Goal: Task Accomplishment & Management: Use online tool/utility

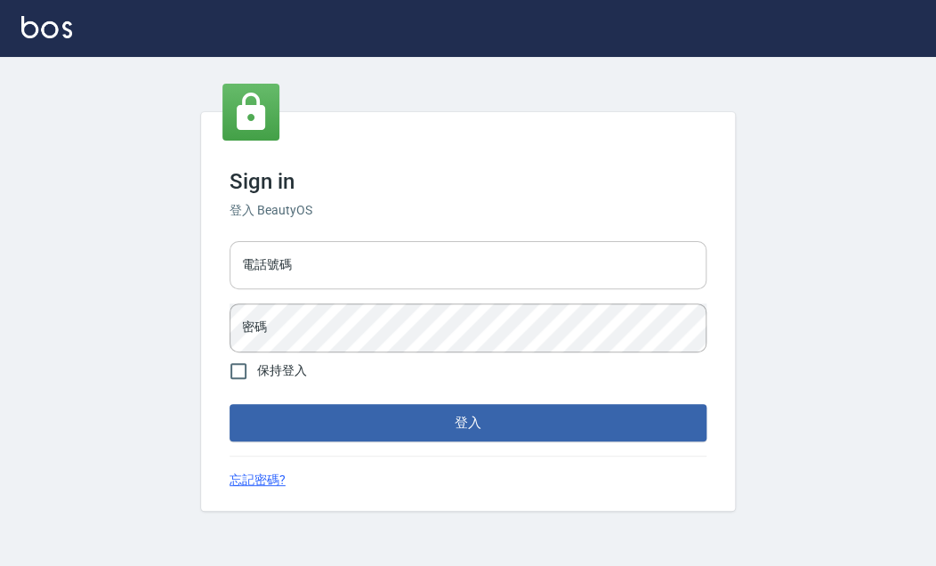
click at [334, 262] on input "電話號碼" at bounding box center [468, 265] width 477 height 48
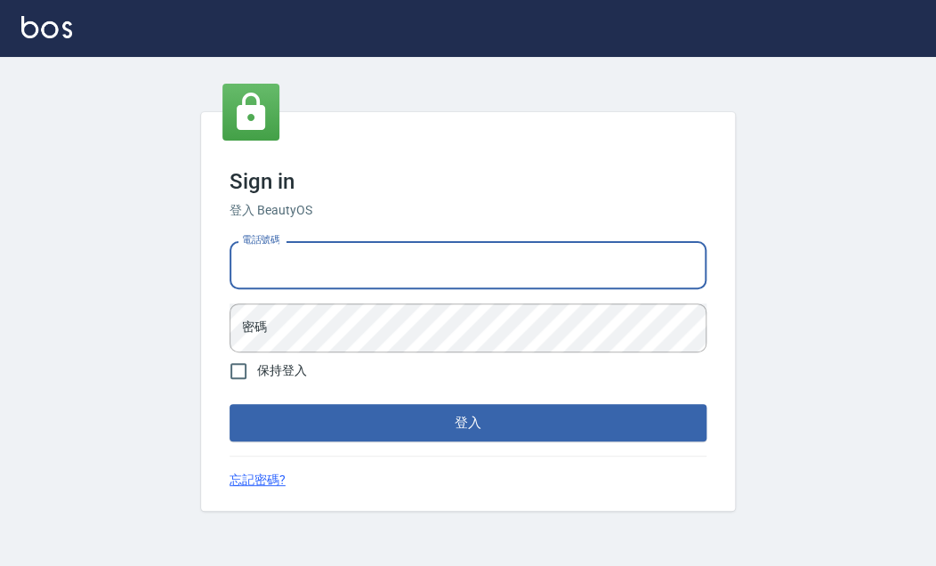
type input "0900000991"
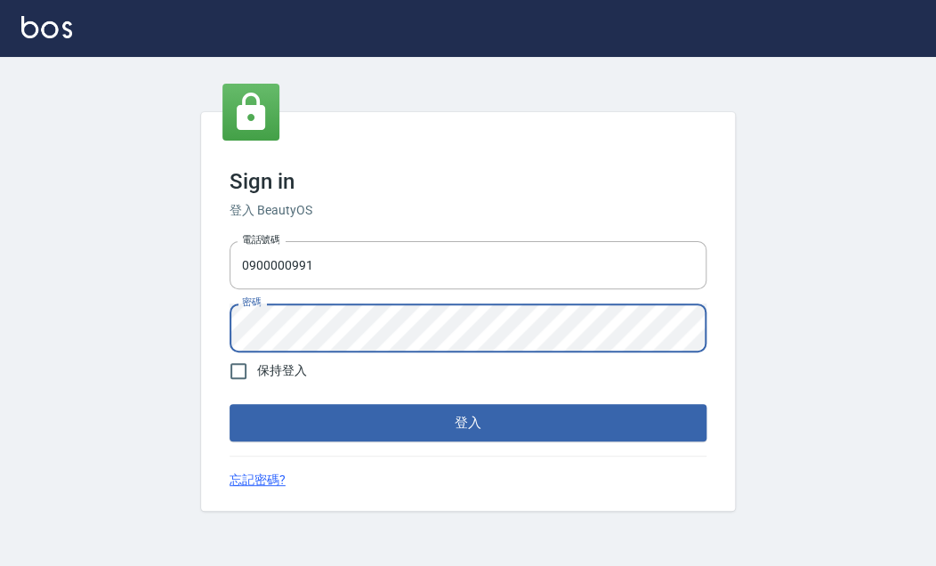
click at [230, 404] on button "登入" at bounding box center [468, 422] width 477 height 37
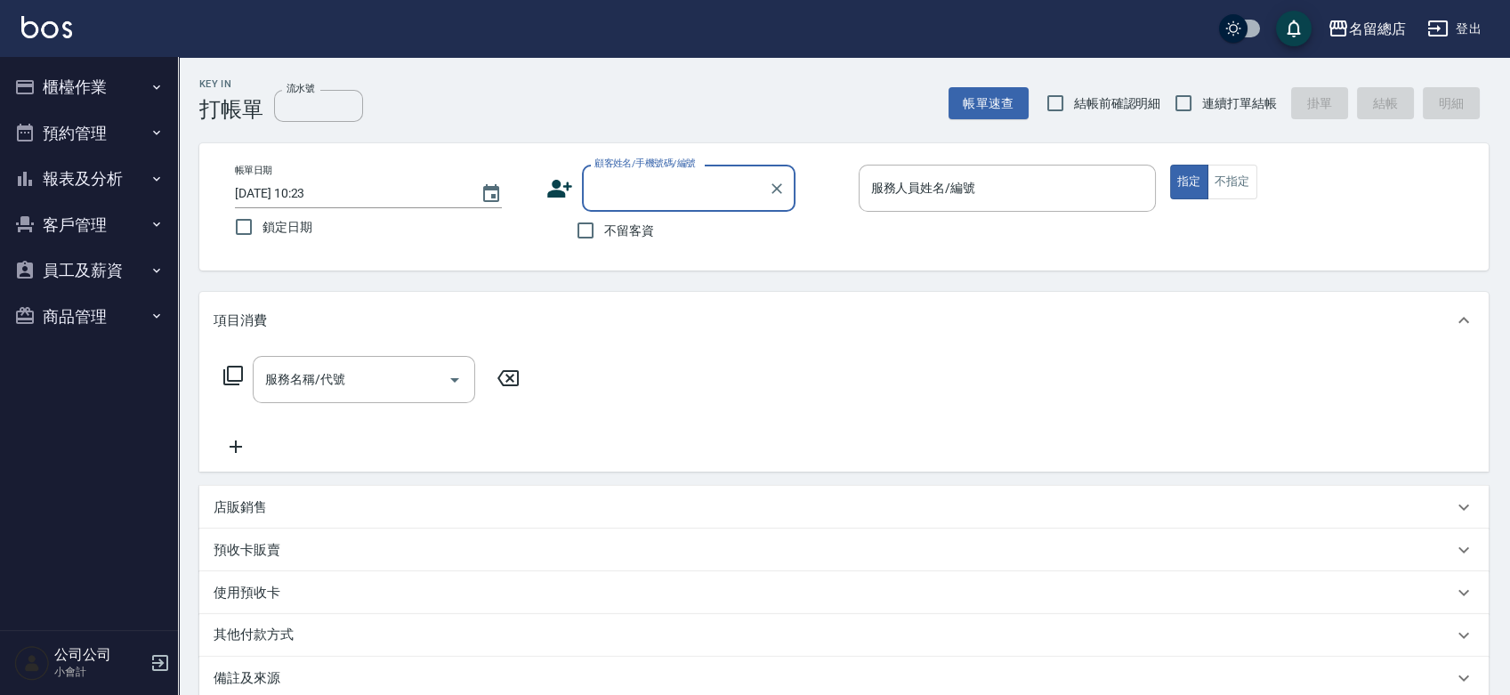
click at [935, 35] on button "登出" at bounding box center [1454, 28] width 69 height 33
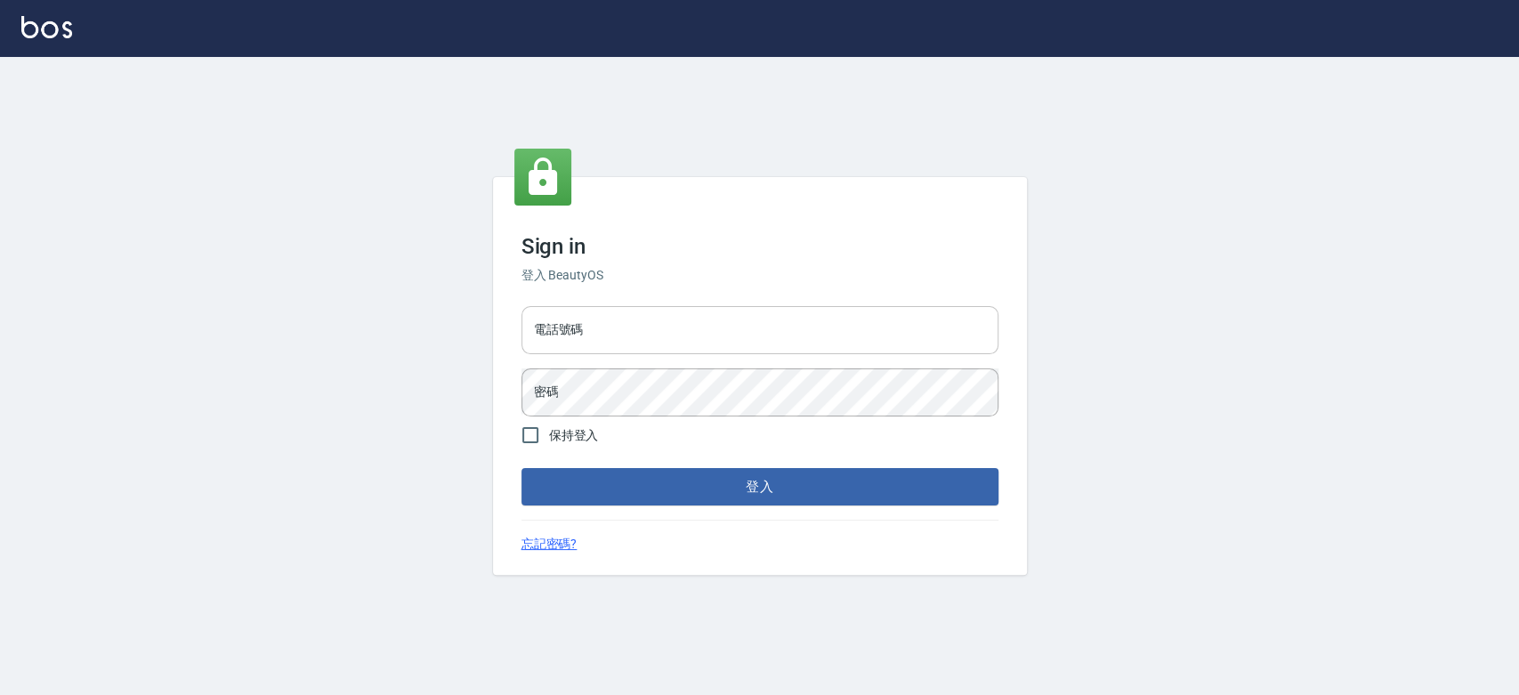
click at [550, 335] on input "電話號碼" at bounding box center [759, 330] width 477 height 48
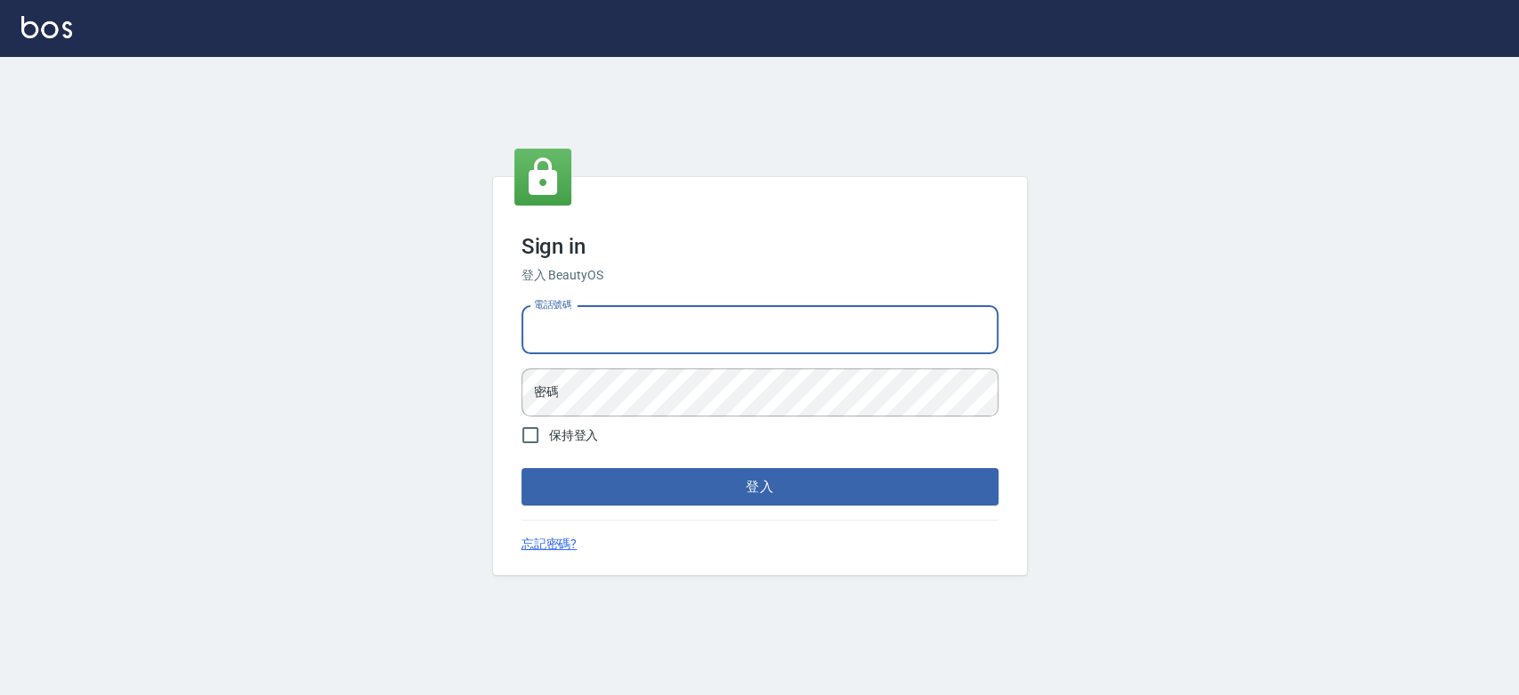
type input "0938245198"
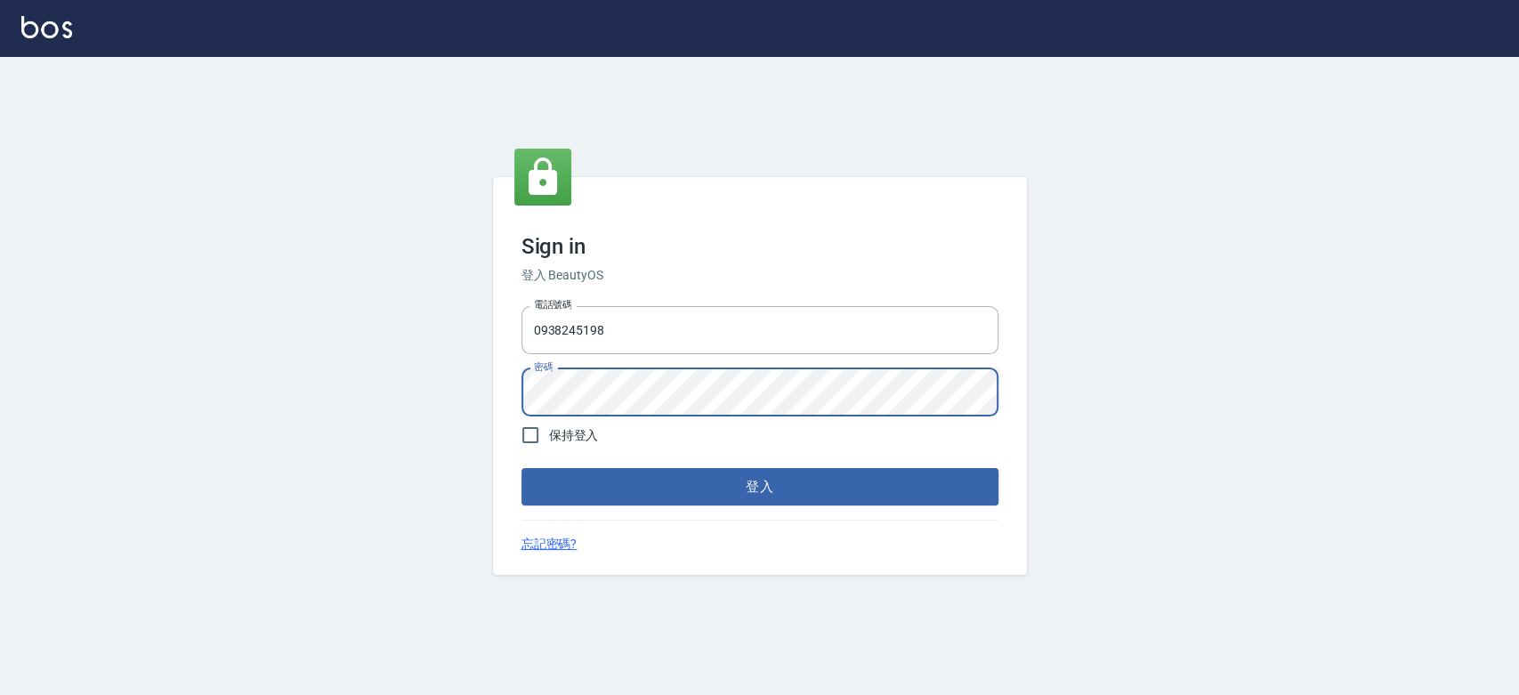
click at [521, 468] on button "登入" at bounding box center [759, 486] width 477 height 37
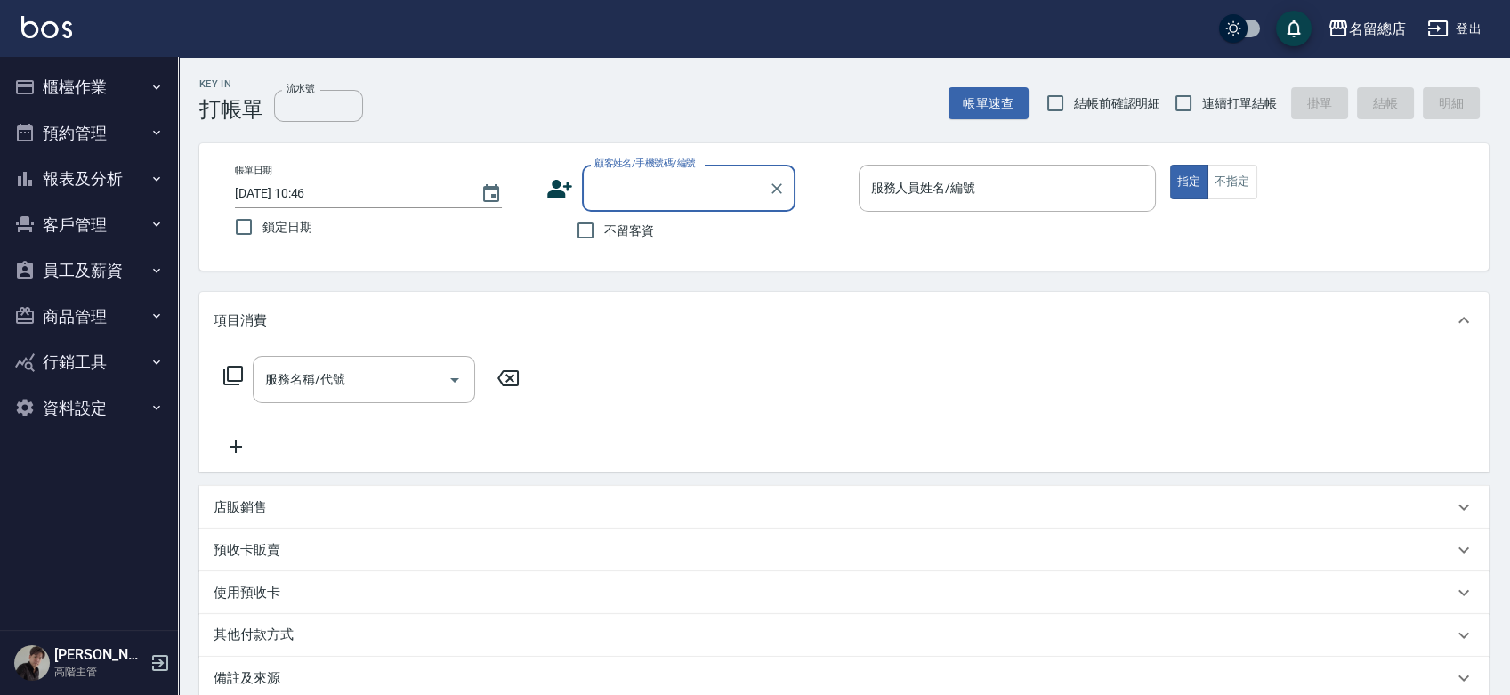
click at [101, 271] on button "員工及薪資" at bounding box center [89, 270] width 164 height 46
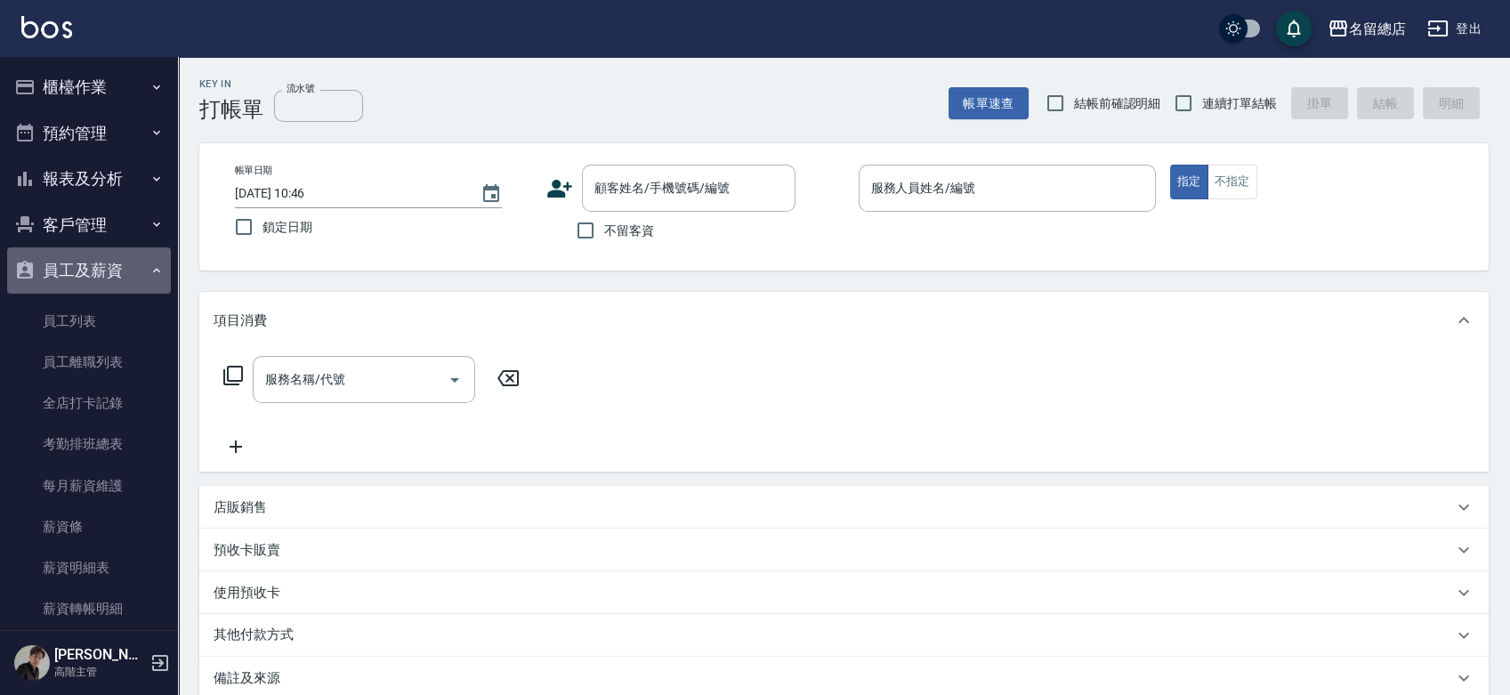
click at [108, 273] on button "員工及薪資" at bounding box center [89, 270] width 164 height 46
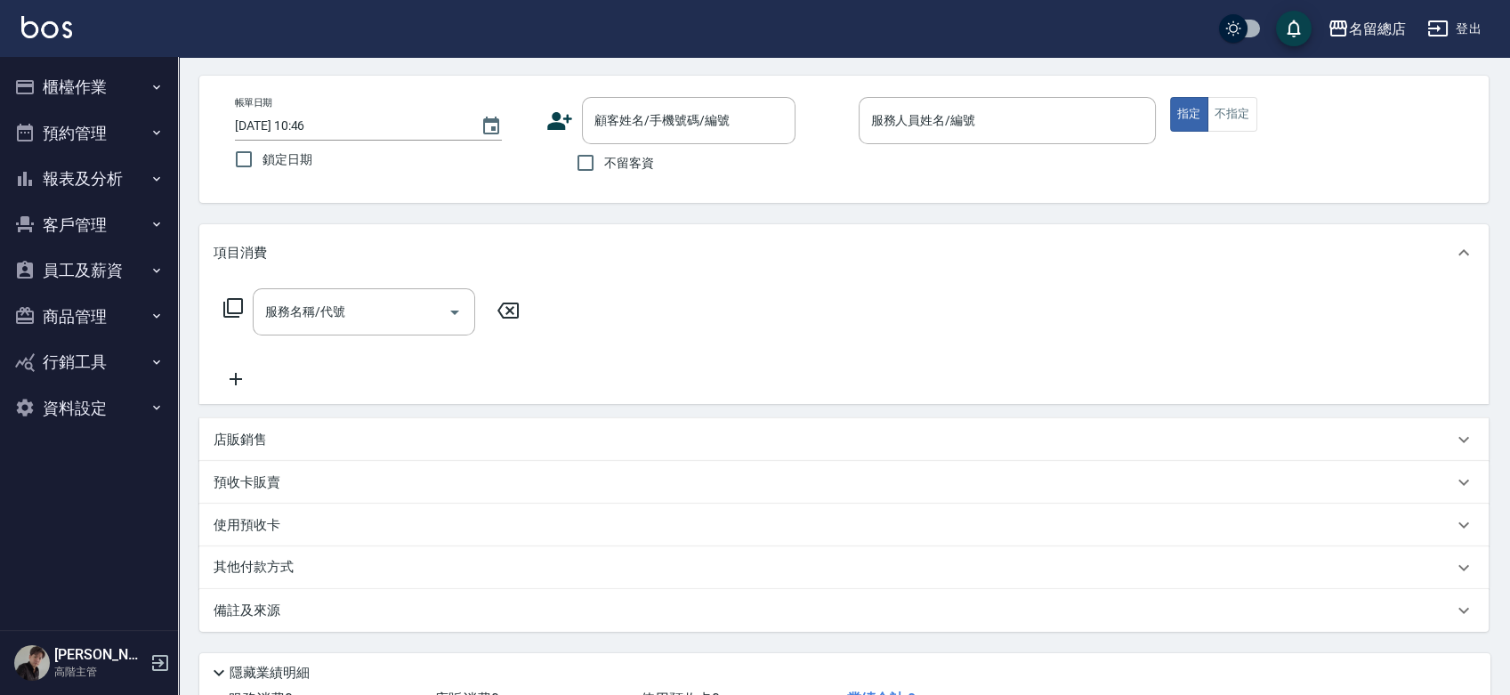
scroll to position [99, 0]
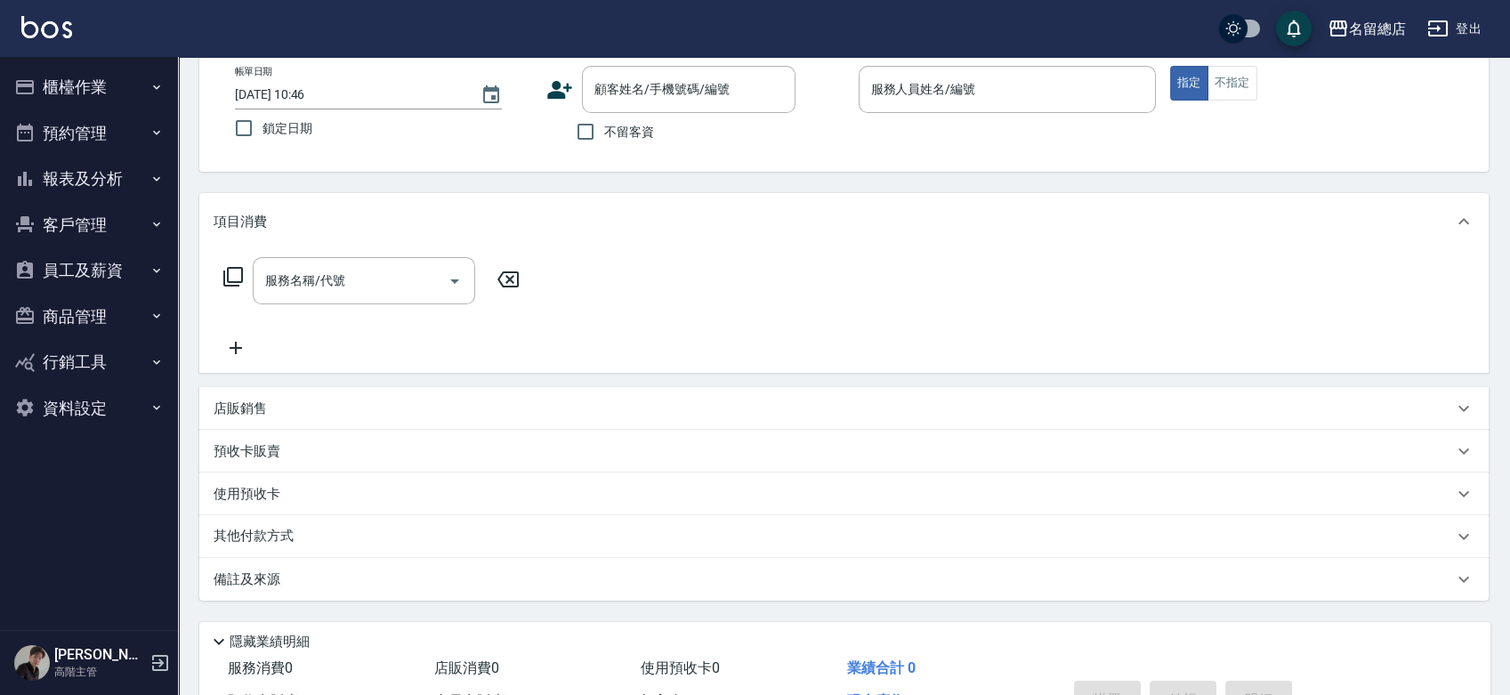
click at [93, 420] on button "資料設定" at bounding box center [89, 408] width 164 height 46
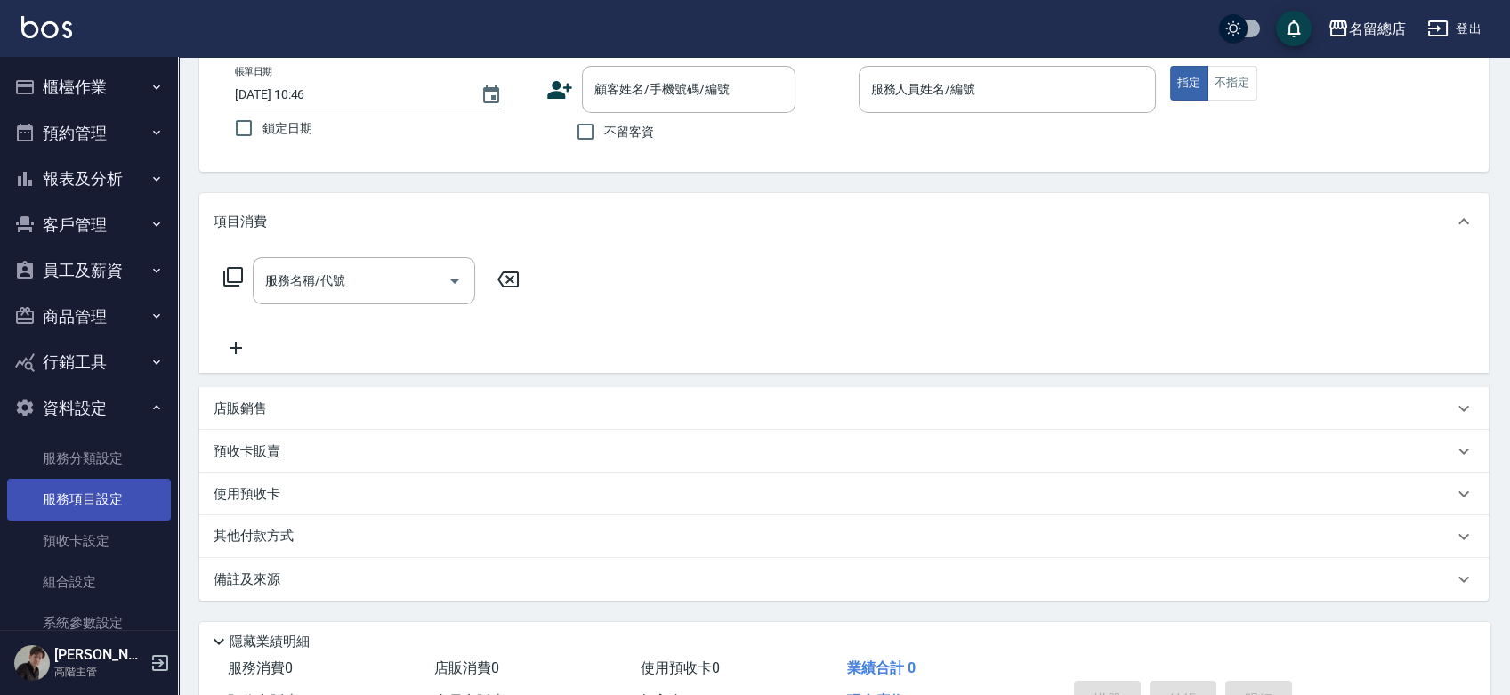
click at [100, 492] on link "服務項目設定" at bounding box center [89, 499] width 164 height 41
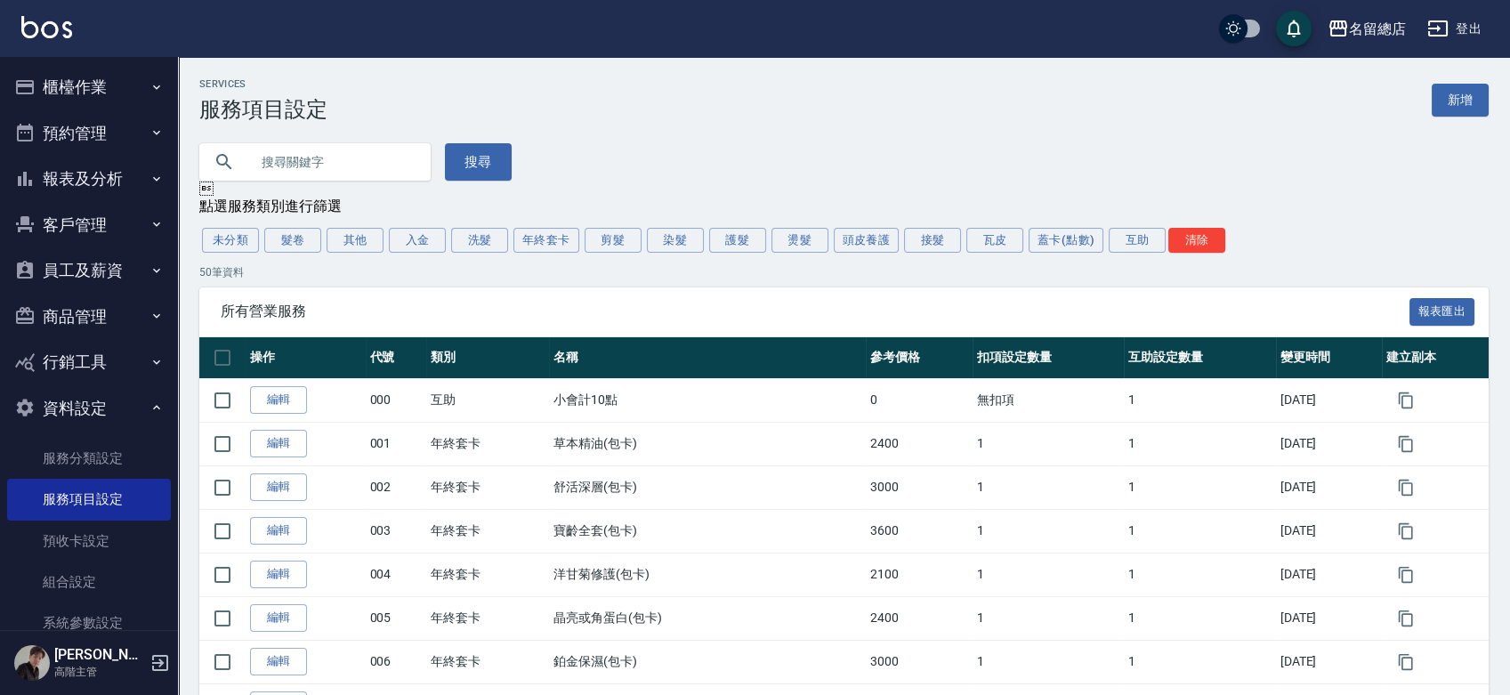
click at [303, 169] on input "text" at bounding box center [332, 162] width 167 height 48
type input "c"
type input "黑"
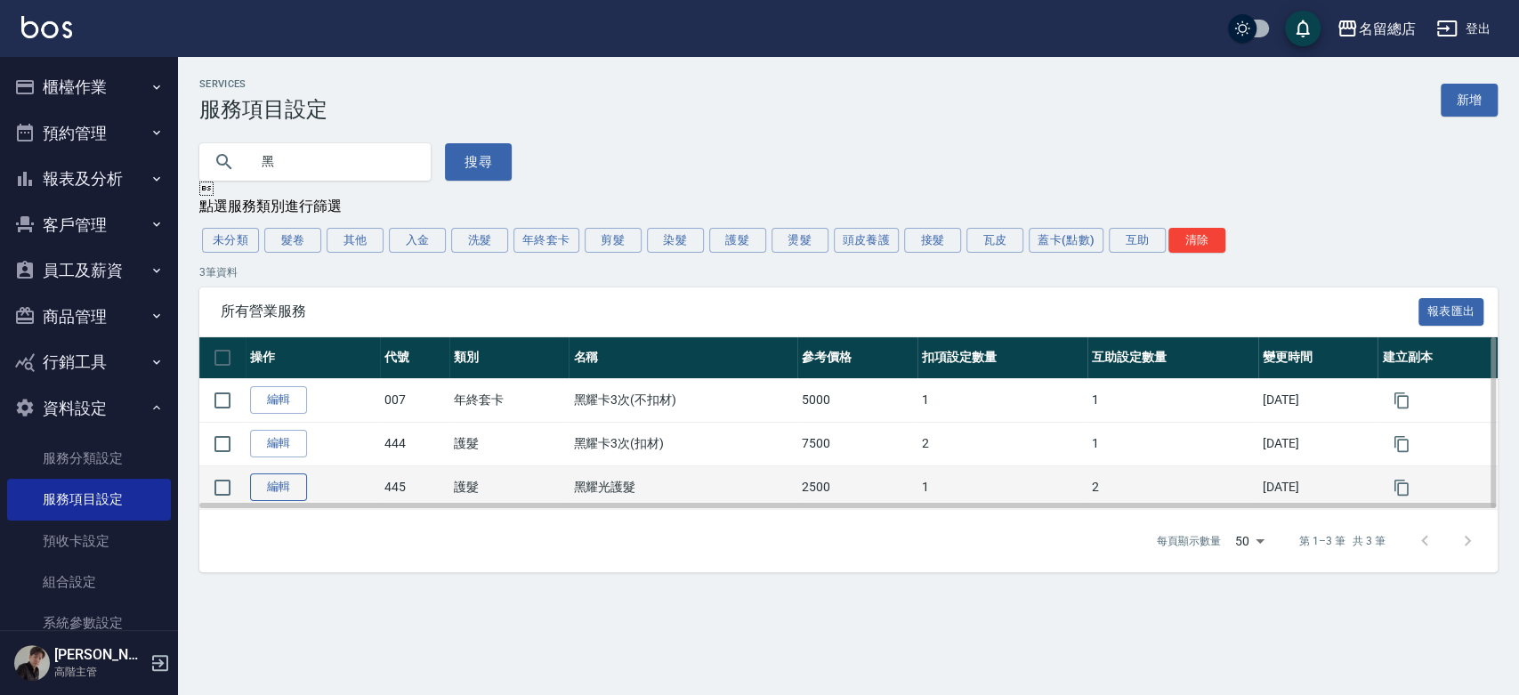
click at [274, 485] on link "編輯" at bounding box center [278, 487] width 57 height 28
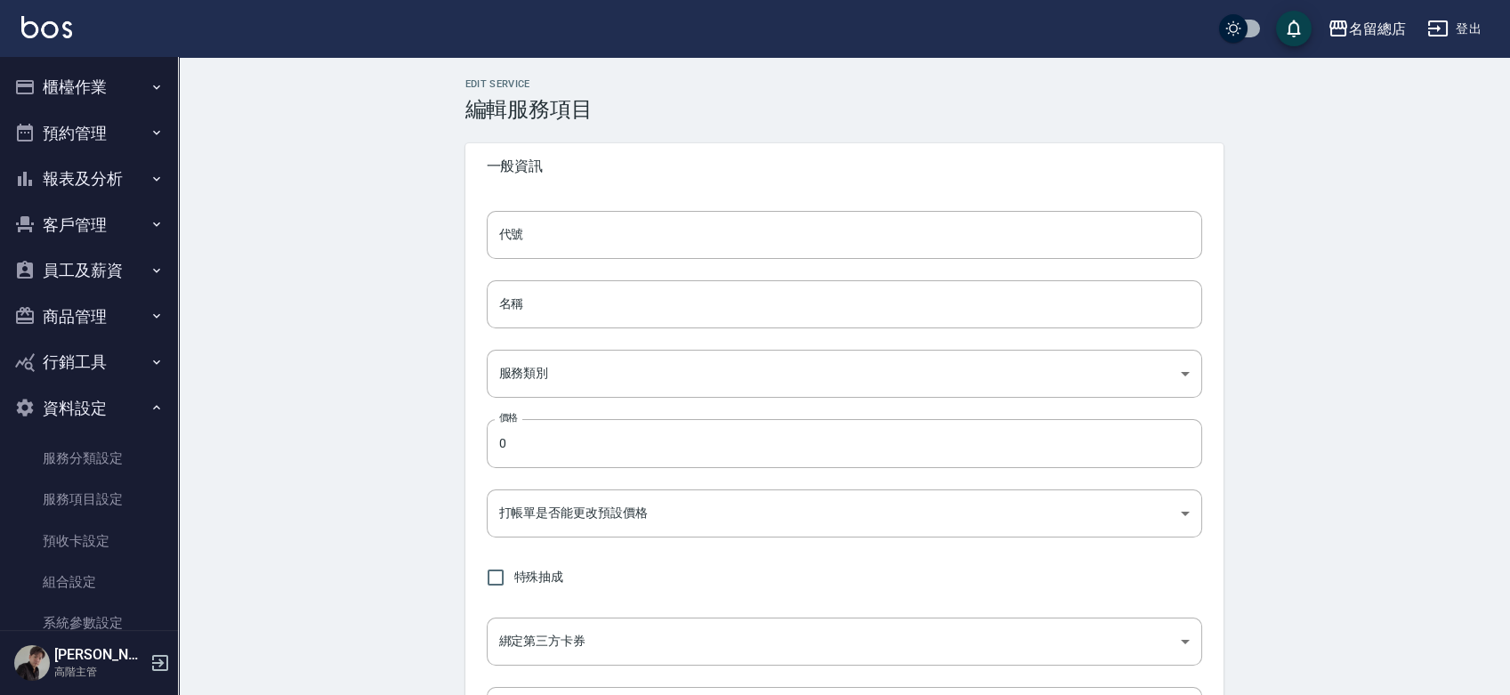
type input "445"
type input "黑耀光護髮"
type input "8fae2d8c-0a22-424a-8b75-df06e5f3898f"
type input "2500"
type input "FALSE"
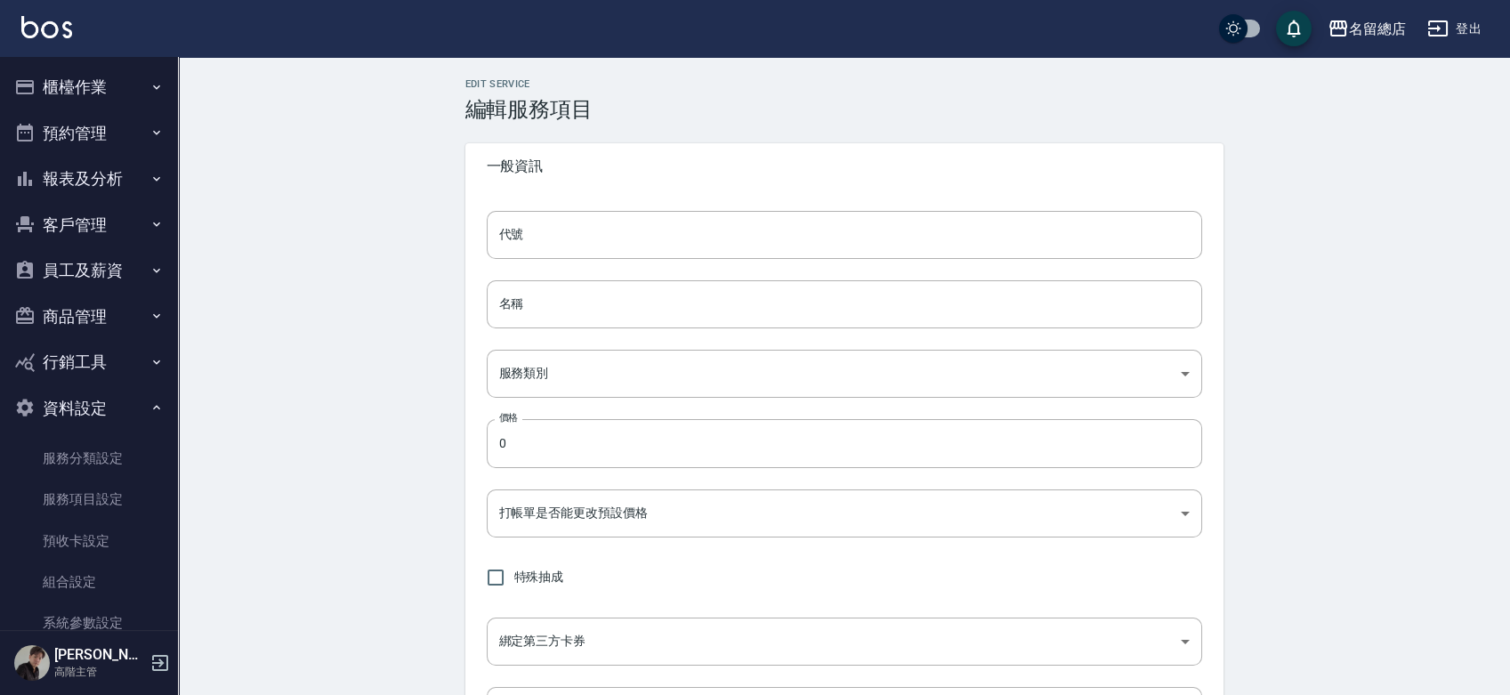
type input "none"
type input "UNSET"
type input "onSalary"
type input "洗"
type input "1"
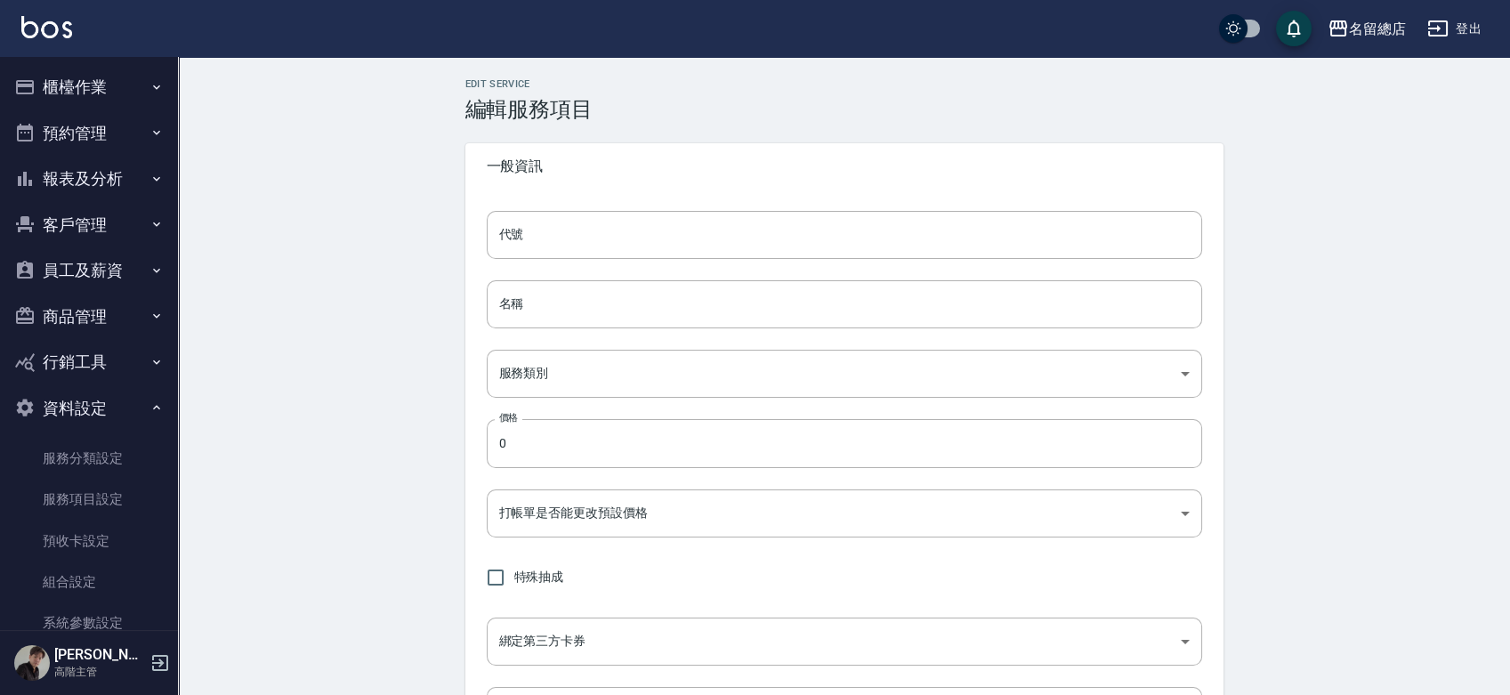
type input "點數"
click at [1480, 20] on button "登出" at bounding box center [1454, 28] width 69 height 33
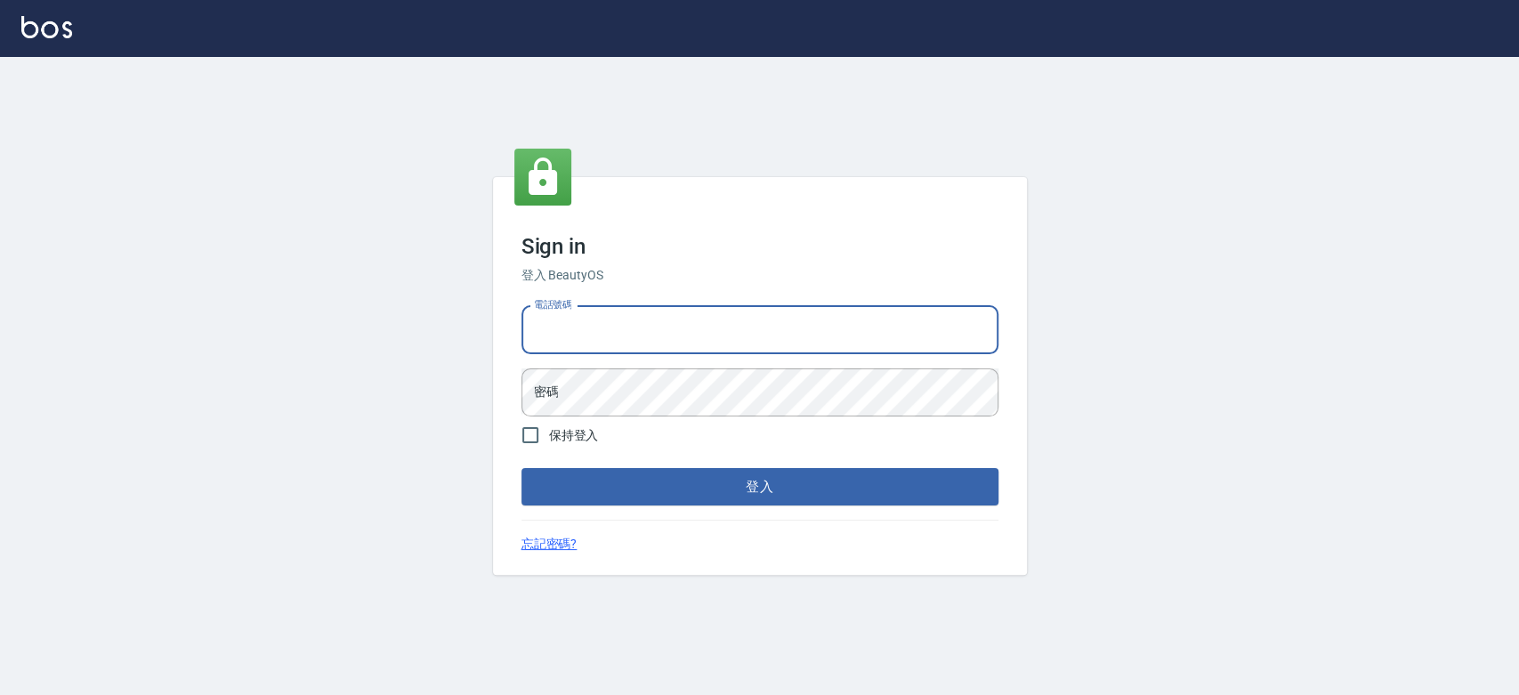
click at [557, 319] on input "電話號碼" at bounding box center [759, 330] width 477 height 48
type input "0900000991"
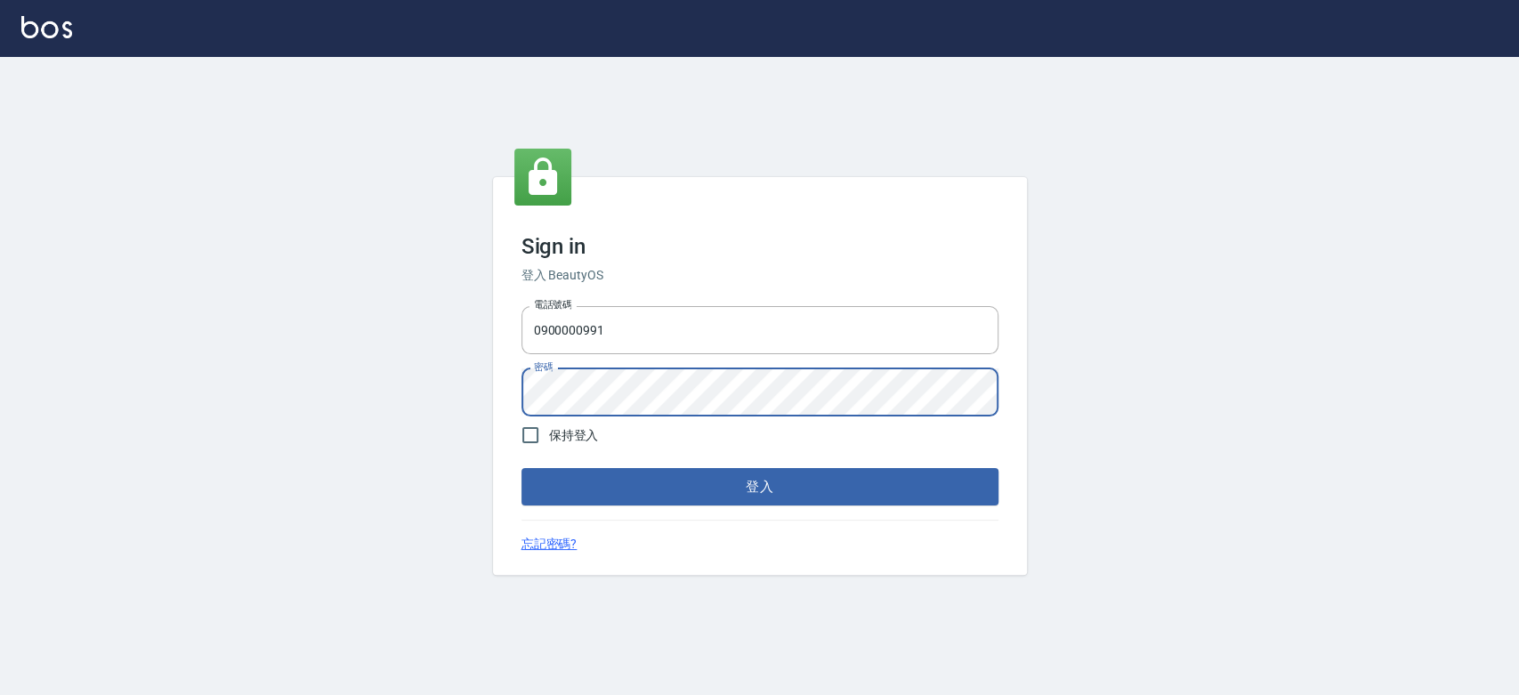
click at [521, 468] on button "登入" at bounding box center [759, 486] width 477 height 37
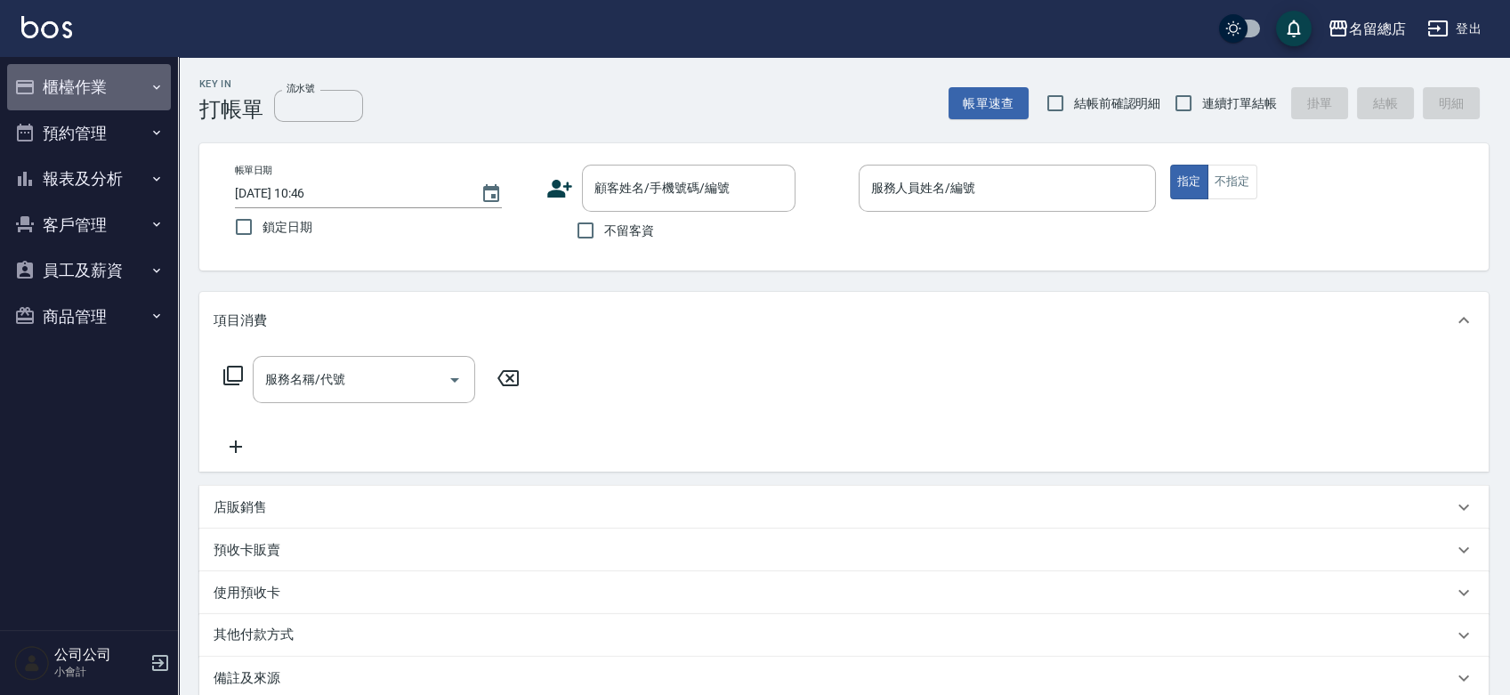
click at [94, 78] on button "櫃檯作業" at bounding box center [89, 87] width 164 height 46
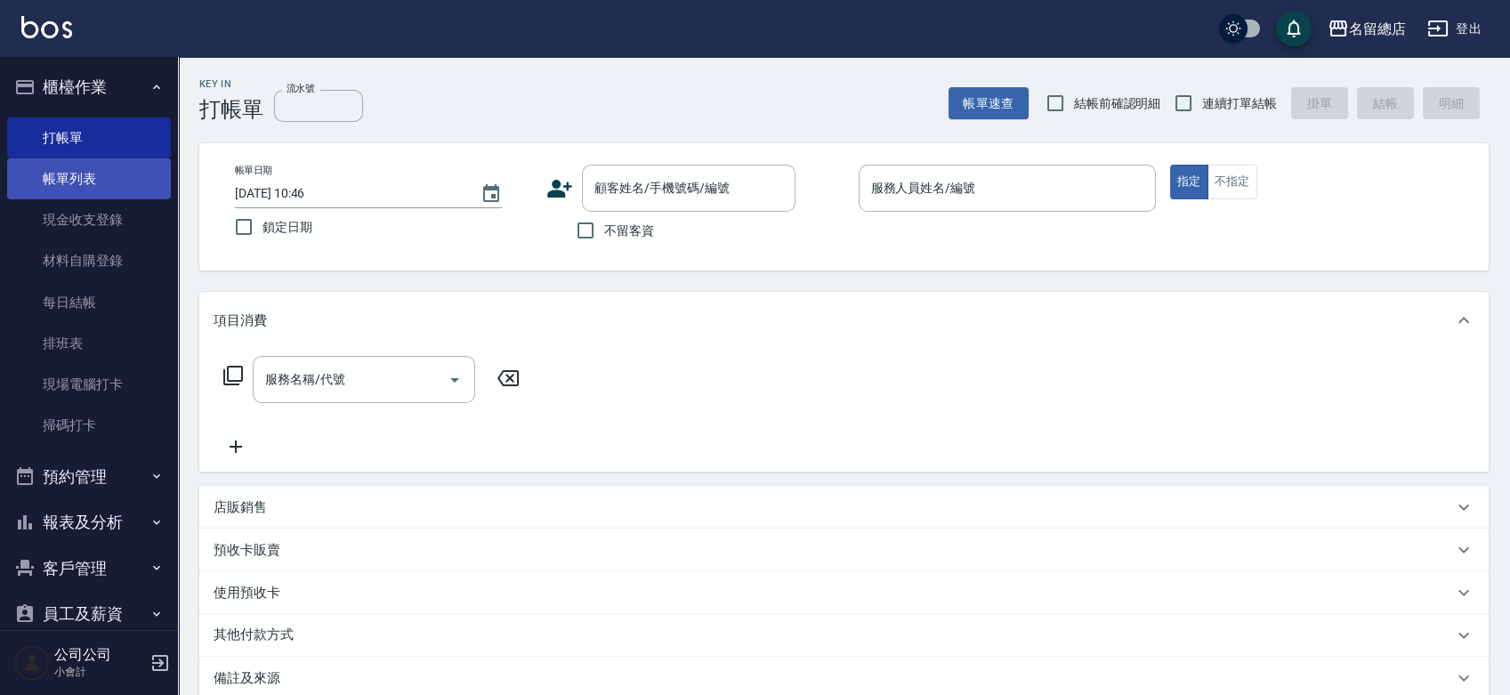
click at [102, 176] on link "帳單列表" at bounding box center [89, 178] width 164 height 41
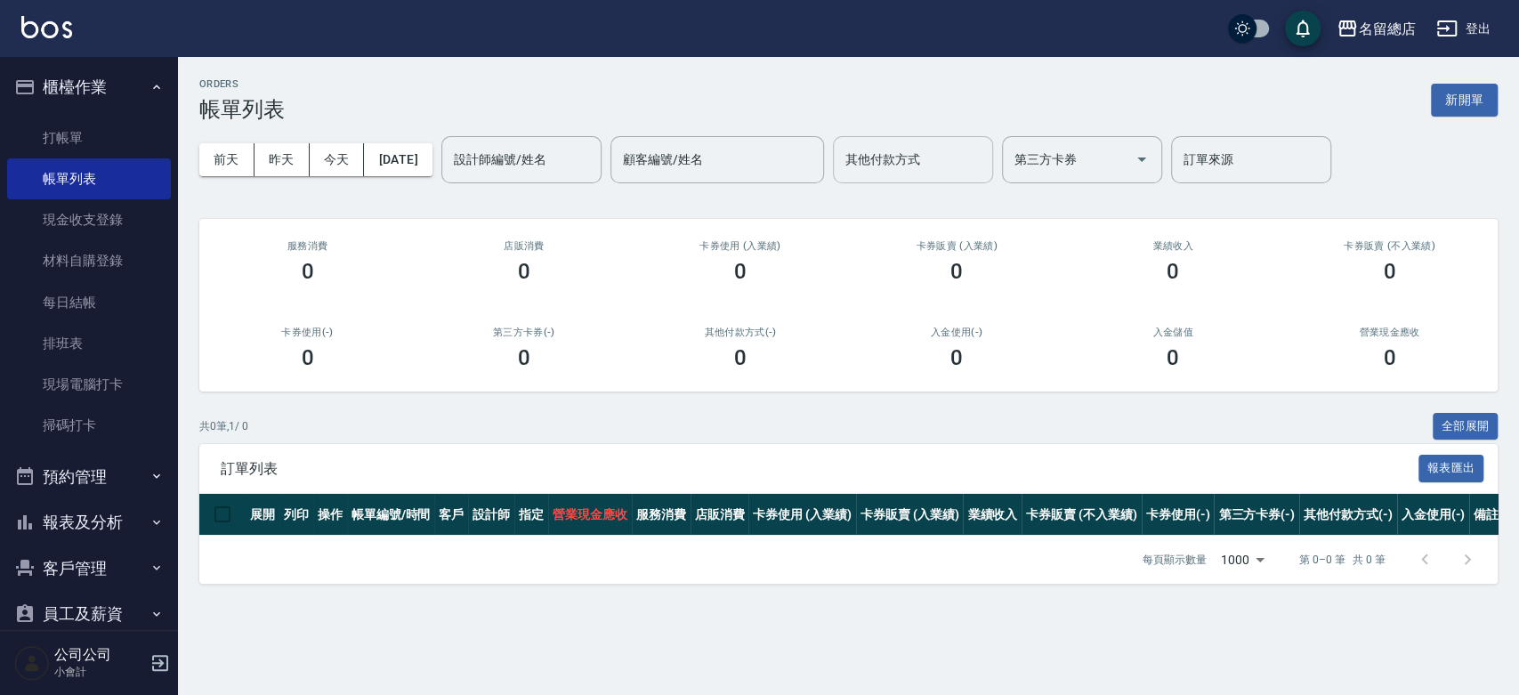
click at [916, 173] on input "其他付款方式" at bounding box center [913, 159] width 144 height 31
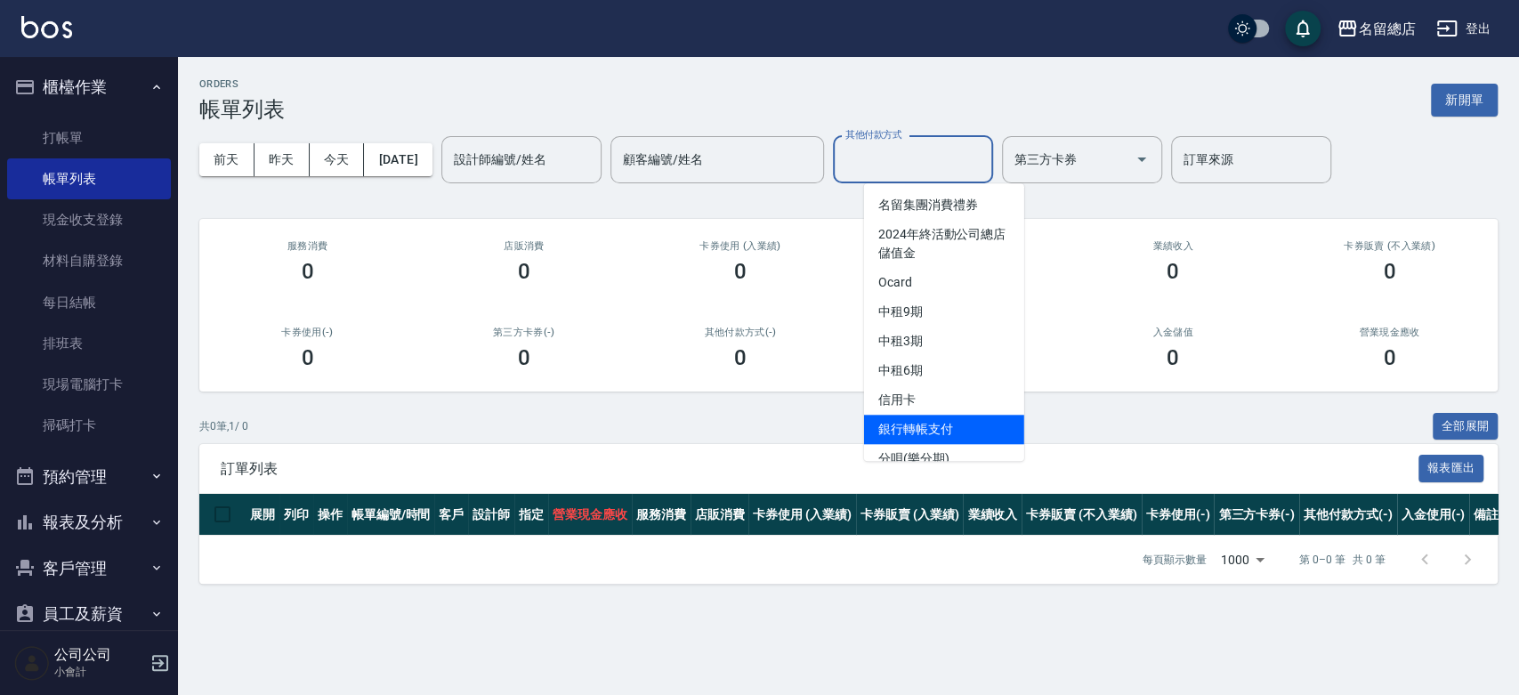
click at [925, 432] on span "銀行轉帳支付" at bounding box center [944, 429] width 160 height 29
type input "銀行轉帳支付"
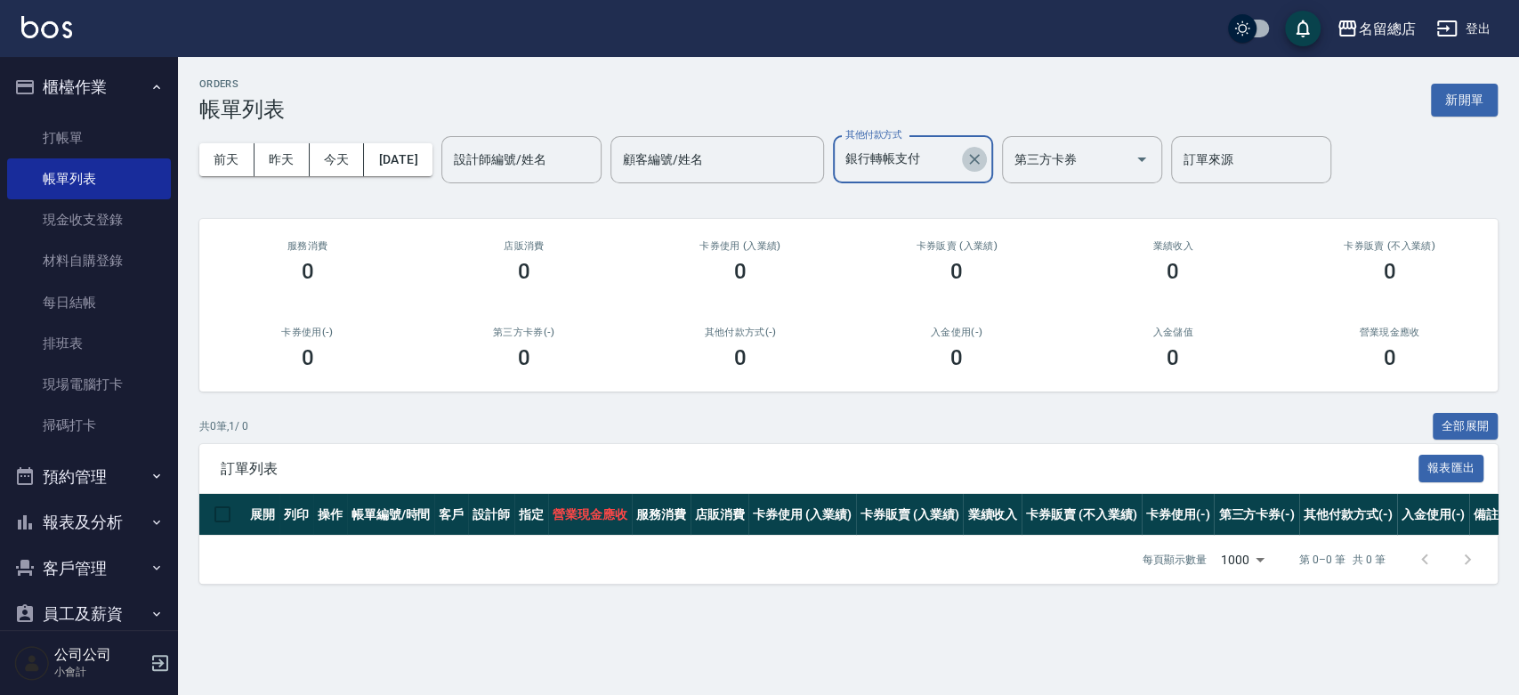
click at [983, 163] on icon "Clear" at bounding box center [974, 159] width 18 height 18
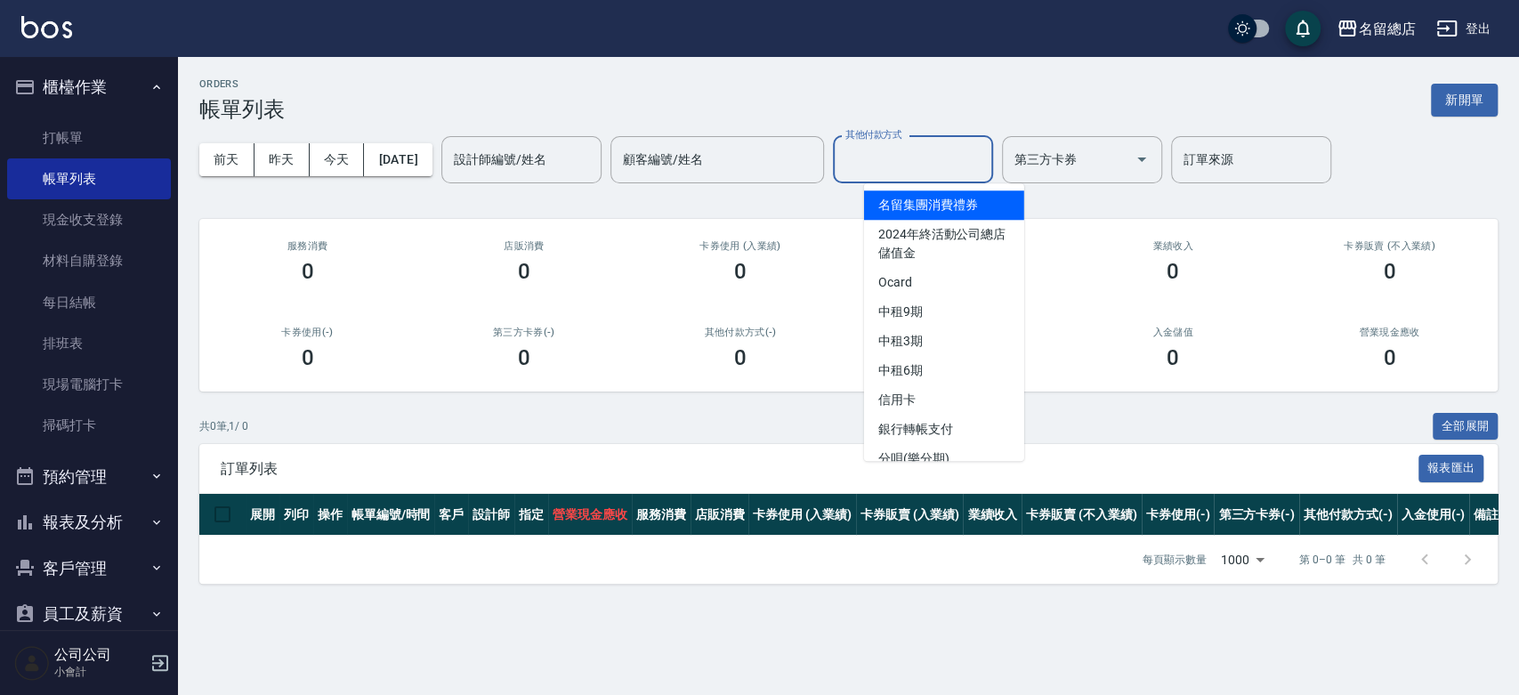
click at [953, 161] on input "其他付款方式" at bounding box center [913, 159] width 144 height 31
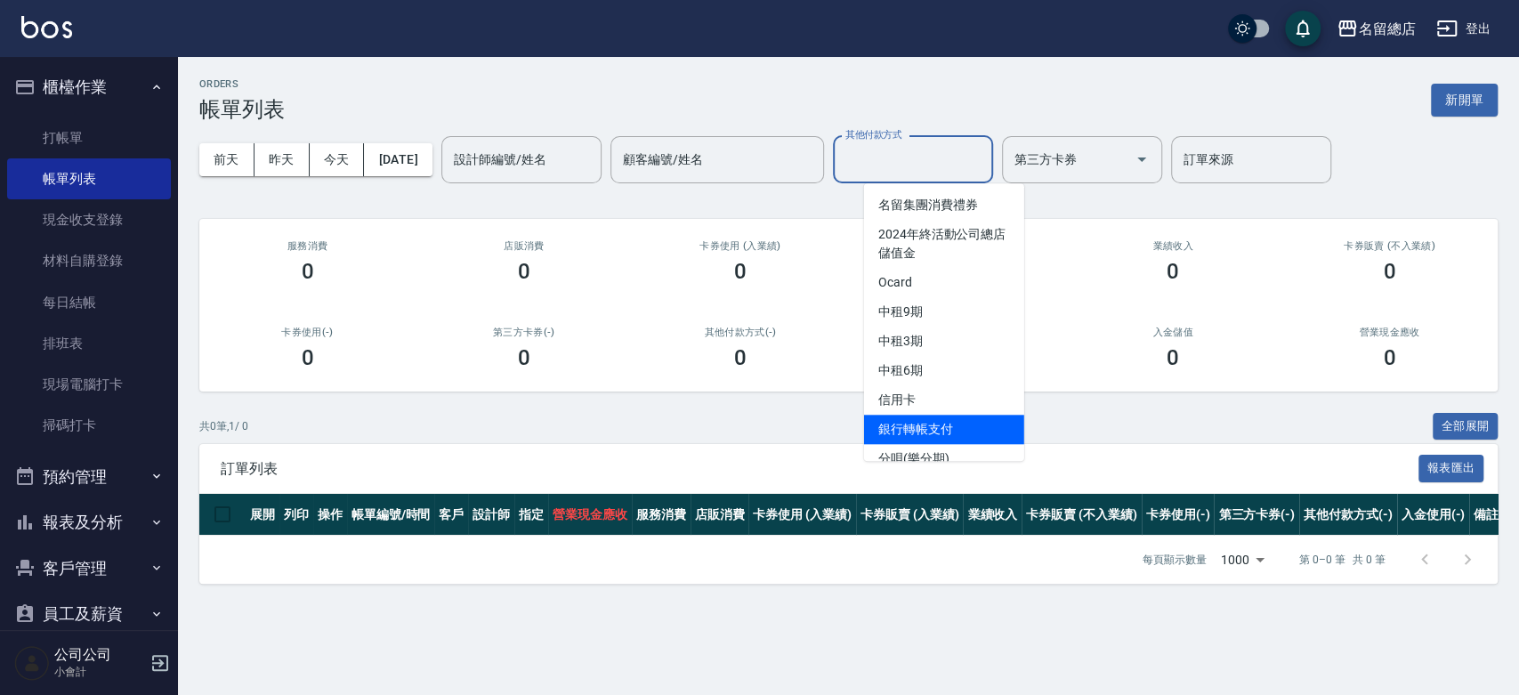
click at [925, 439] on span "銀行轉帳支付" at bounding box center [944, 429] width 160 height 29
type input "銀行轉帳支付"
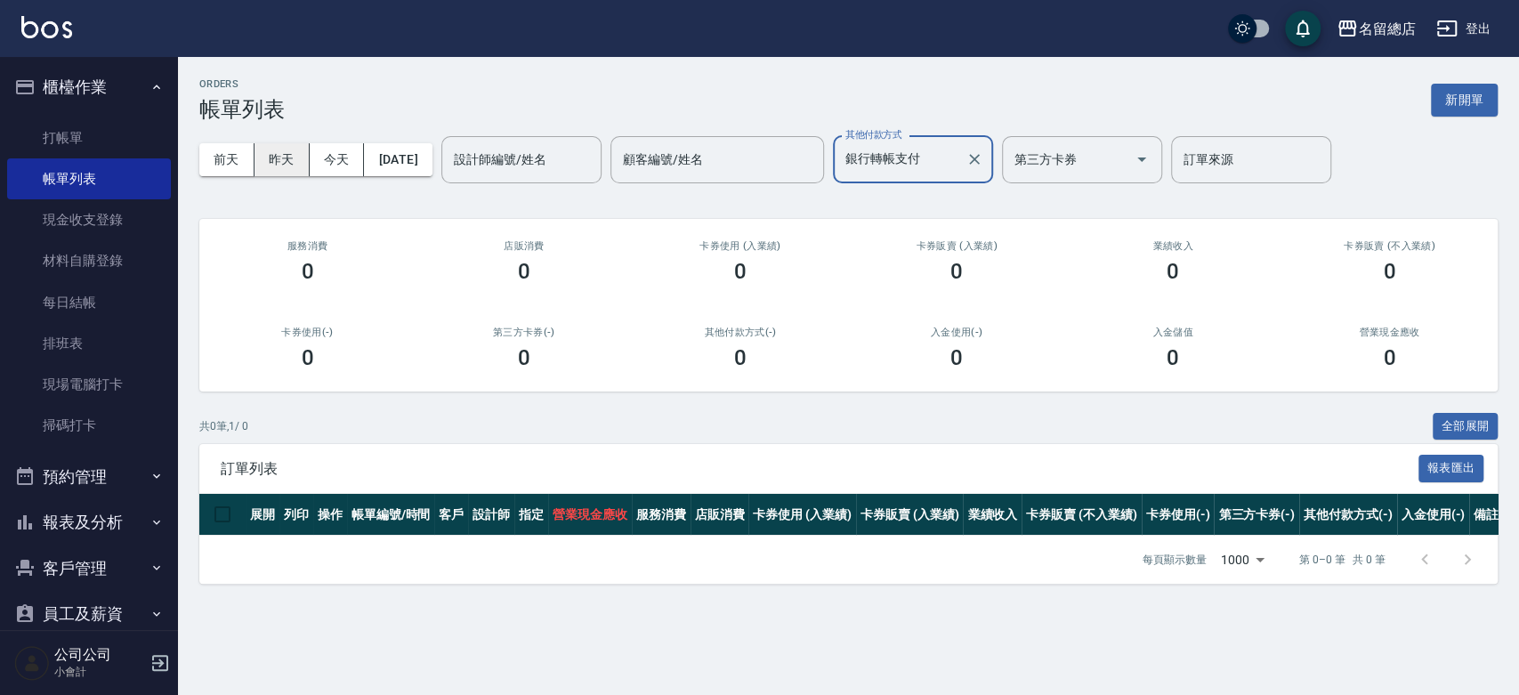
click at [277, 161] on button "昨天" at bounding box center [281, 159] width 55 height 33
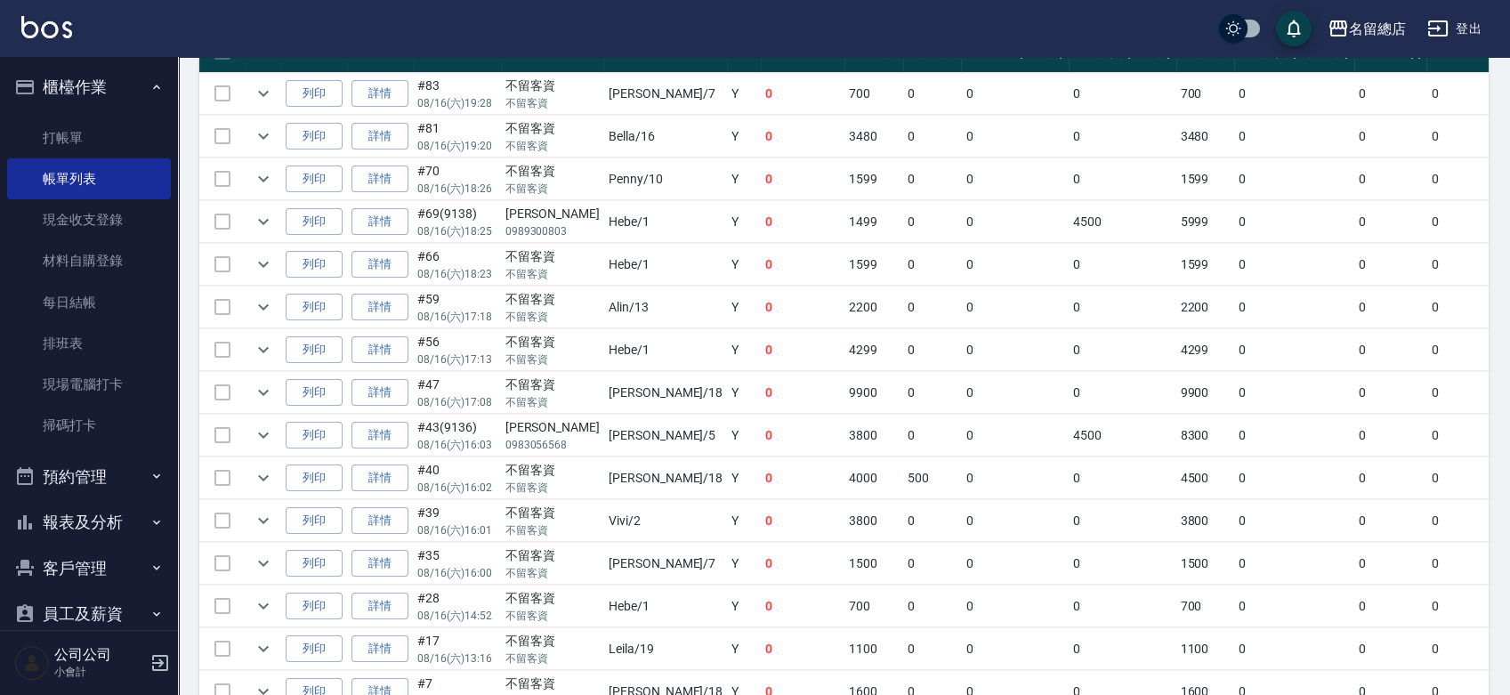
scroll to position [562, 0]
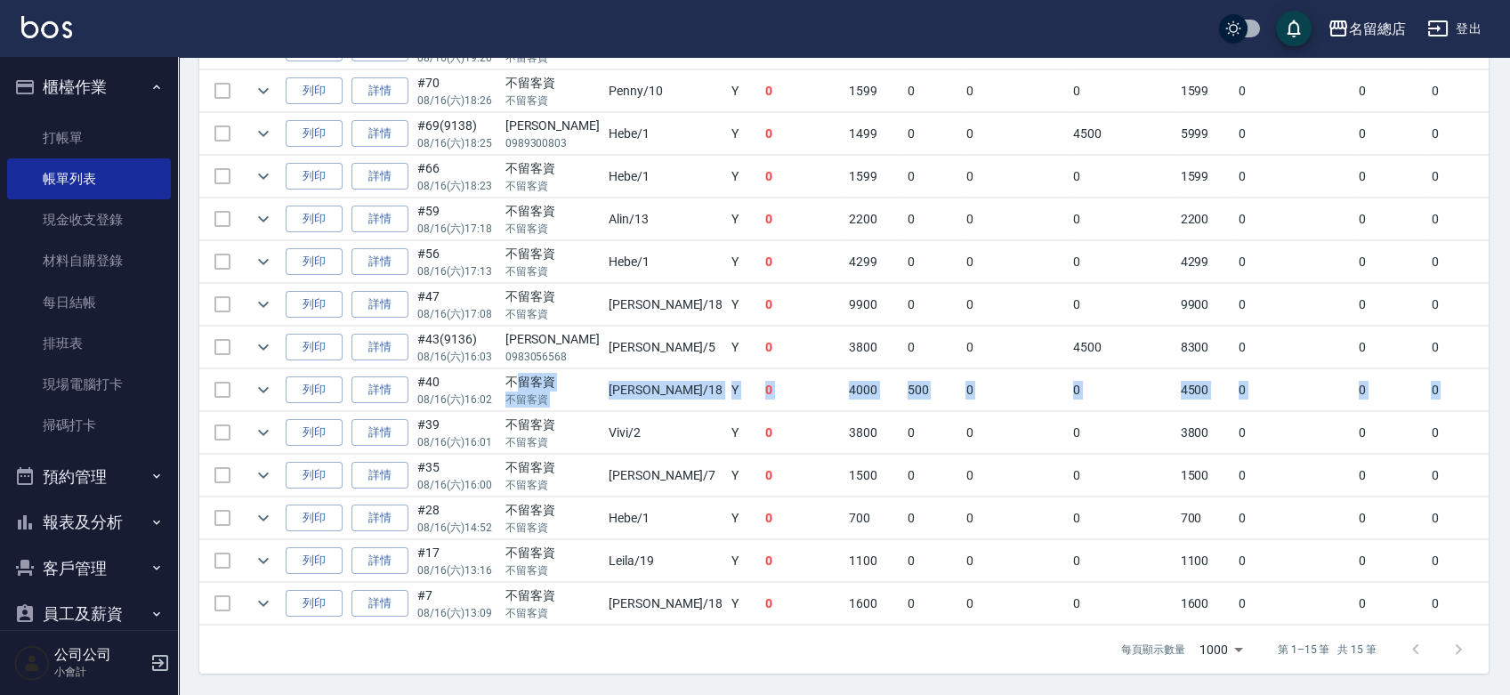
drag, startPoint x: 1438, startPoint y: 368, endPoint x: 520, endPoint y: 368, distance: 918.3
click at [520, 369] on tr "列印 詳情 #40 08/16 (六) 16:02 不留客資 不留客資 Angela /18 Y 0 4000 500 0 0 4500 0 0 0 -450…" at bounding box center [986, 390] width 1575 height 42
click at [1255, 412] on td "0" at bounding box center [1293, 433] width 119 height 42
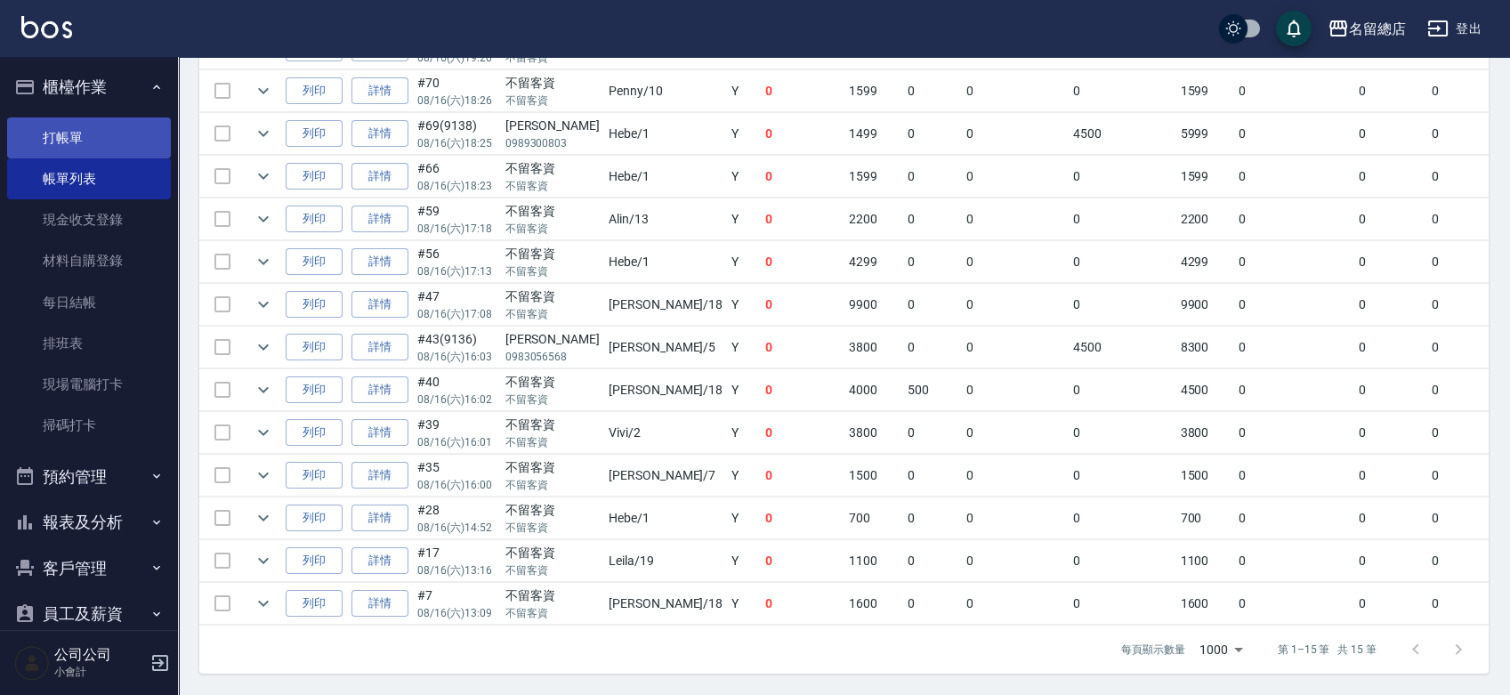
click at [94, 149] on link "打帳單" at bounding box center [89, 137] width 164 height 41
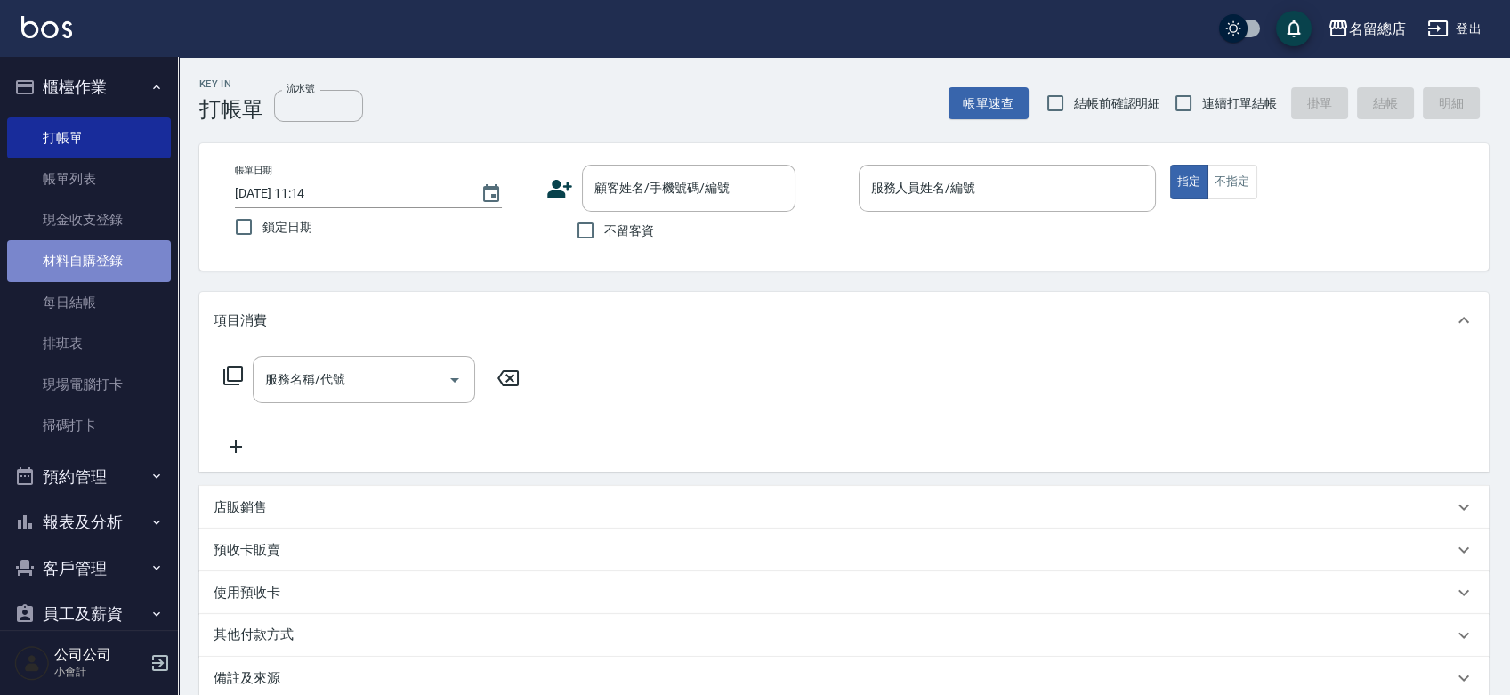
click at [93, 262] on link "材料自購登錄" at bounding box center [89, 260] width 164 height 41
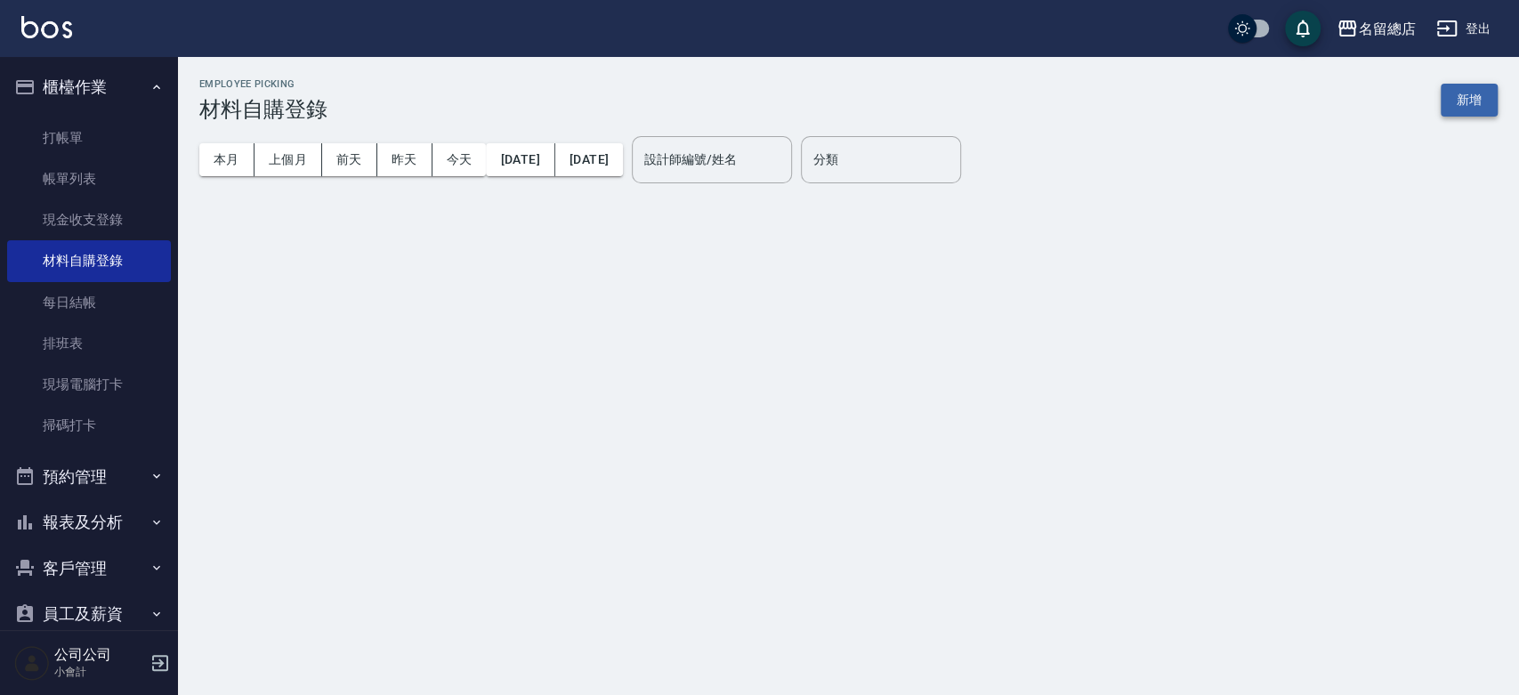
click at [1459, 110] on button "新增" at bounding box center [1469, 100] width 57 height 33
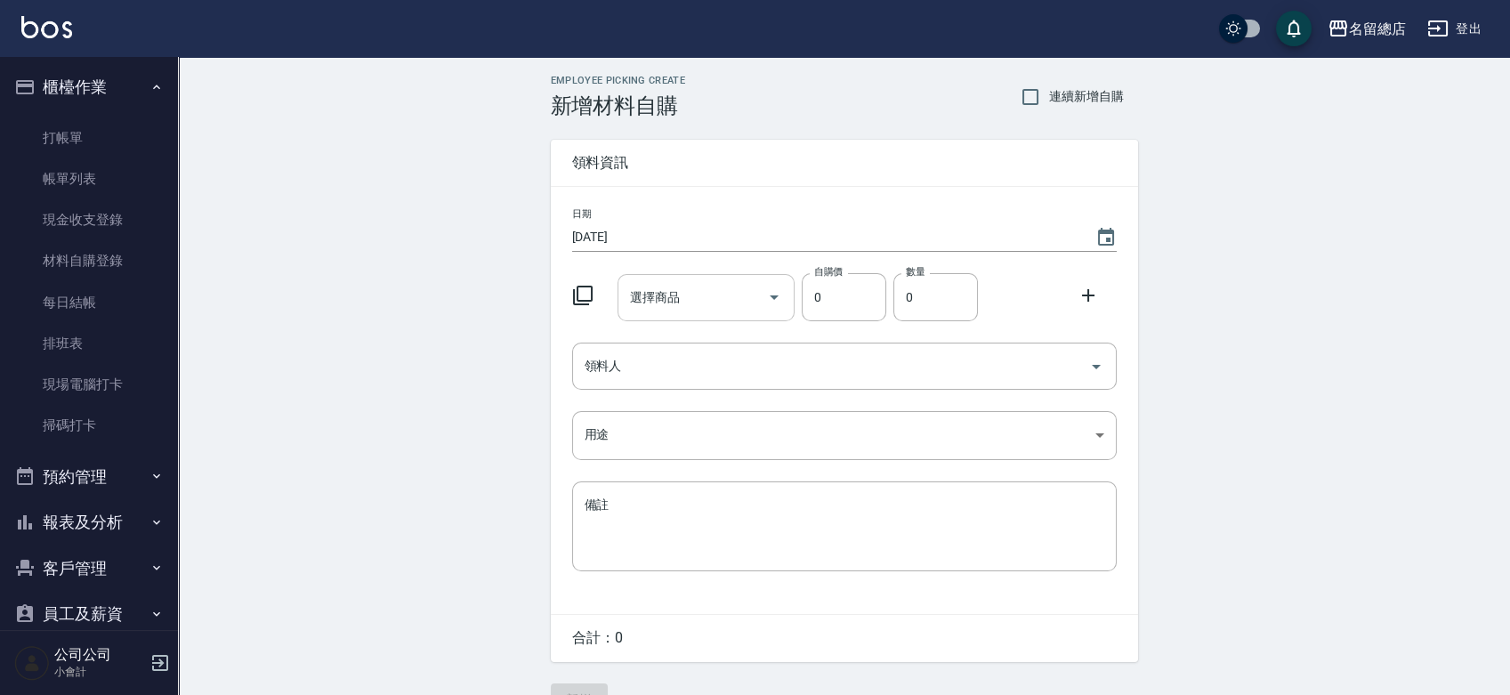
click at [690, 293] on input "選擇商品" at bounding box center [693, 297] width 134 height 31
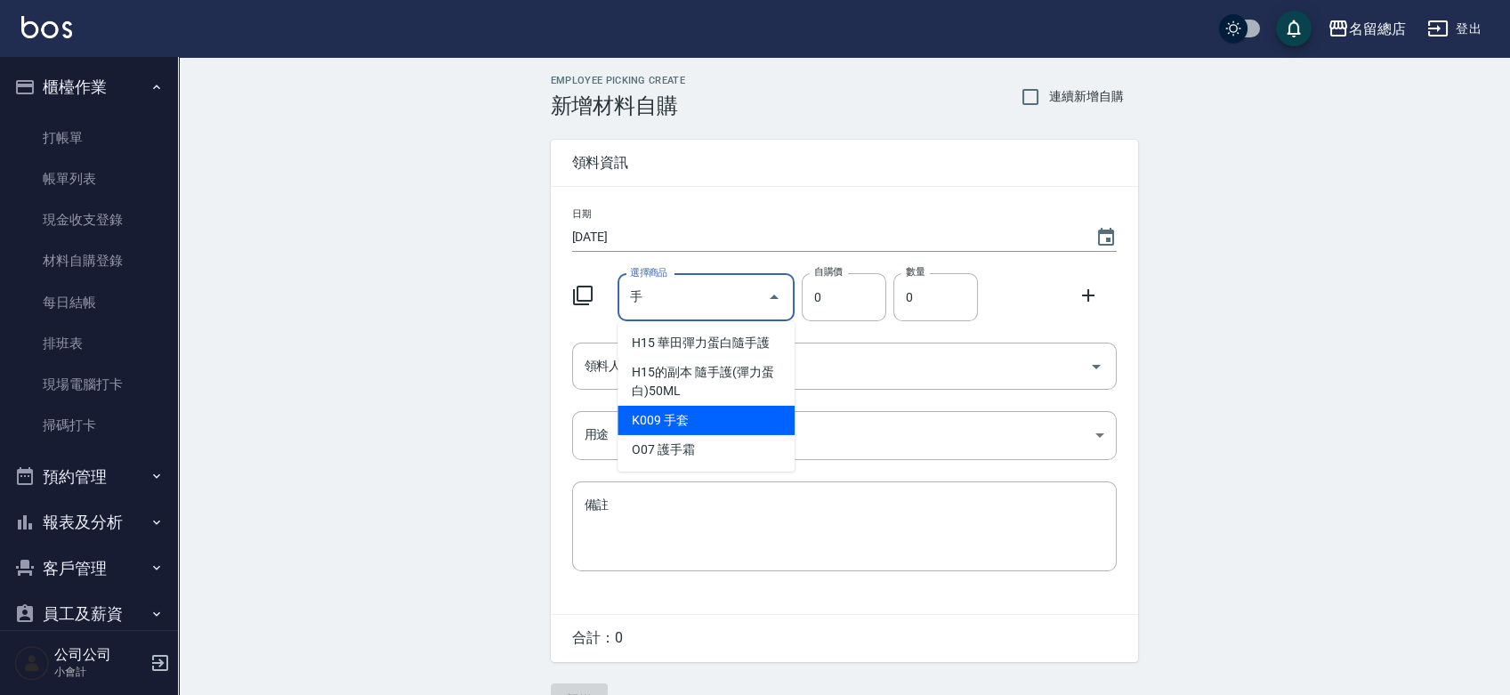
click at [670, 417] on li "K009 手套" at bounding box center [706, 420] width 177 height 29
type input "手套"
type input "20"
type input "1"
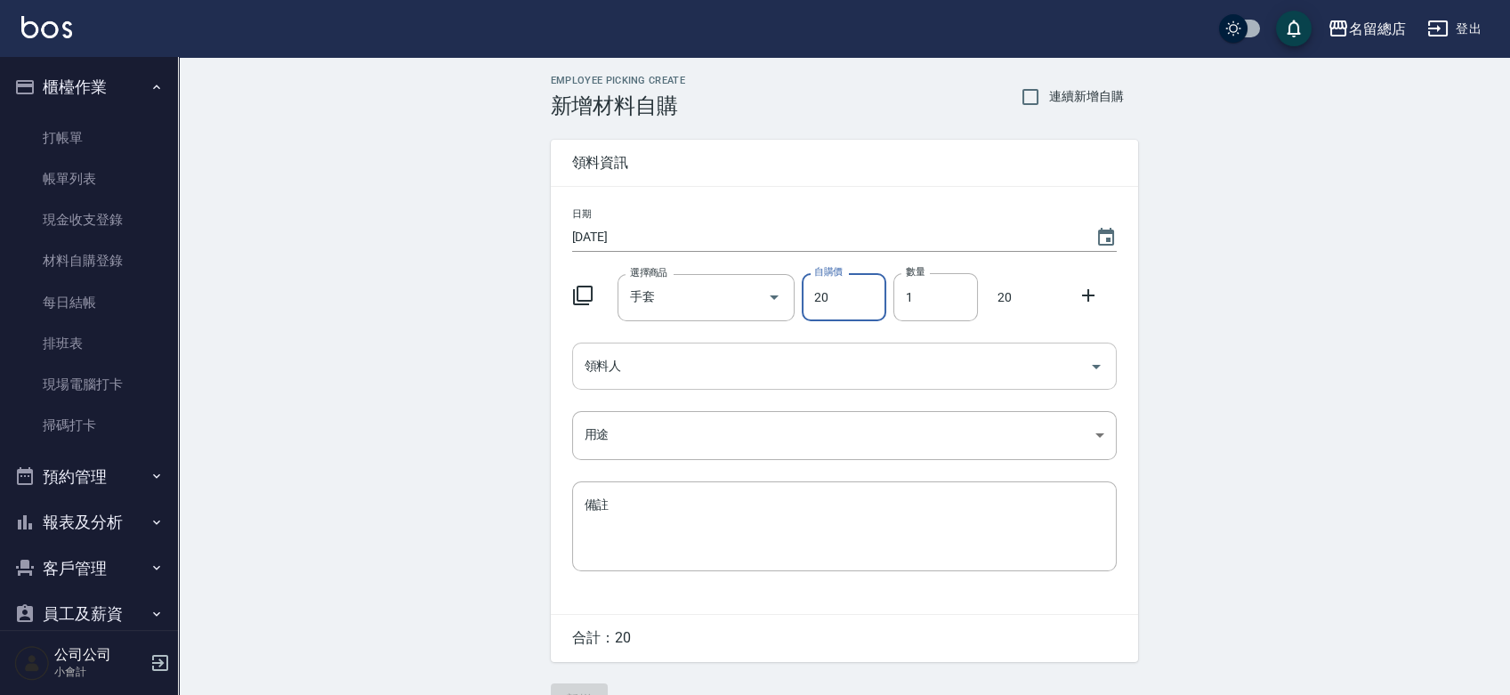
drag, startPoint x: 674, startPoint y: 358, endPoint x: 675, endPoint y: 369, distance: 11.7
click at [674, 358] on input "領料人" at bounding box center [831, 366] width 502 height 31
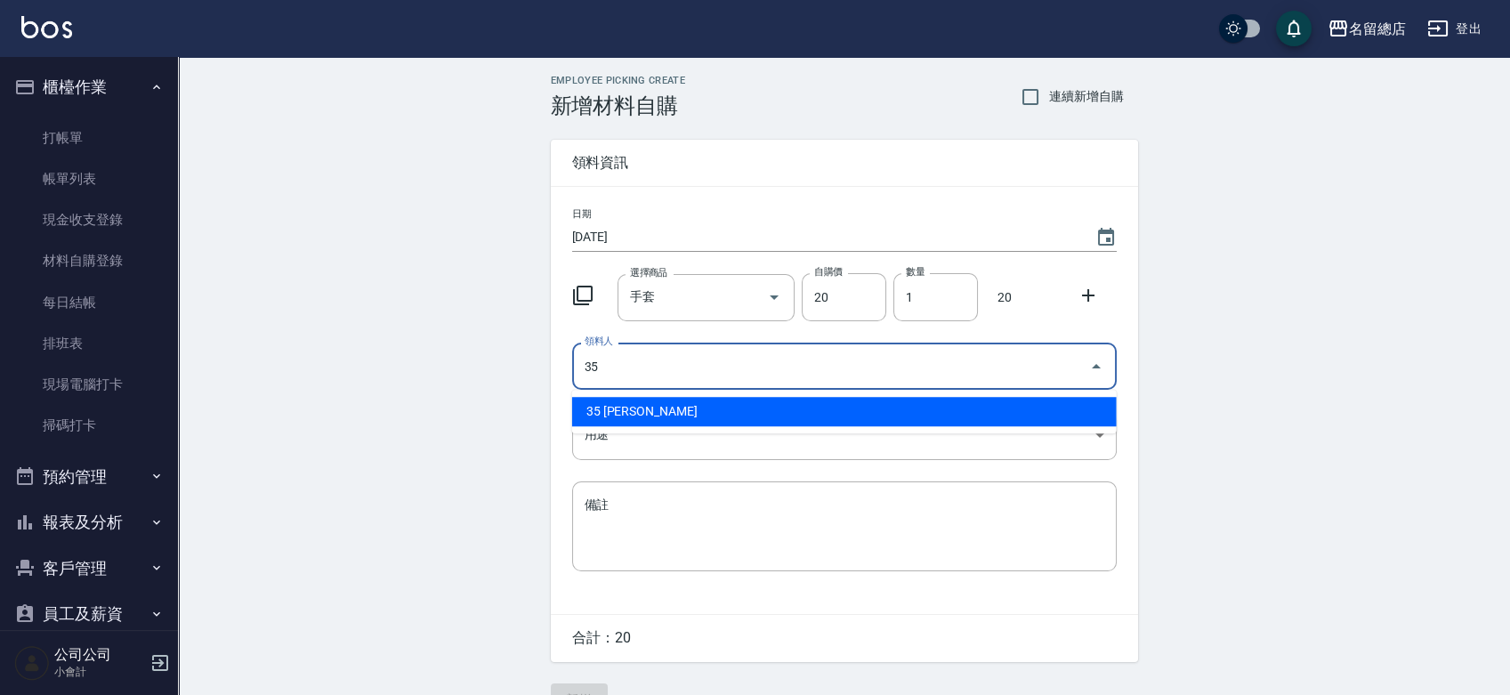
type input "35 陳鳳儀"
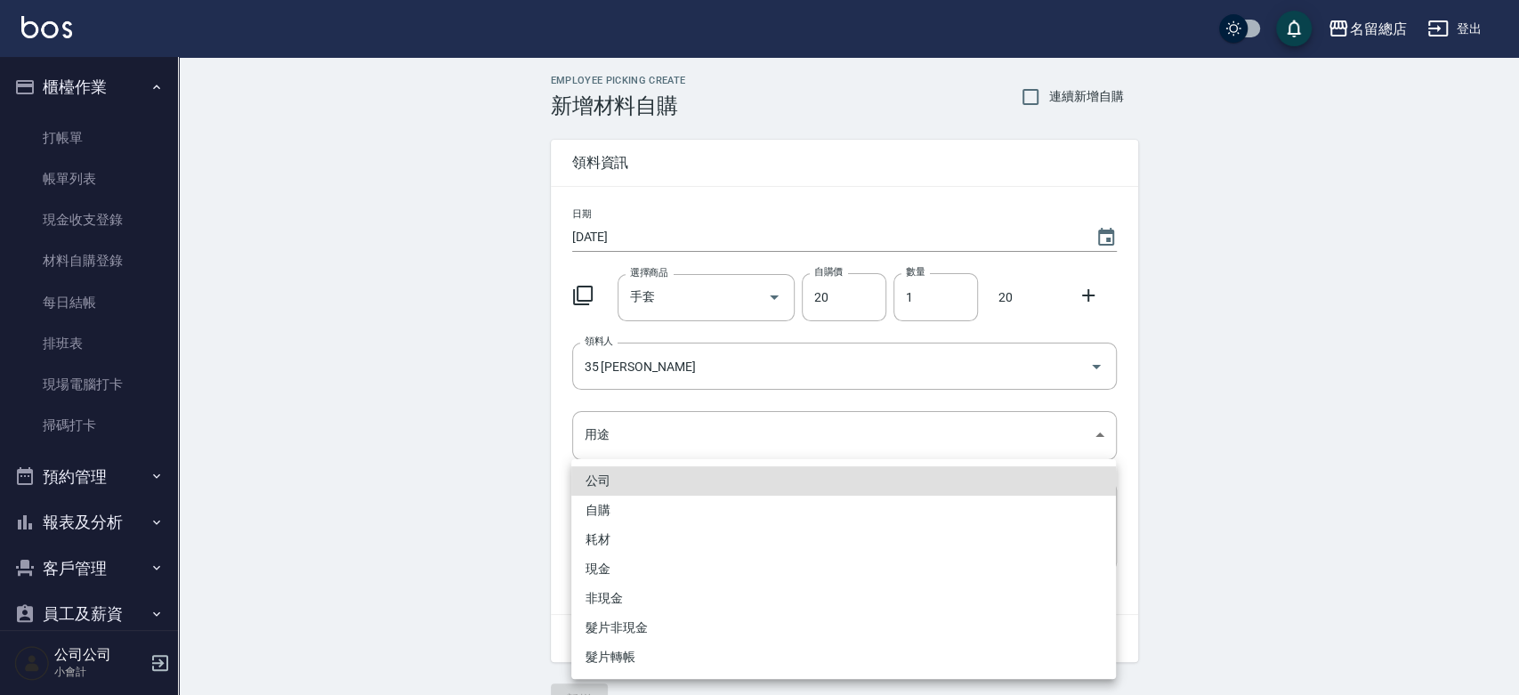
click at [610, 504] on li "自購" at bounding box center [843, 510] width 545 height 29
type input "自購"
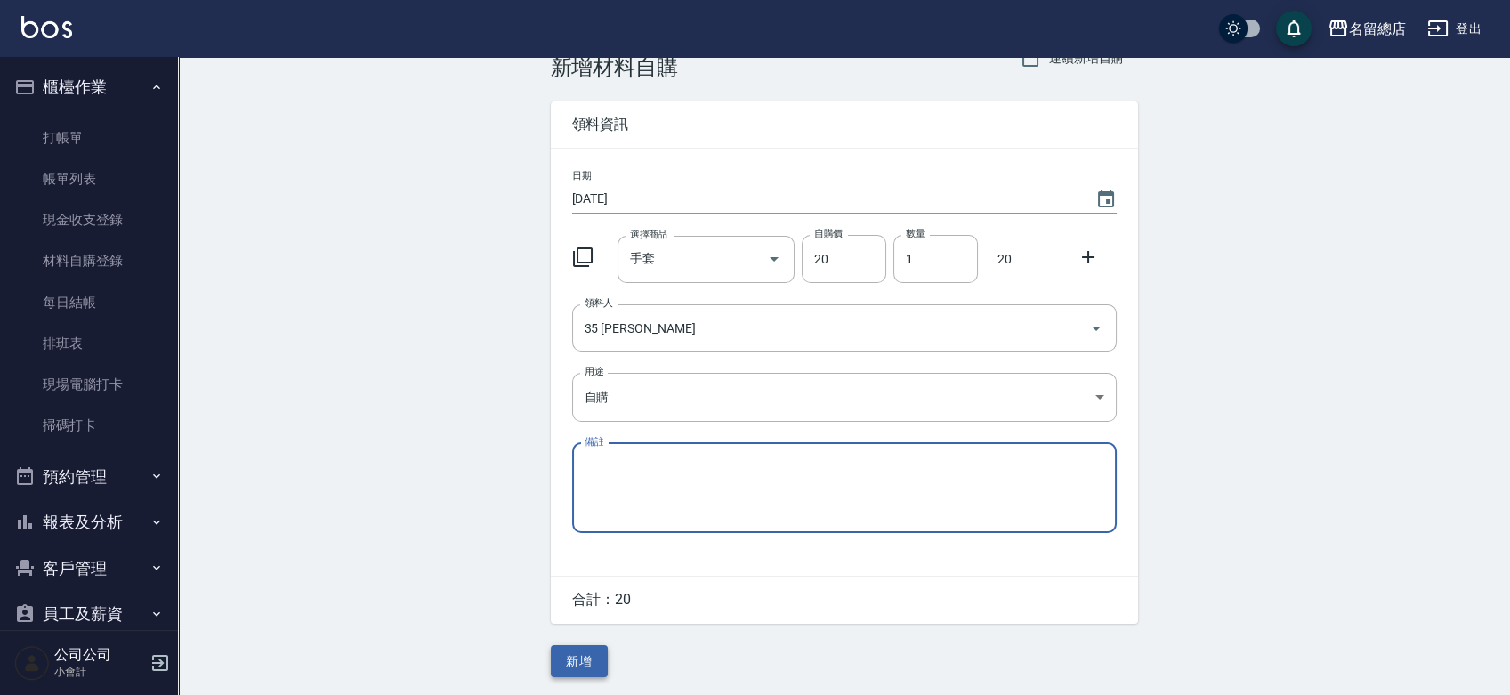
scroll to position [39, 0]
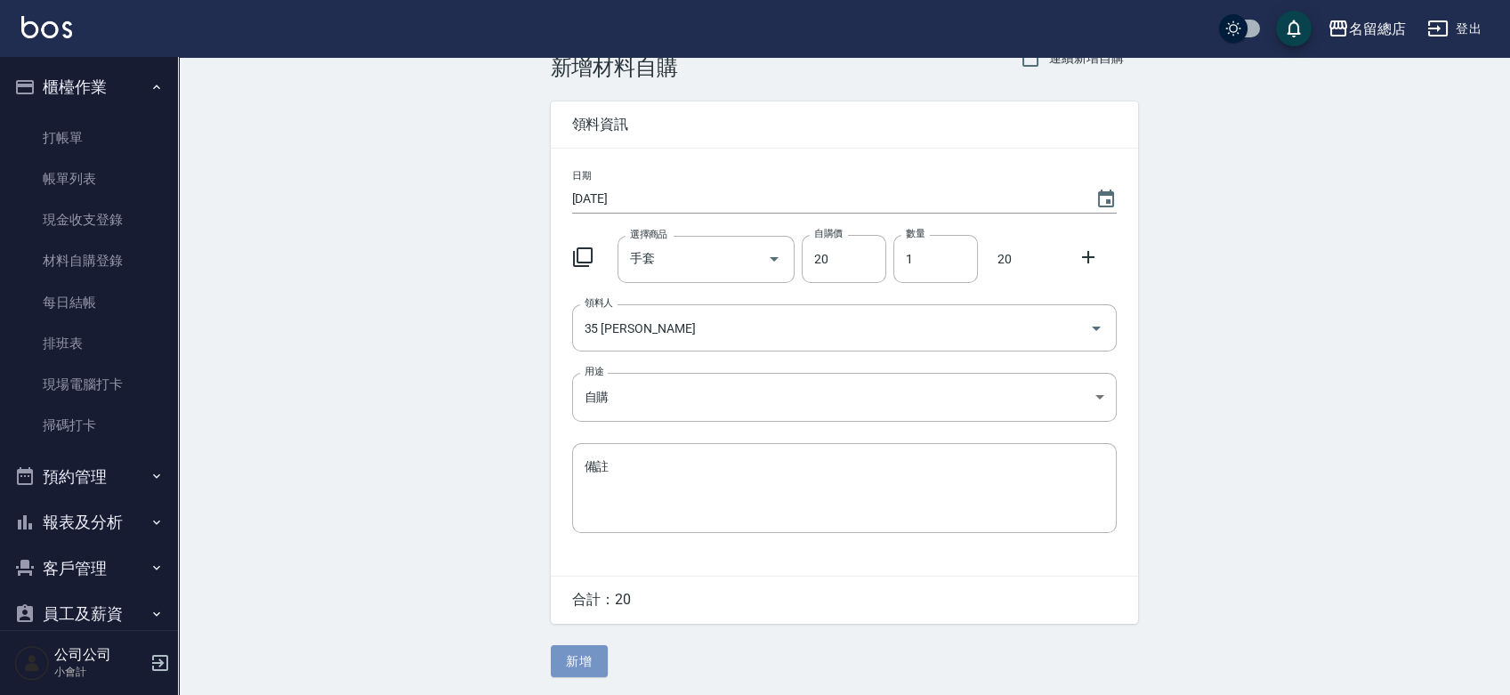
click at [591, 660] on button "新增" at bounding box center [579, 661] width 57 height 33
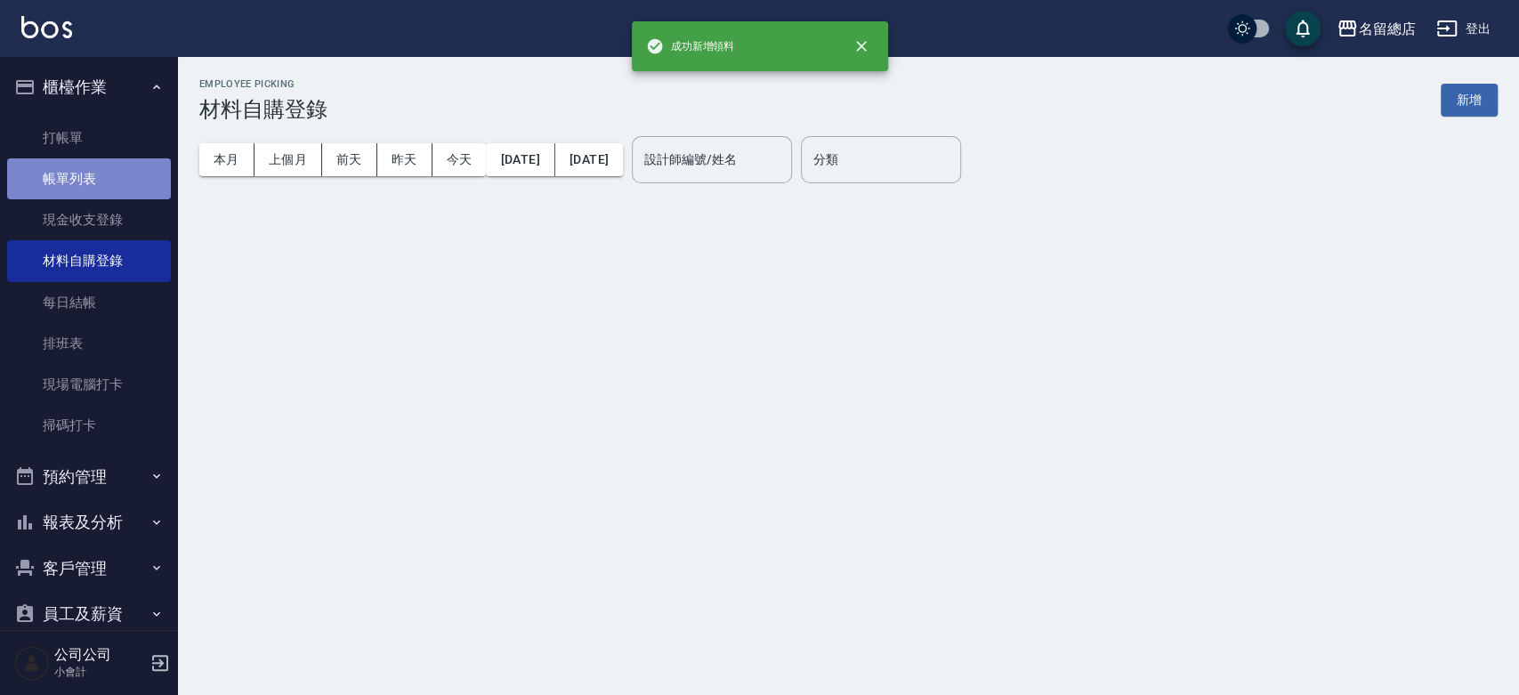
click at [114, 163] on link "帳單列表" at bounding box center [89, 178] width 164 height 41
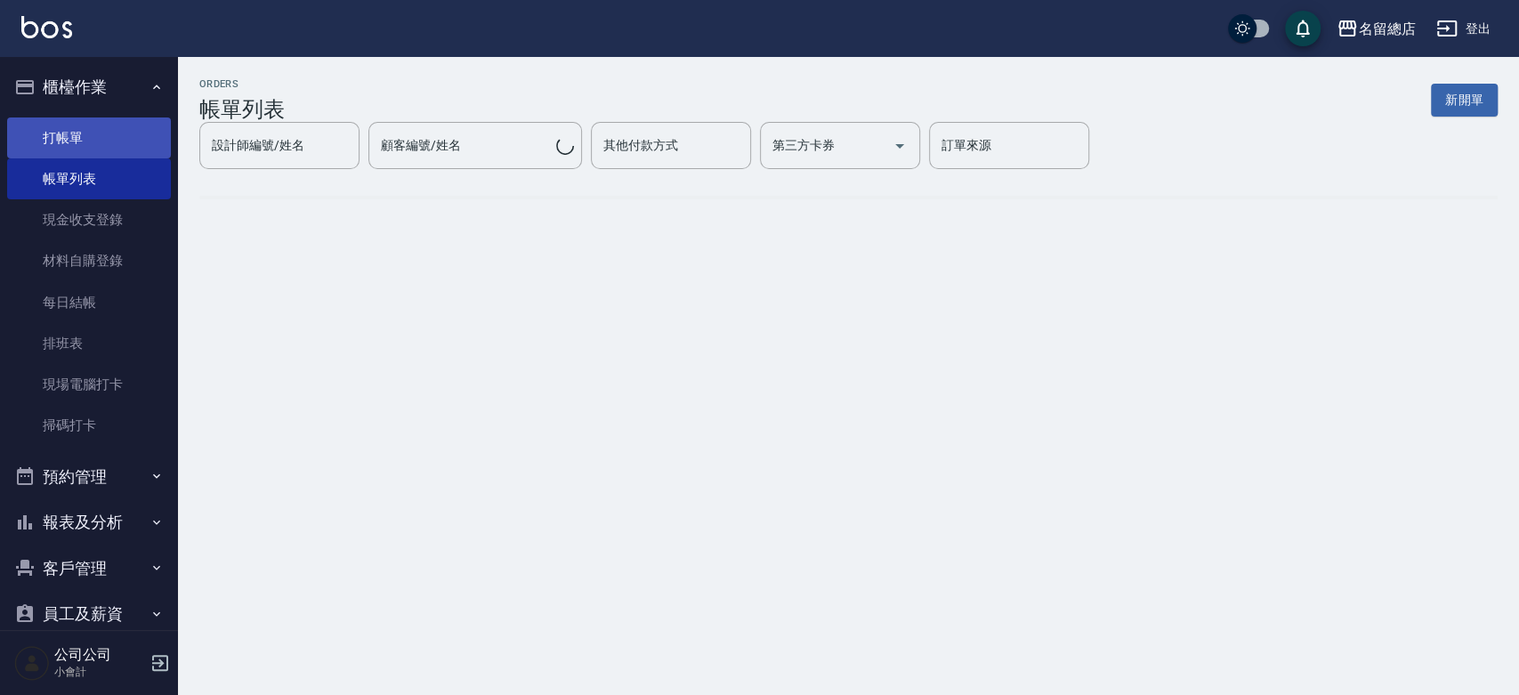
click at [115, 132] on link "打帳單" at bounding box center [89, 137] width 164 height 41
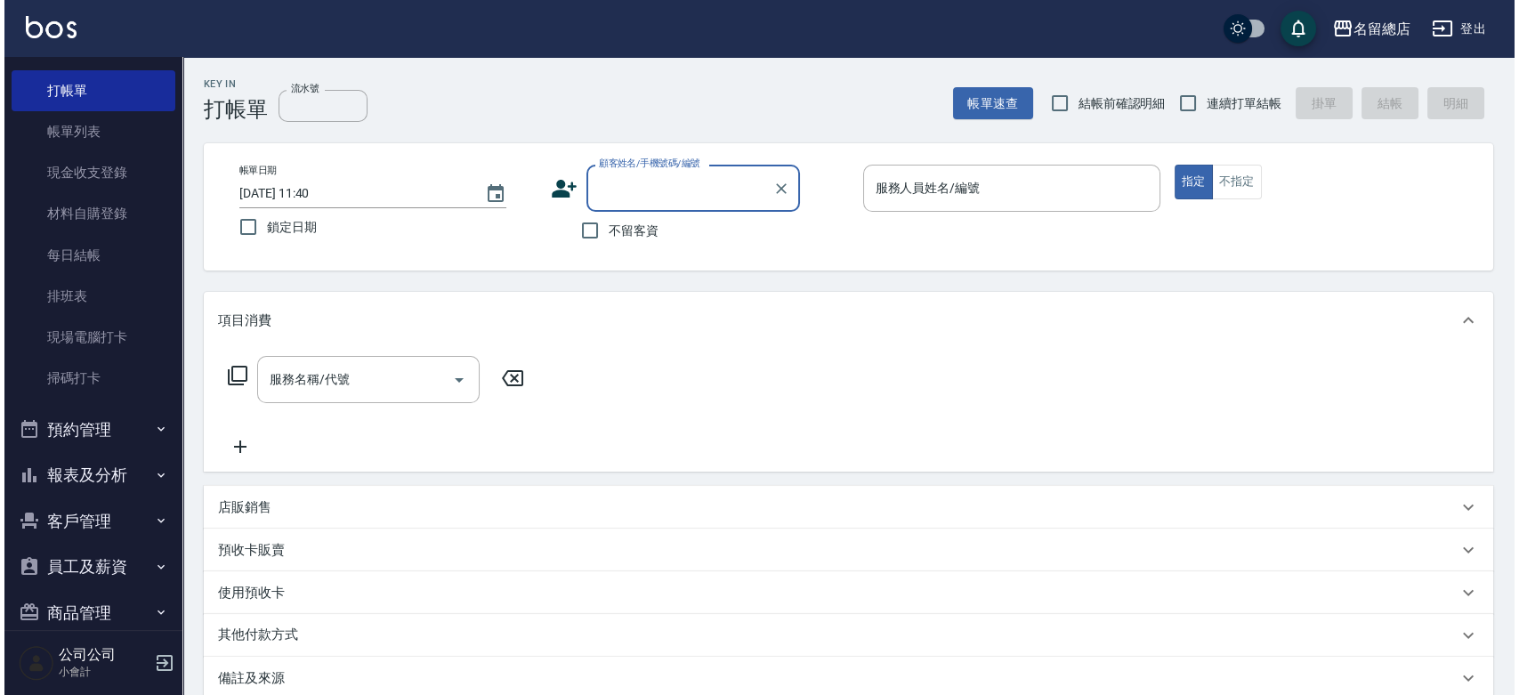
scroll to position [73, 0]
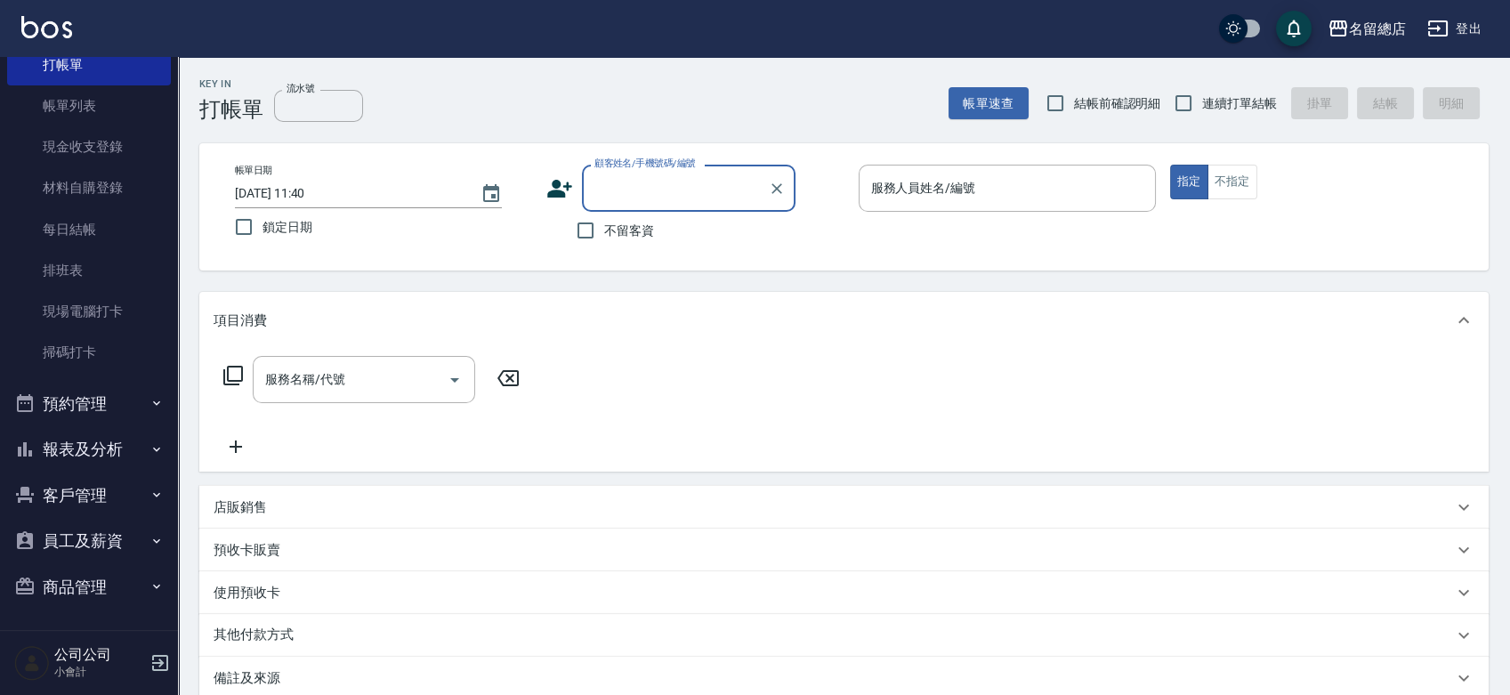
click at [131, 660] on h5 "公司公司" at bounding box center [99, 655] width 91 height 18
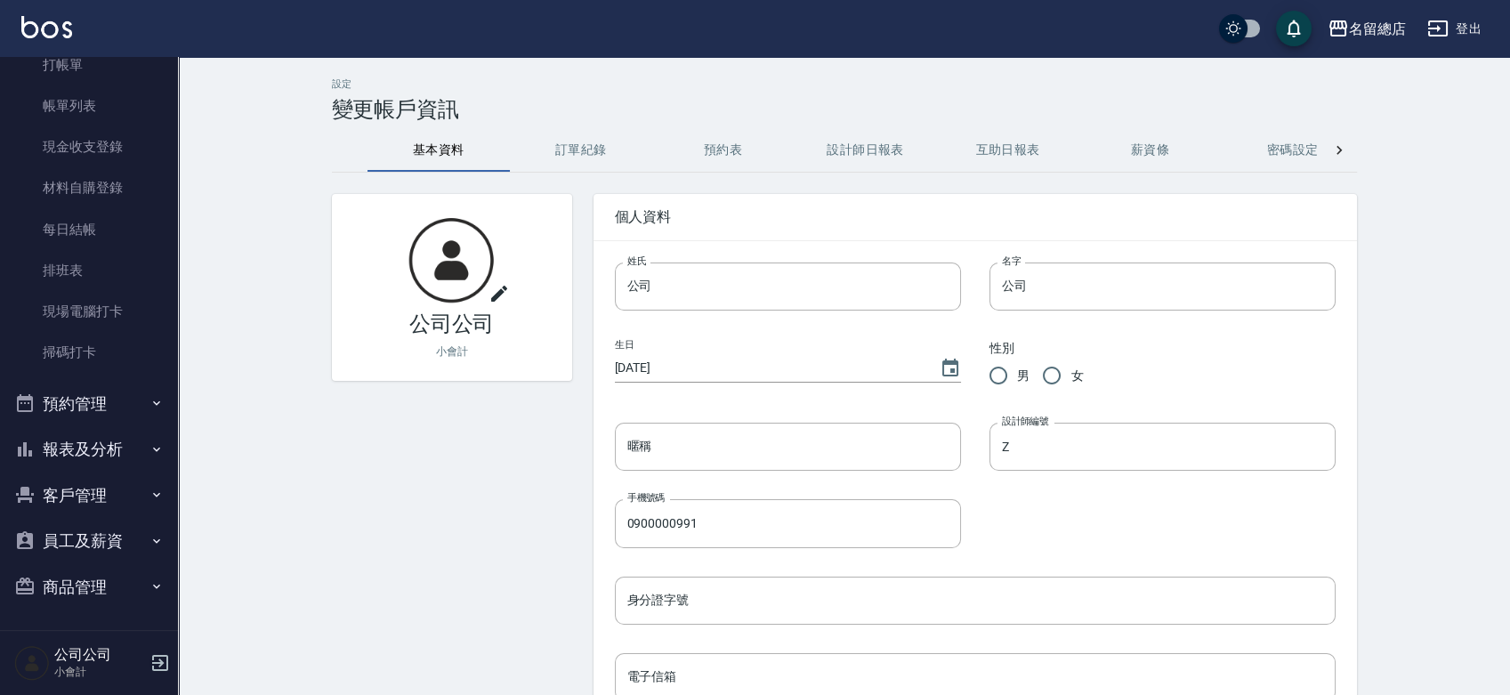
click at [164, 664] on icon "button" at bounding box center [159, 662] width 21 height 21
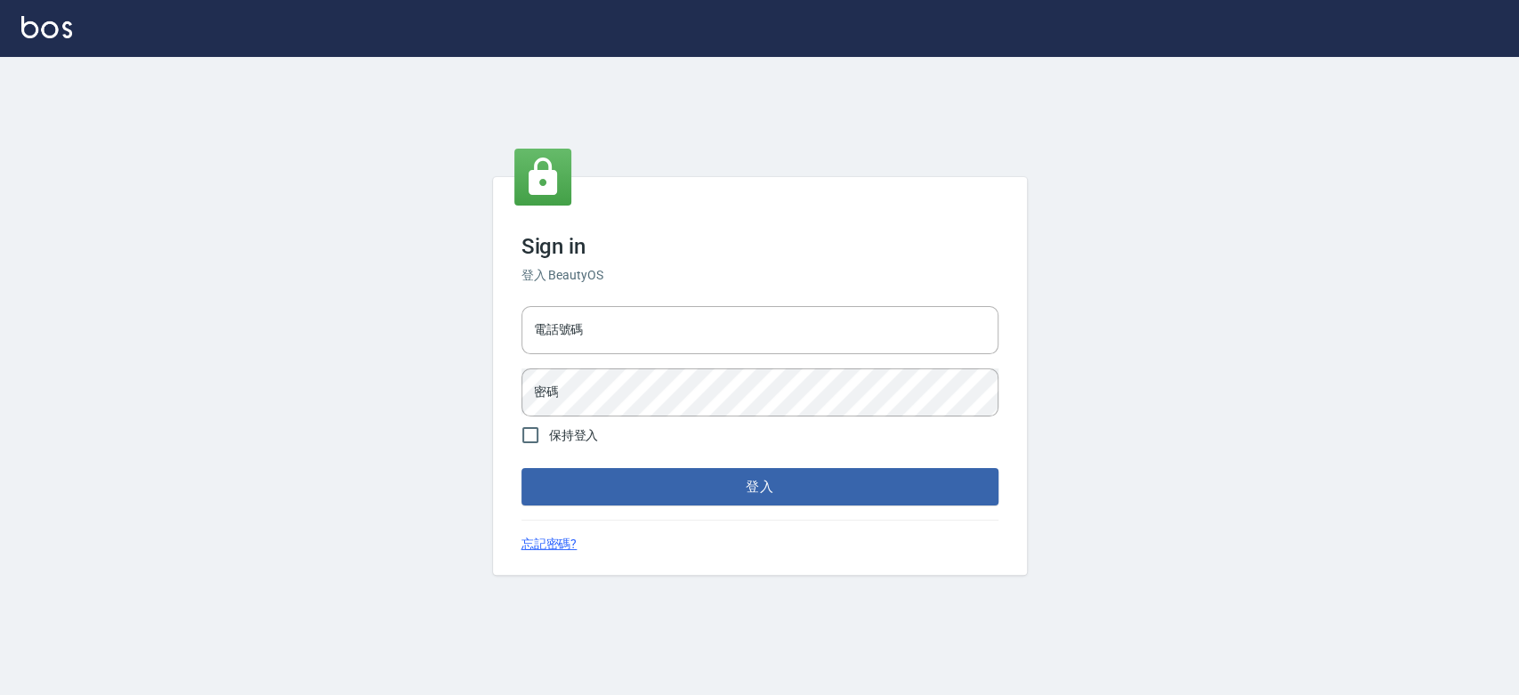
drag, startPoint x: 619, startPoint y: 324, endPoint x: 610, endPoint y: 358, distance: 35.0
click at [619, 327] on input "電話號碼" at bounding box center [759, 330] width 477 height 48
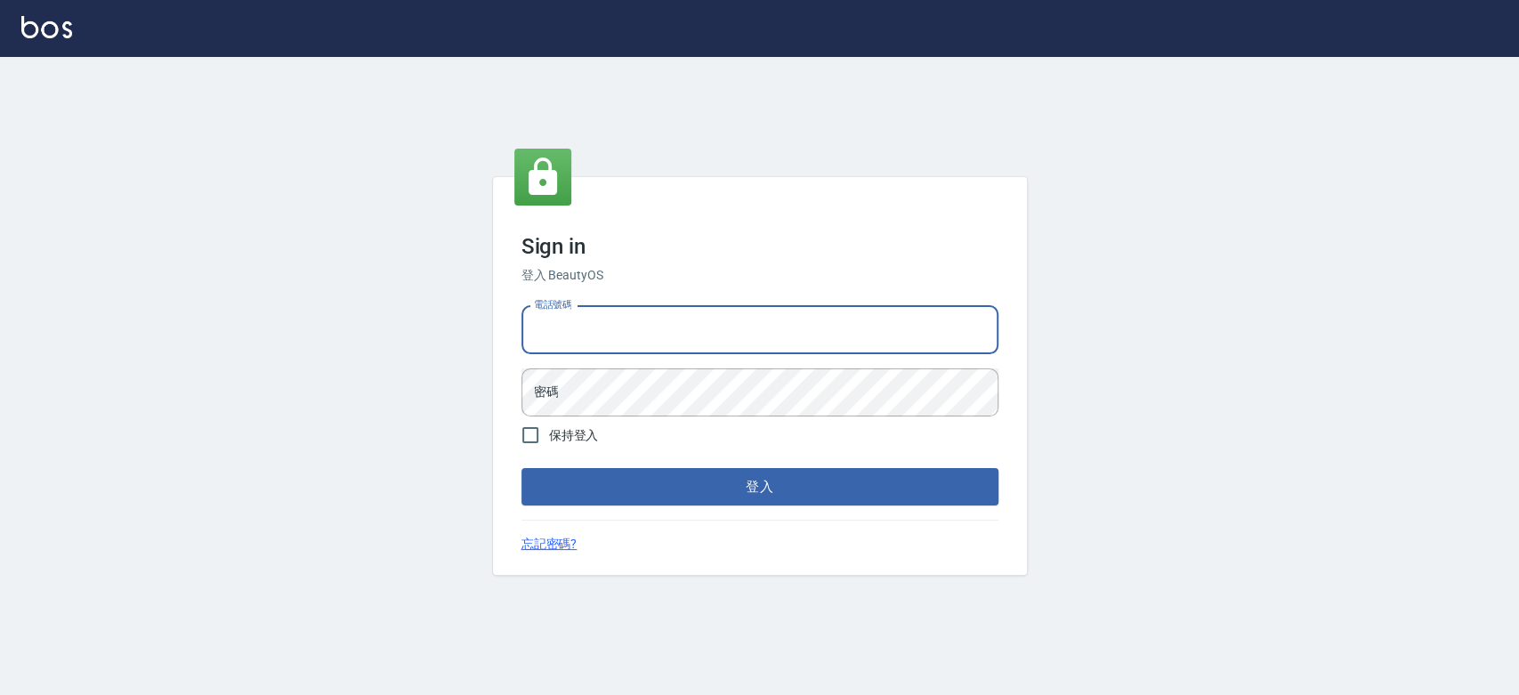
type input "0921342116"
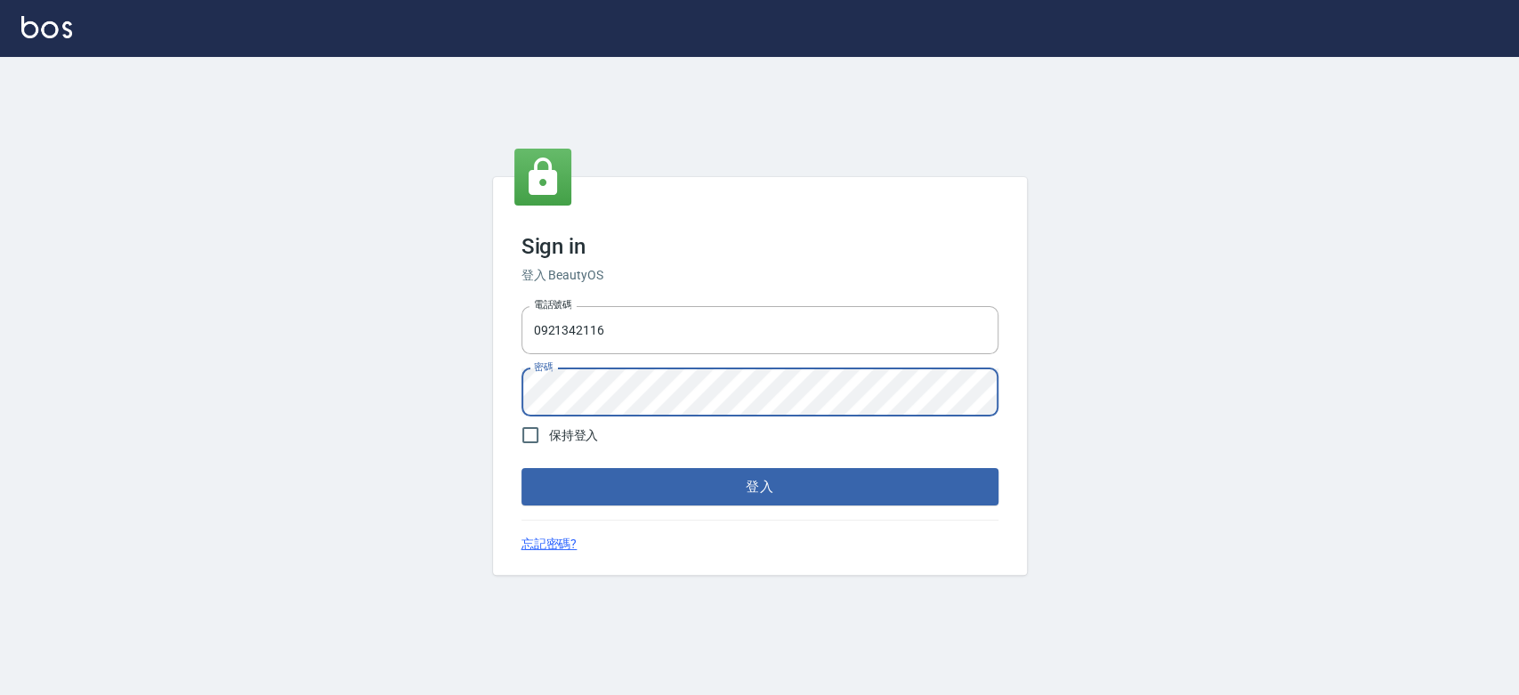
click at [521, 468] on button "登入" at bounding box center [759, 486] width 477 height 37
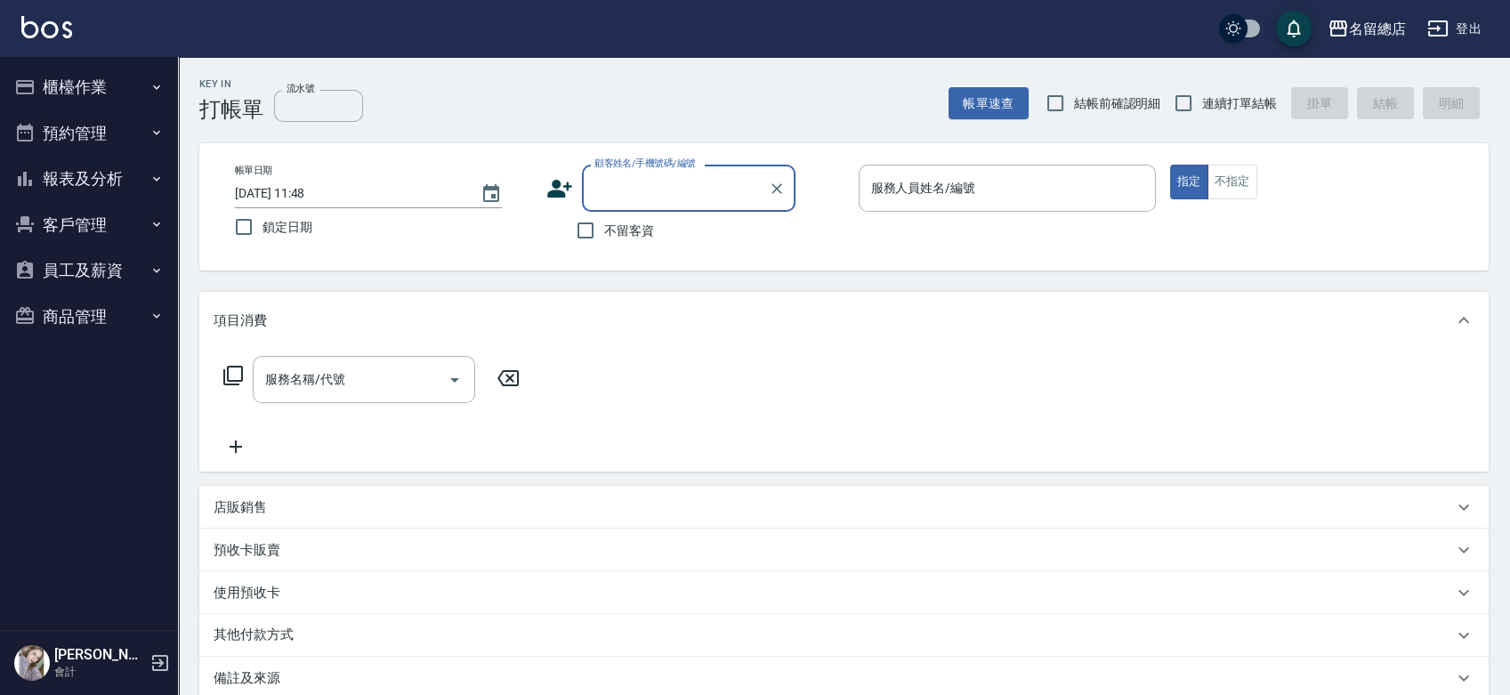
click at [89, 72] on button "櫃檯作業" at bounding box center [89, 87] width 164 height 46
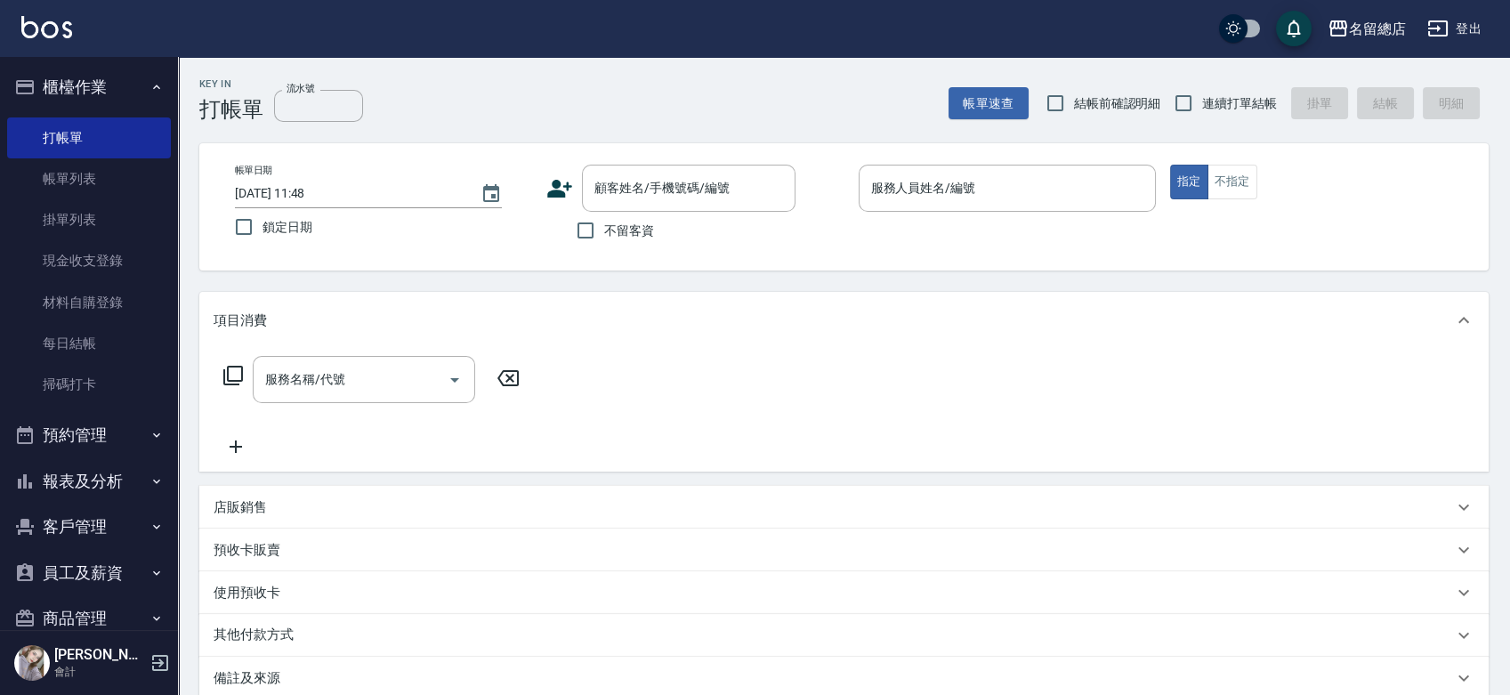
click at [89, 76] on button "櫃檯作業" at bounding box center [89, 87] width 164 height 46
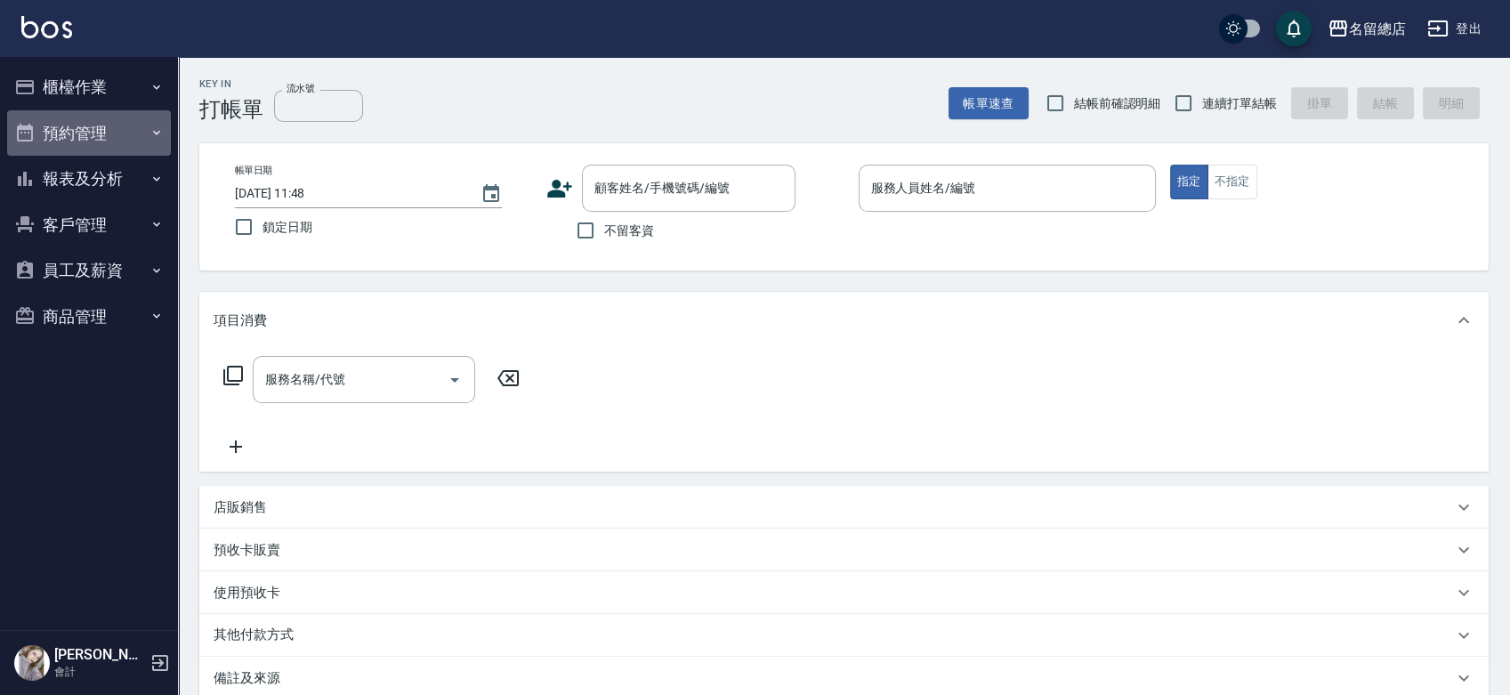
click at [93, 135] on button "預約管理" at bounding box center [89, 133] width 164 height 46
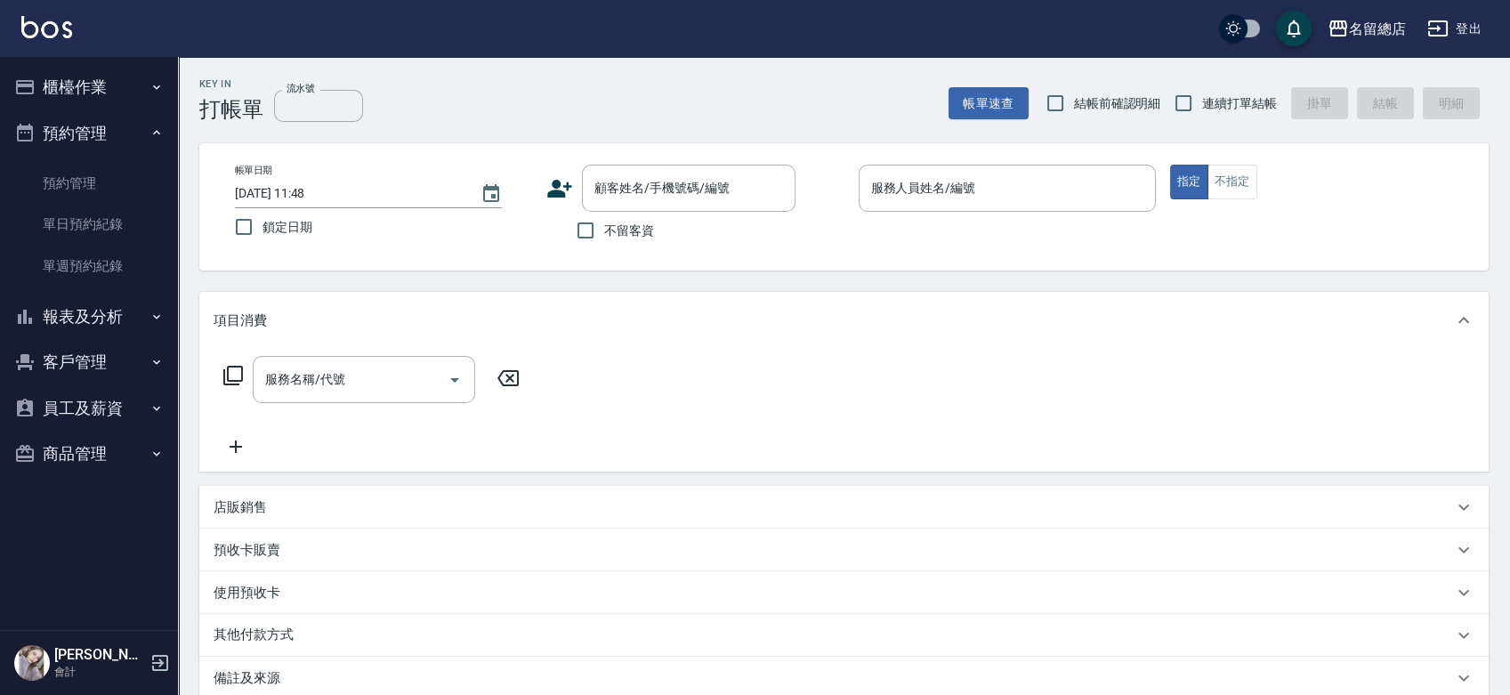
click at [93, 135] on button "預約管理" at bounding box center [89, 133] width 164 height 46
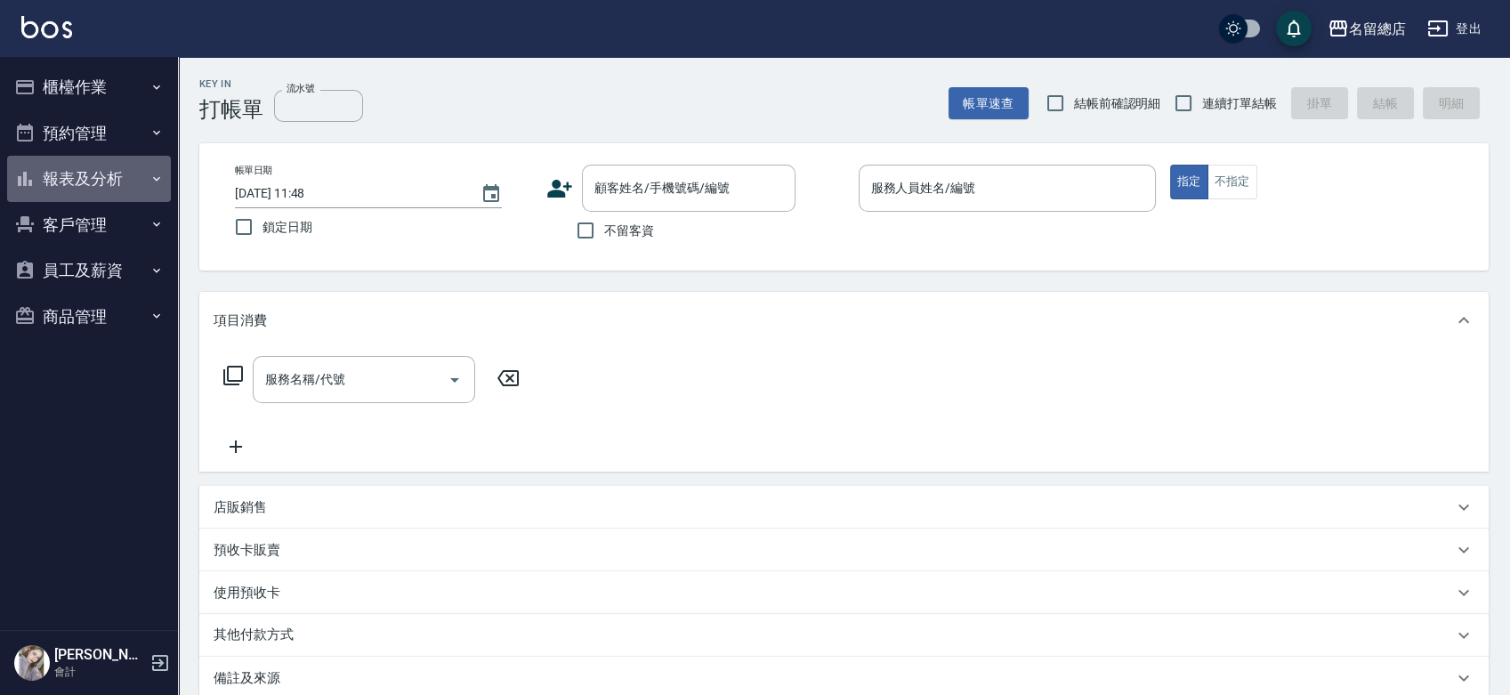
click at [84, 184] on button "報表及分析" at bounding box center [89, 179] width 164 height 46
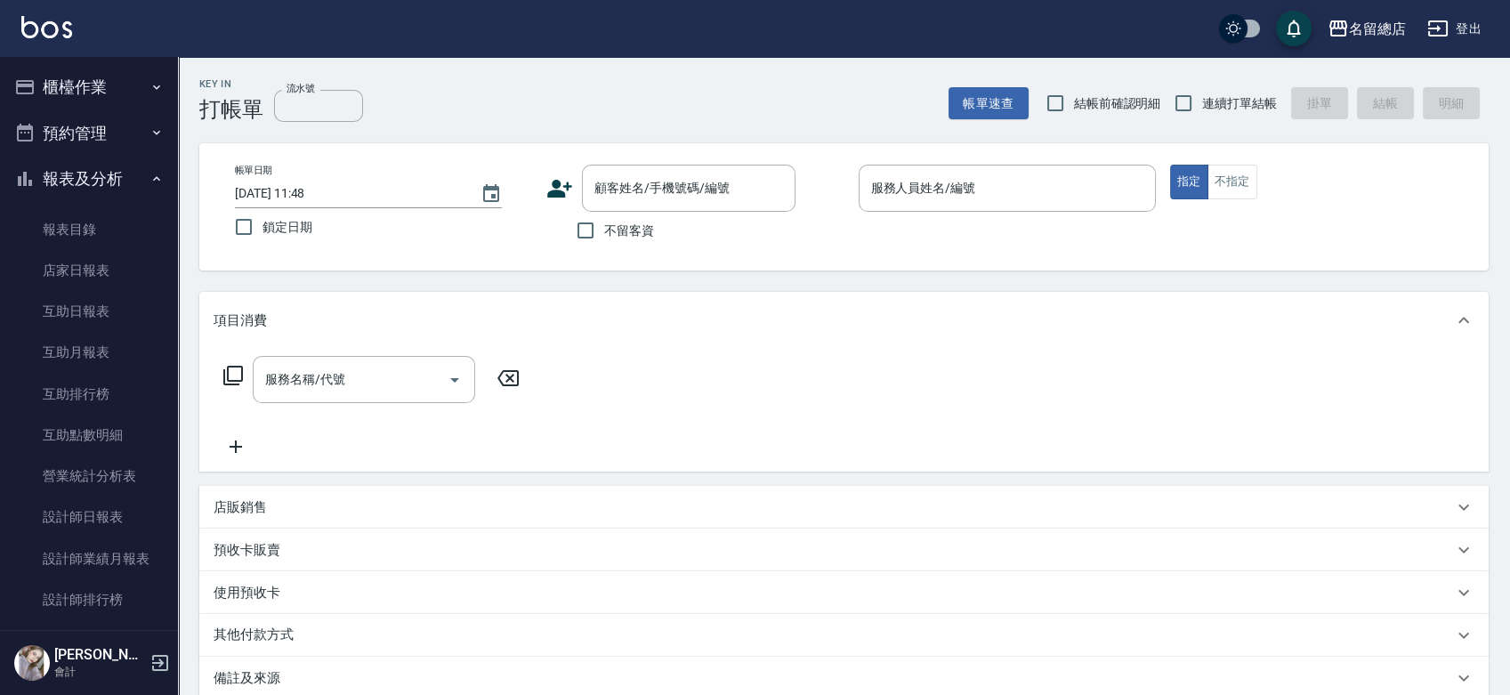
click at [84, 184] on button "報表及分析" at bounding box center [89, 179] width 164 height 46
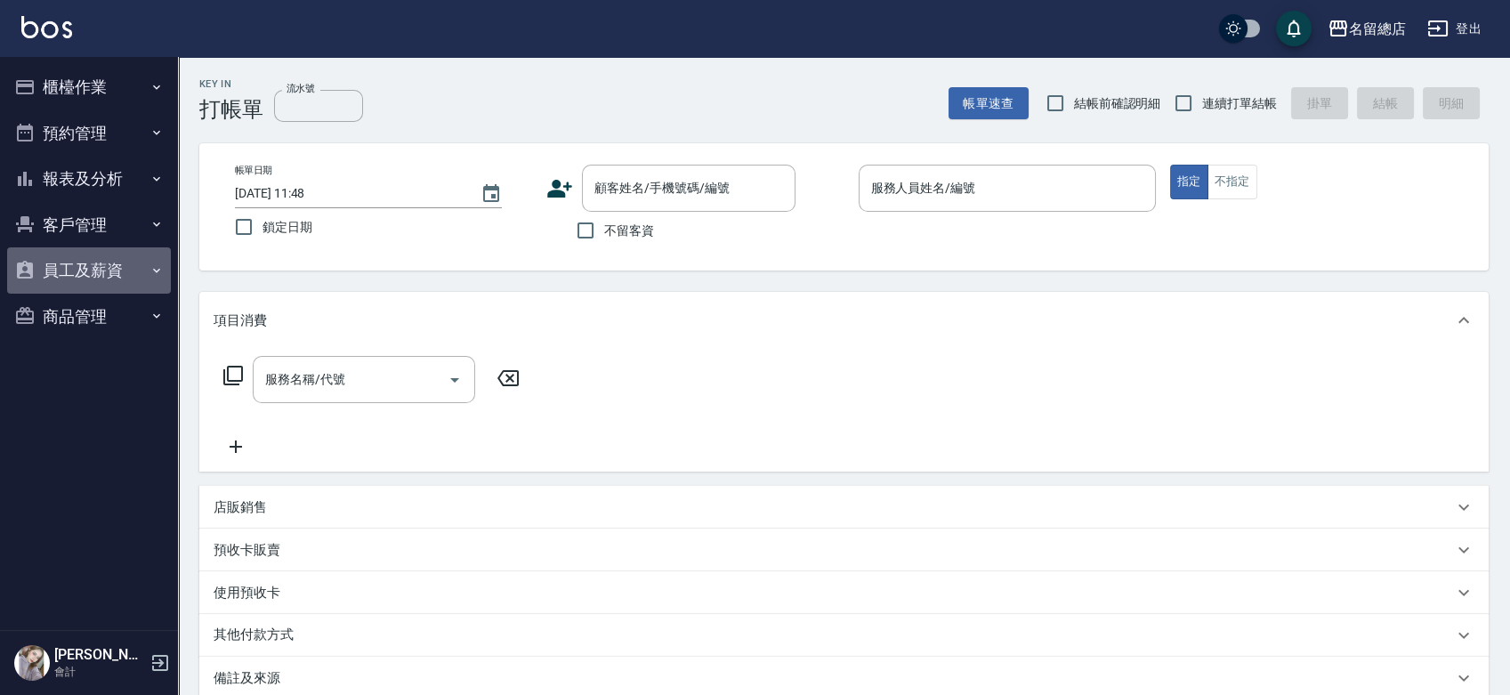
click at [82, 248] on button "員工及薪資" at bounding box center [89, 270] width 164 height 46
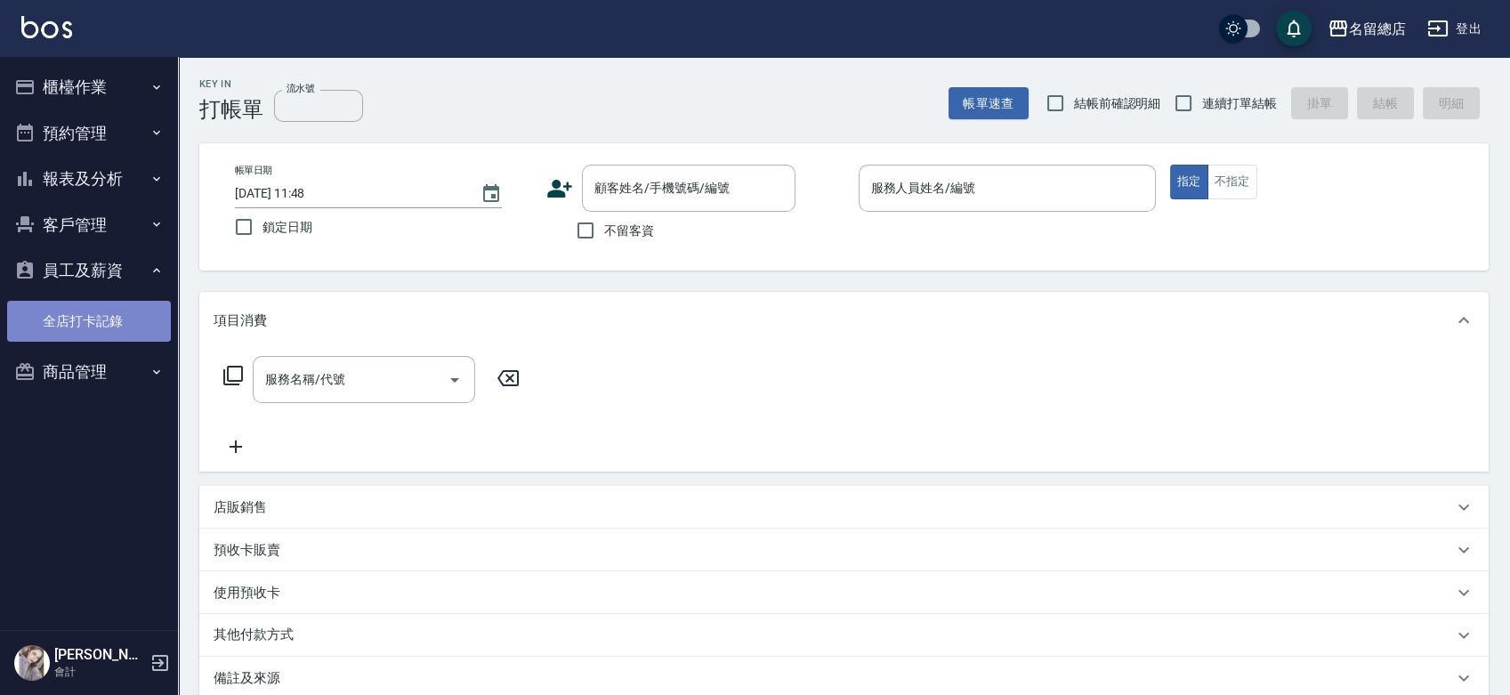
click at [89, 311] on link "全店打卡記錄" at bounding box center [89, 321] width 164 height 41
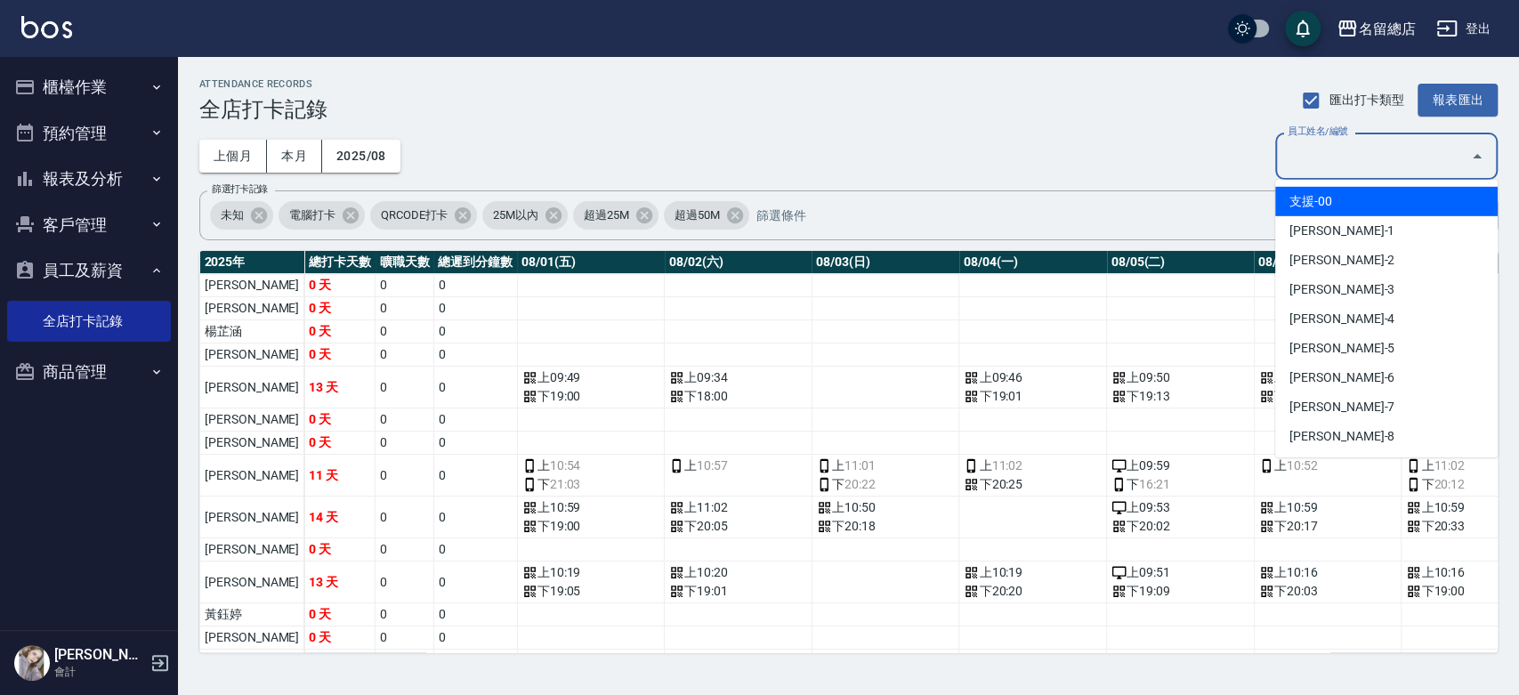
click at [1320, 161] on input "員工姓名/編號" at bounding box center [1373, 156] width 180 height 31
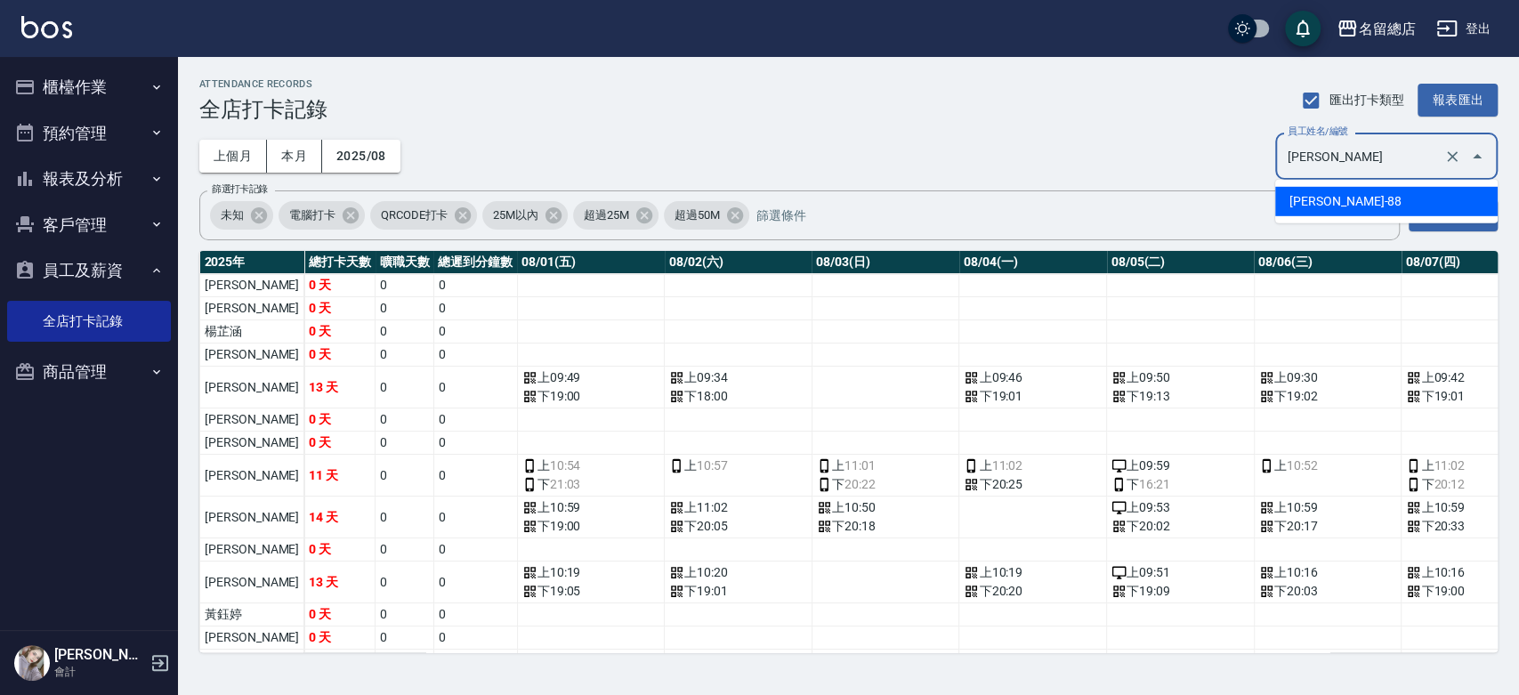
type input "簡湘芸"
click at [1457, 220] on button "搜尋" at bounding box center [1453, 215] width 89 height 33
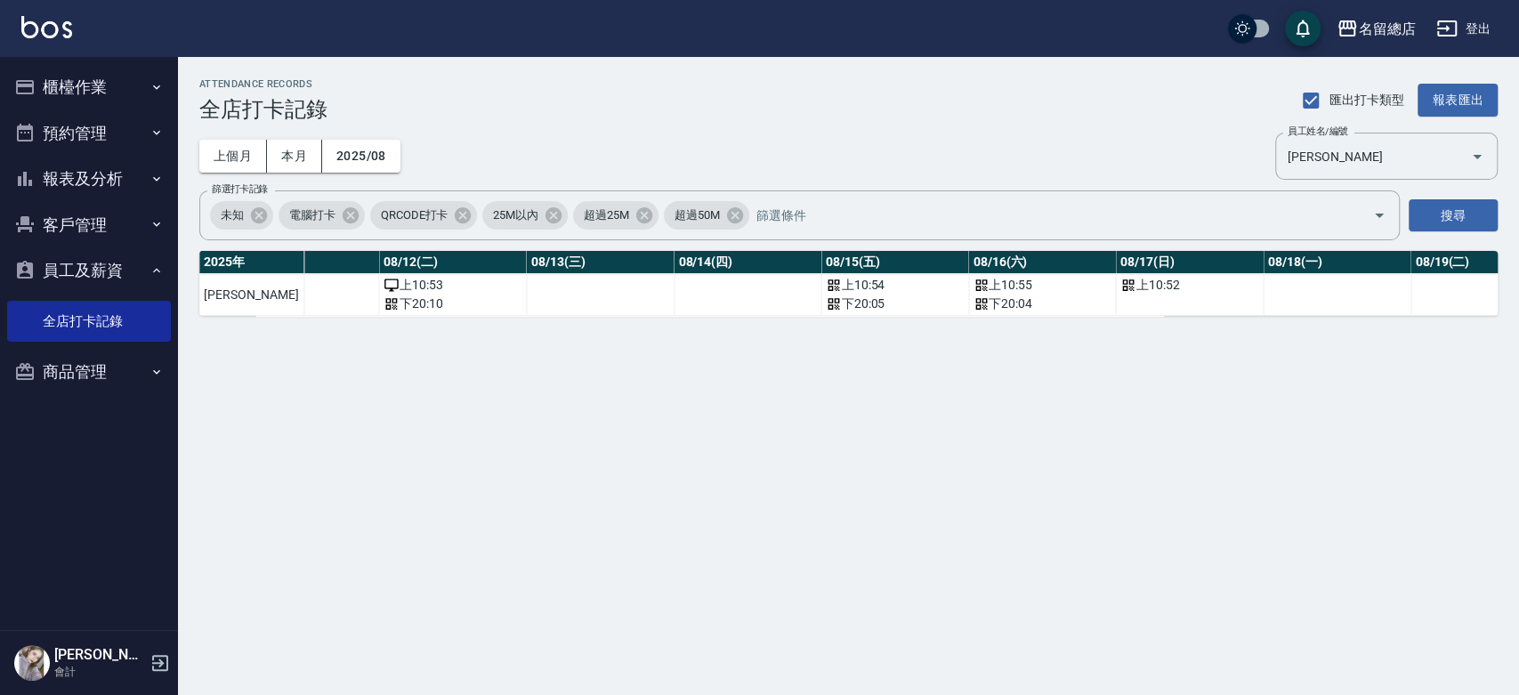
scroll to position [0, 1774]
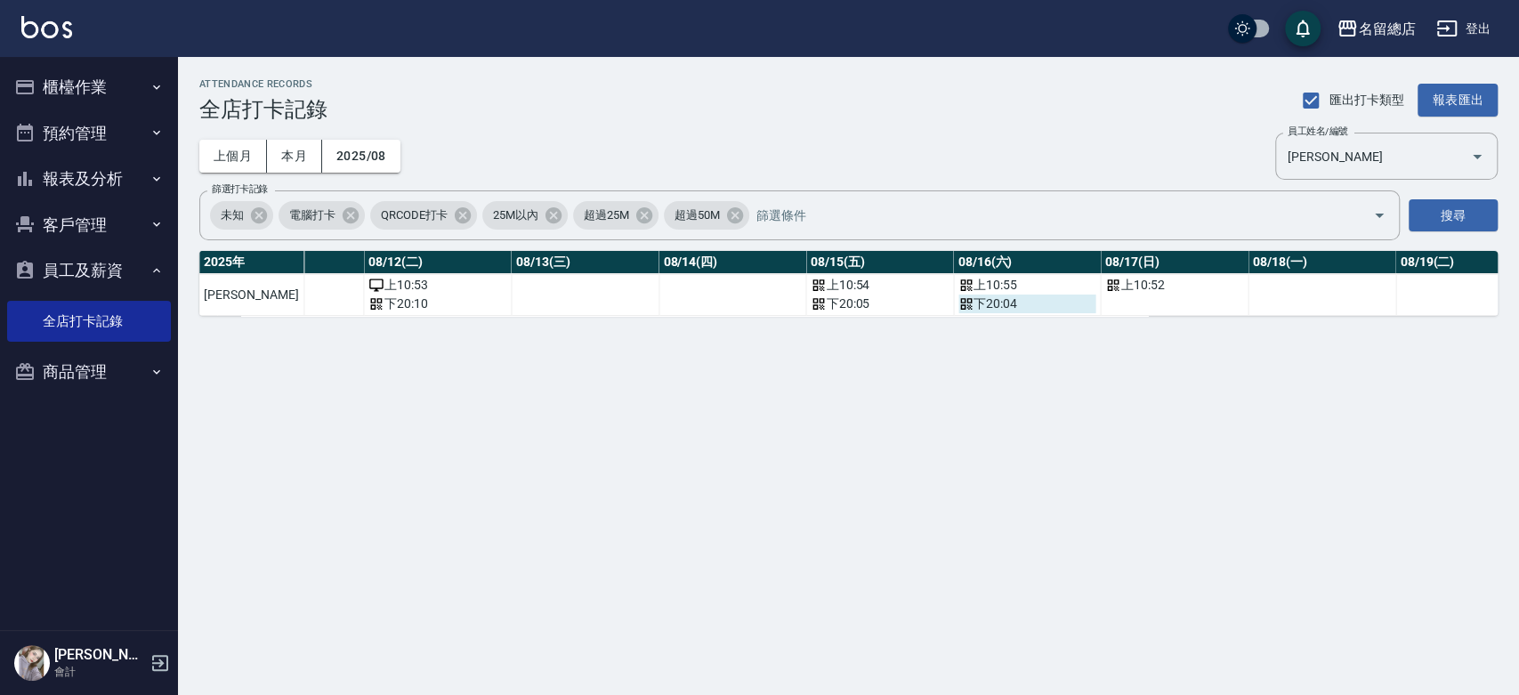
click at [961, 295] on div "下 20:04" at bounding box center [1027, 304] width 138 height 19
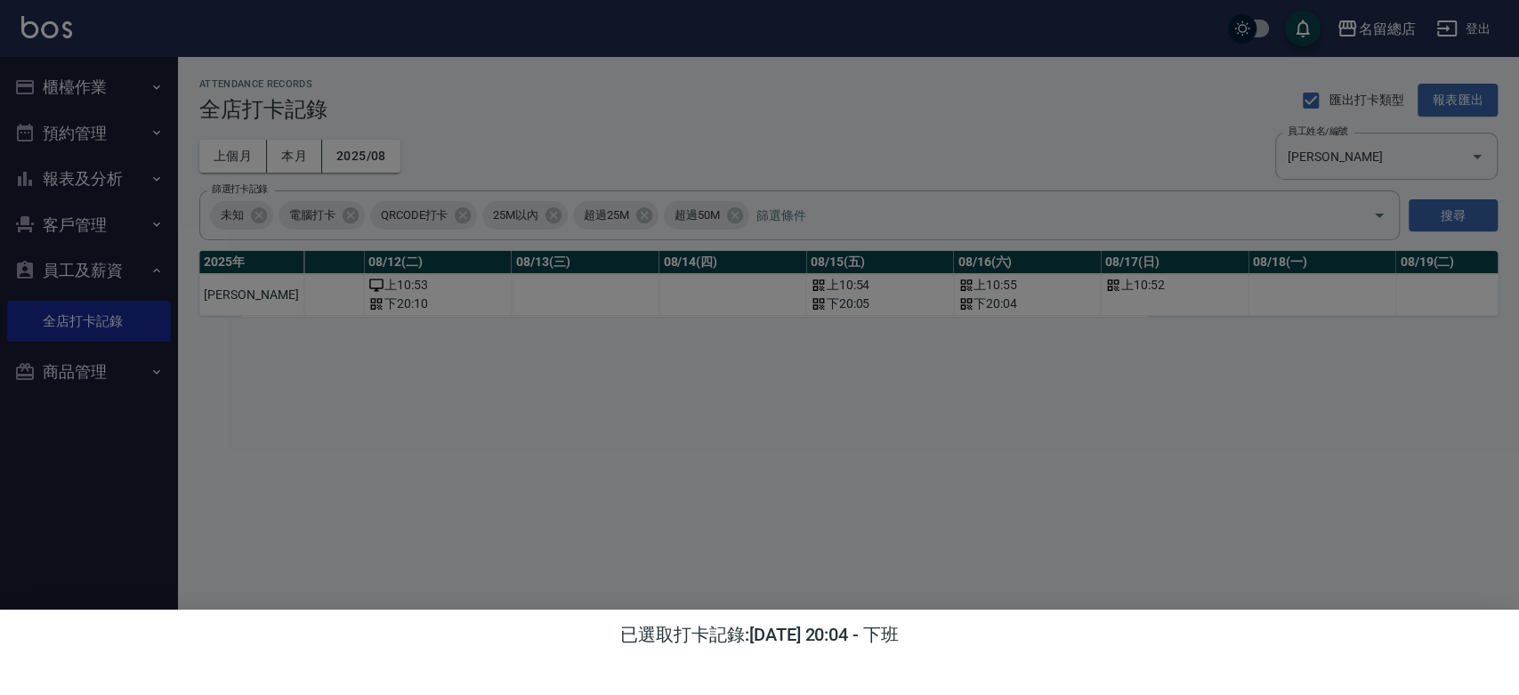
click at [867, 641] on h4 "已選取打卡記錄: 2025/08/16 20:04 - 下班" at bounding box center [759, 634] width 279 height 21
click at [875, 361] on div at bounding box center [759, 347] width 1519 height 695
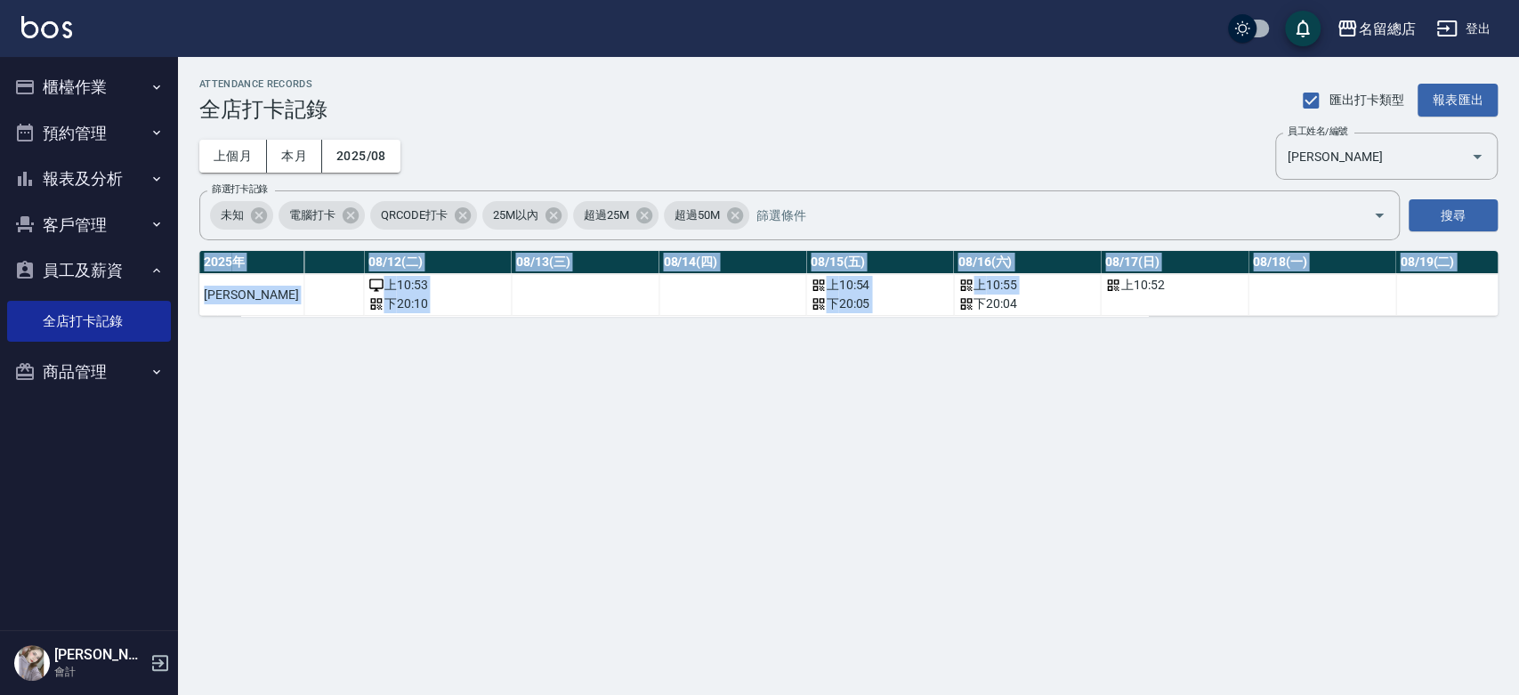
drag, startPoint x: 940, startPoint y: 311, endPoint x: 1086, endPoint y: 327, distance: 147.7
click at [1086, 316] on div "2025 年 總打卡天數 曠職天數 總遲到分鐘數 08/01(五) 08/02(六) 08/03(日) 08/04(一) 08/05(二) 08/06(三) …" at bounding box center [848, 283] width 1298 height 65
click at [1003, 333] on div "ATTENDANCE RECORDS 全店打卡記錄 匯出打卡類型 報表匯出 上個月 本月 2025/08 員工姓名/編號 簡湘芸 員工姓名/編號 篩選打卡記錄…" at bounding box center [848, 197] width 1341 height 280
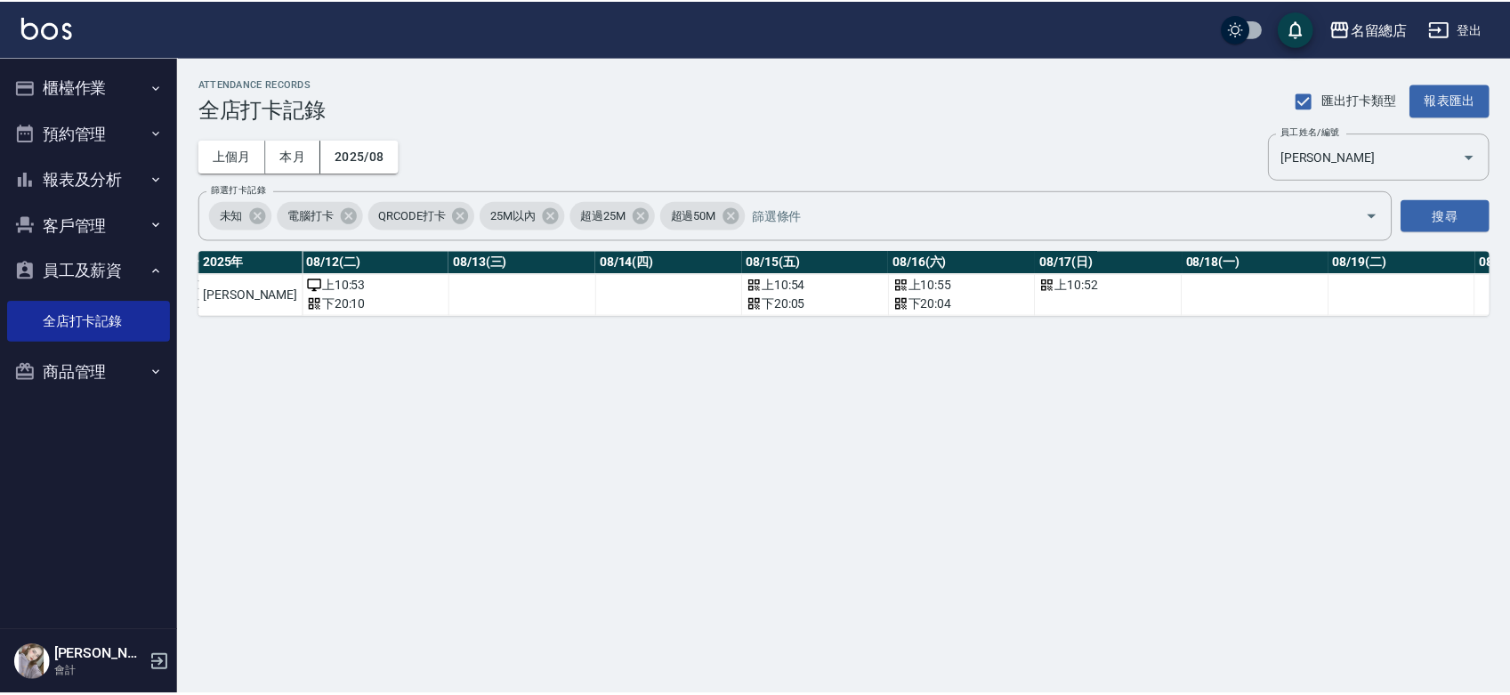
scroll to position [0, 1855]
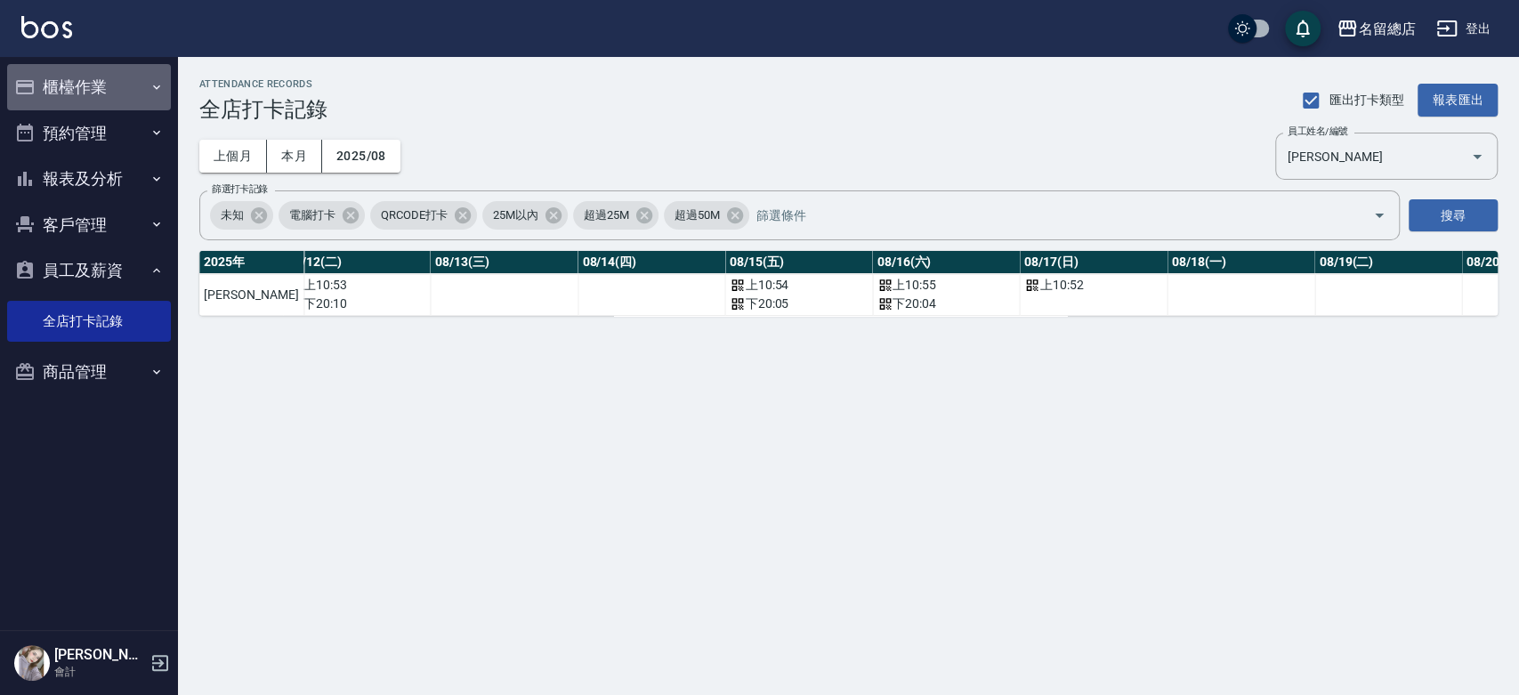
click at [100, 77] on button "櫃檯作業" at bounding box center [89, 87] width 164 height 46
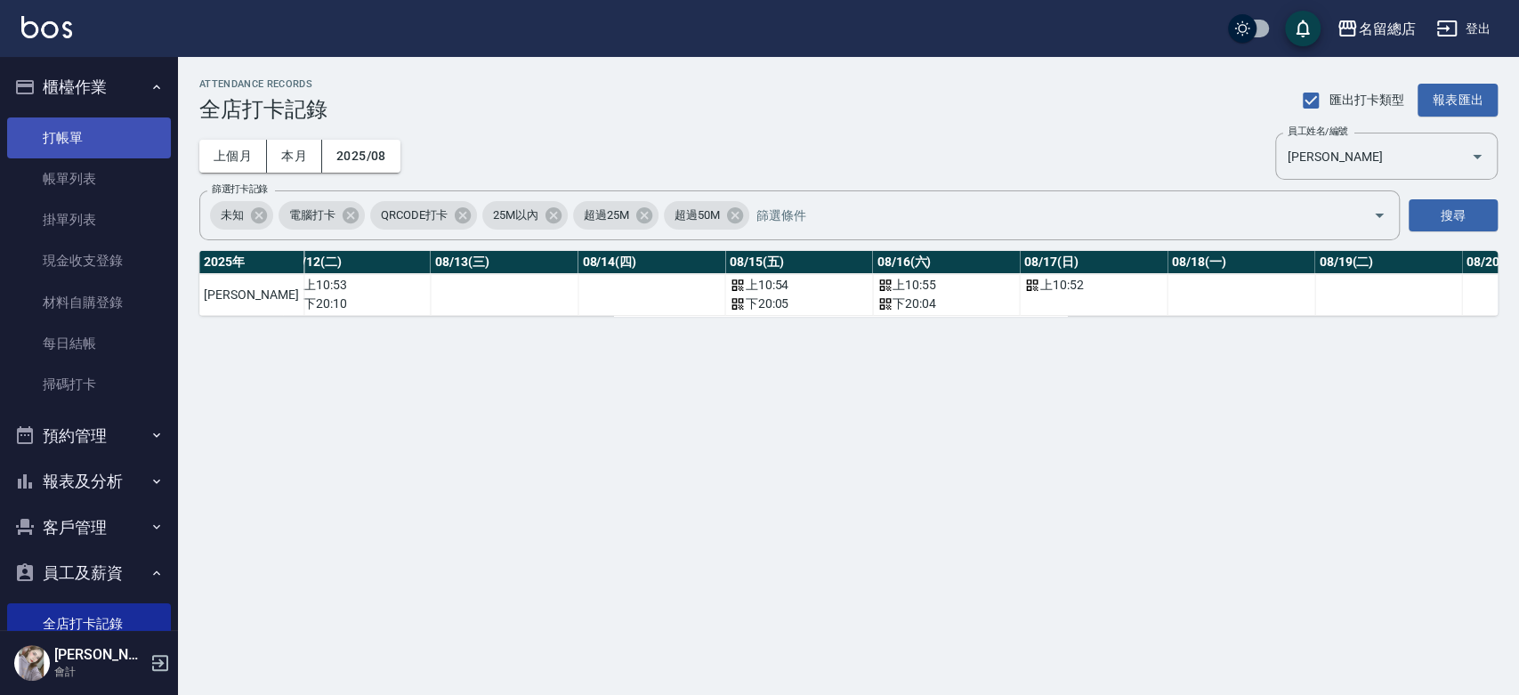
click at [93, 123] on link "打帳單" at bounding box center [89, 137] width 164 height 41
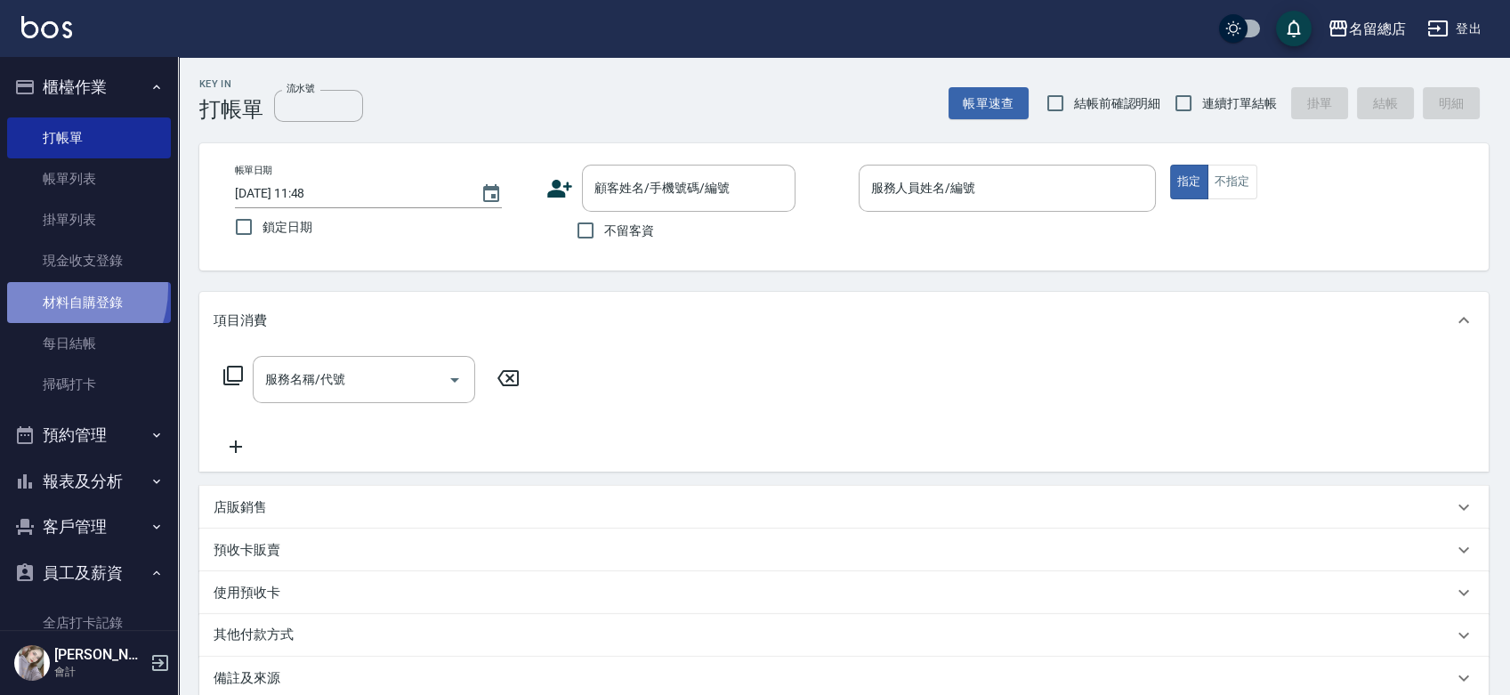
click at [53, 287] on link "材料自購登錄" at bounding box center [89, 302] width 164 height 41
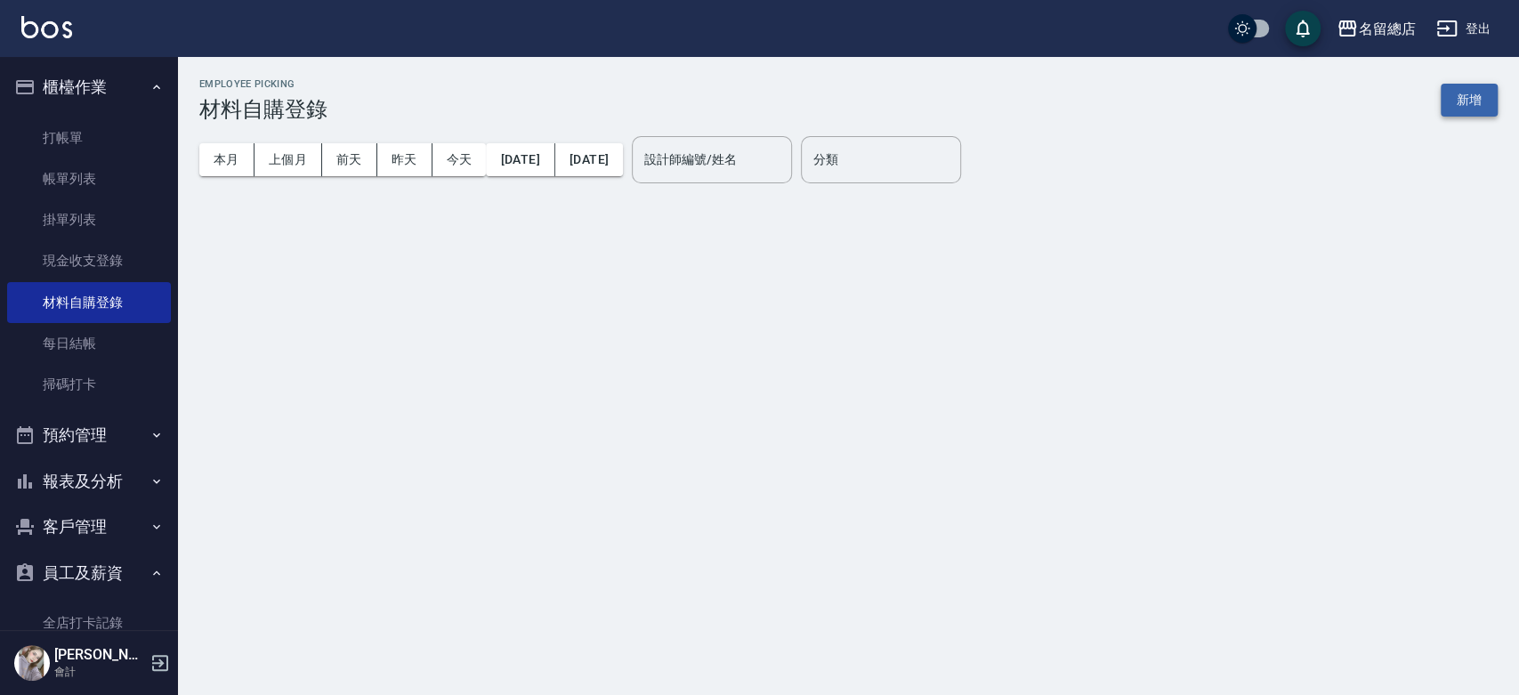
click at [1480, 93] on button "新增" at bounding box center [1469, 100] width 57 height 33
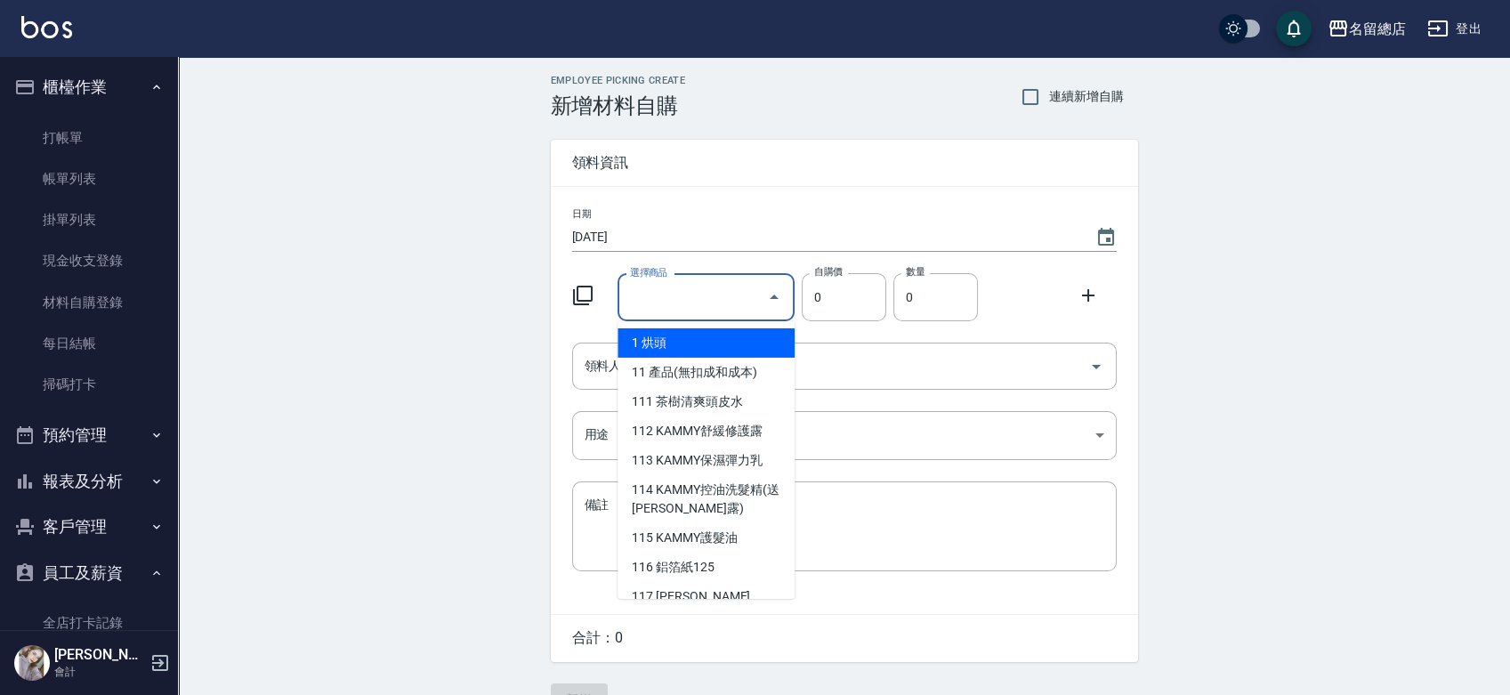
click at [708, 289] on input "選擇商品" at bounding box center [693, 297] width 134 height 31
type input "9%色水"
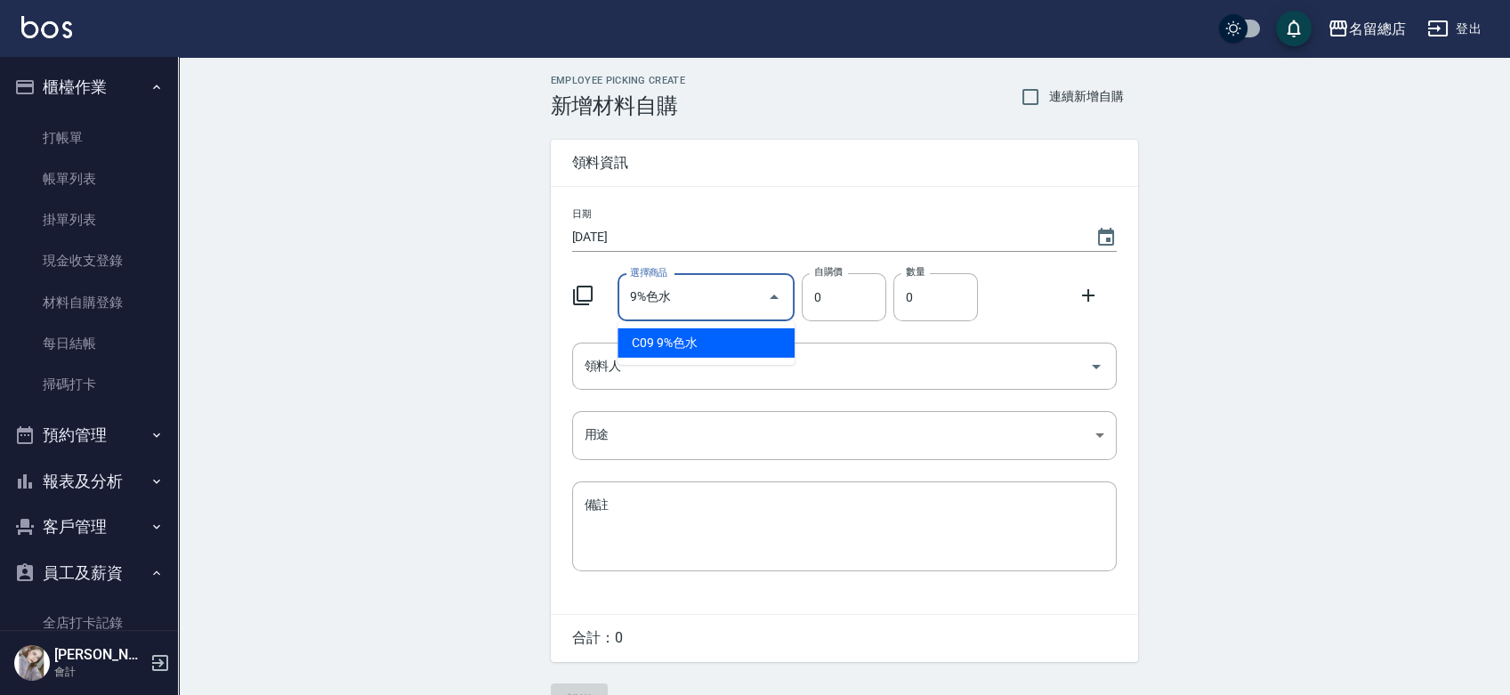
click at [685, 343] on li "C09 9%色水" at bounding box center [706, 342] width 177 height 29
type input "105"
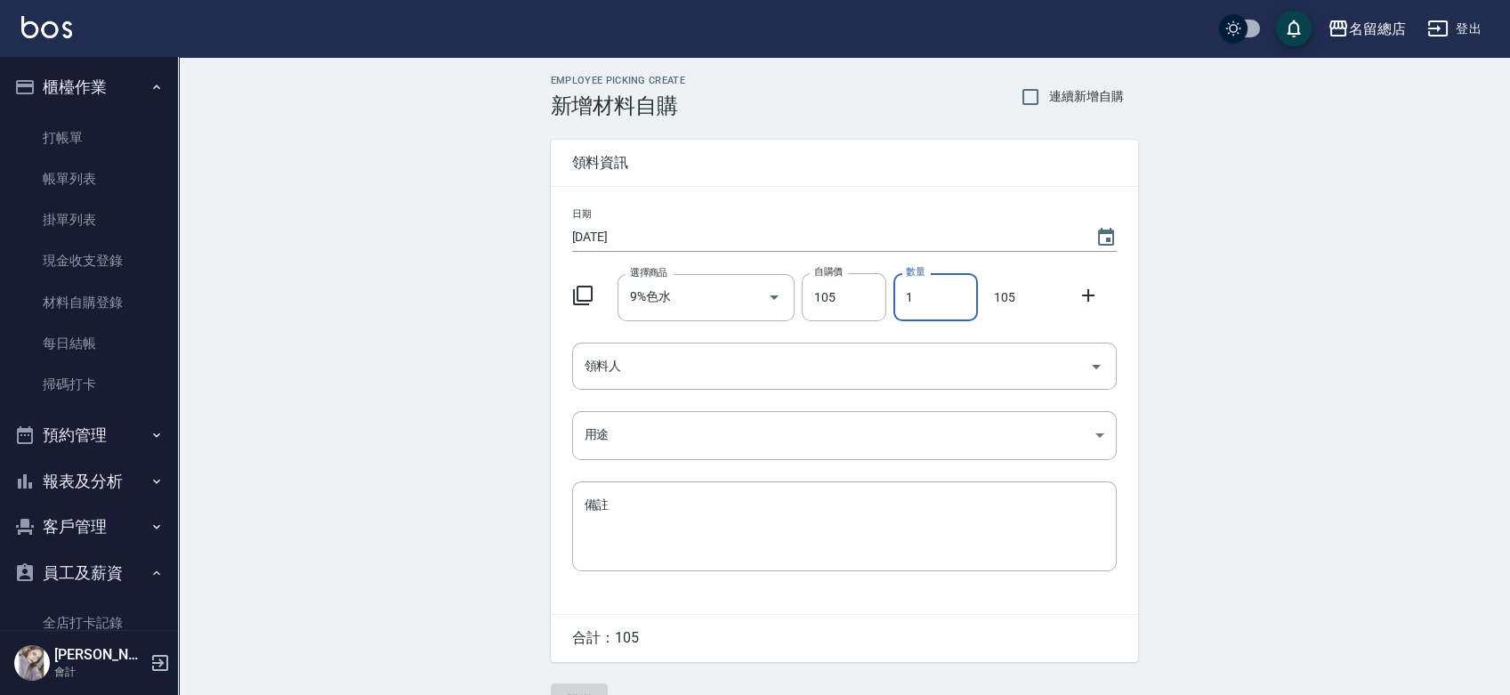
drag, startPoint x: 911, startPoint y: 303, endPoint x: 900, endPoint y: 297, distance: 12.7
click at [904, 306] on input "1" at bounding box center [935, 297] width 85 height 48
type input "2"
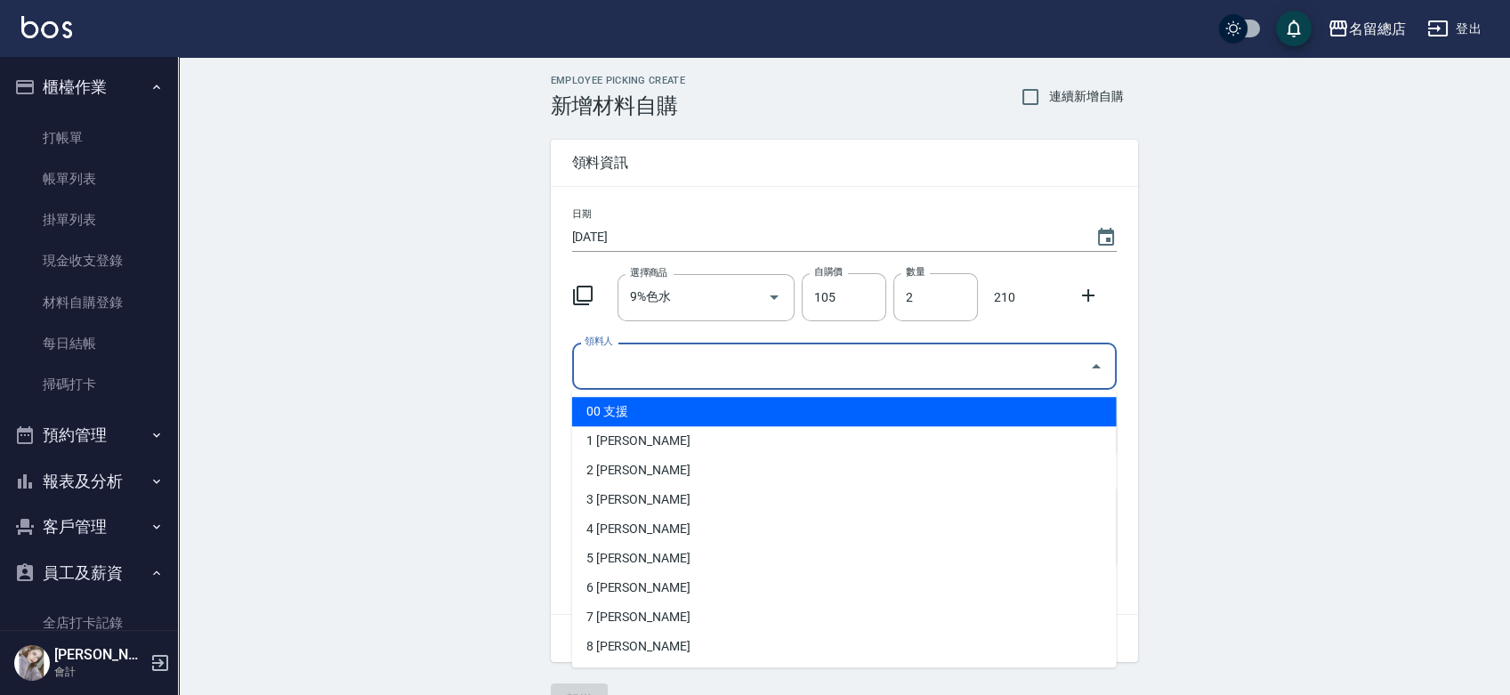
click at [768, 367] on input "領料人" at bounding box center [831, 366] width 502 height 31
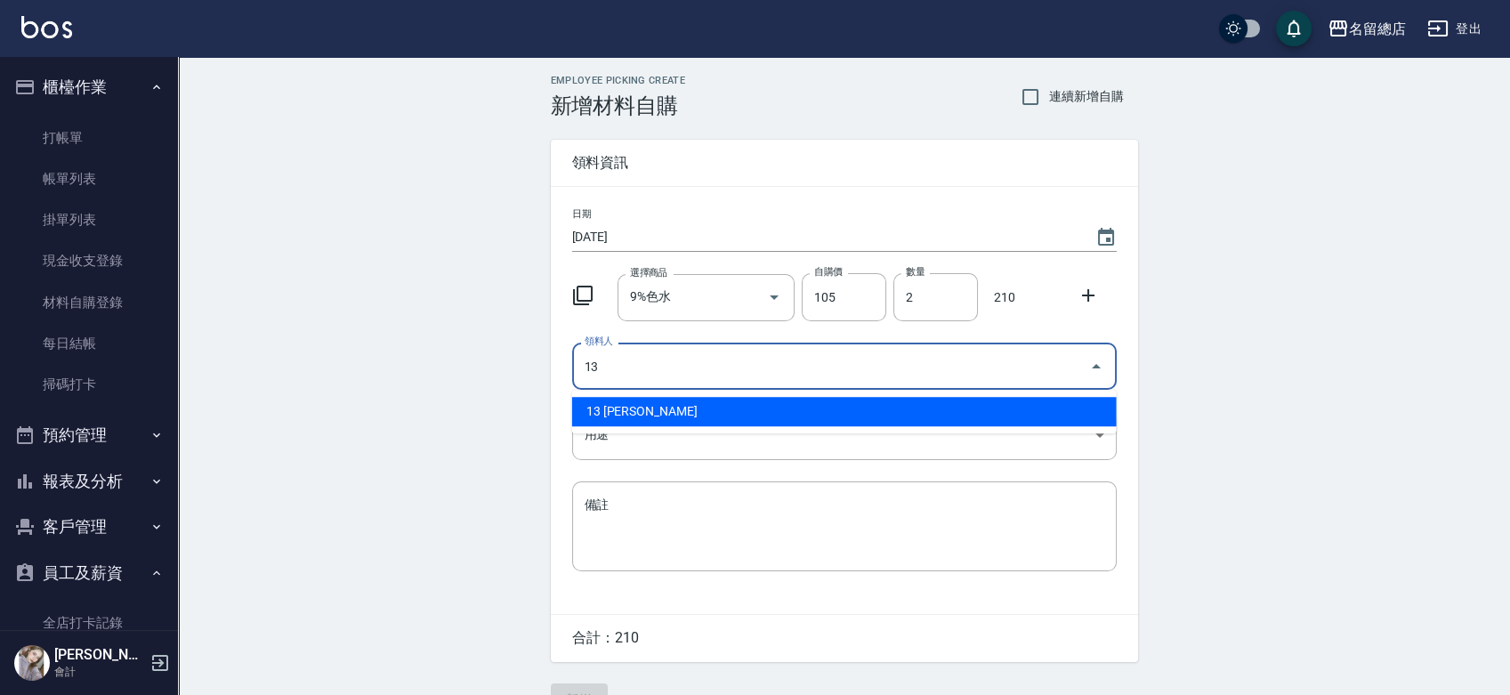
type input "13 黃鈺婷"
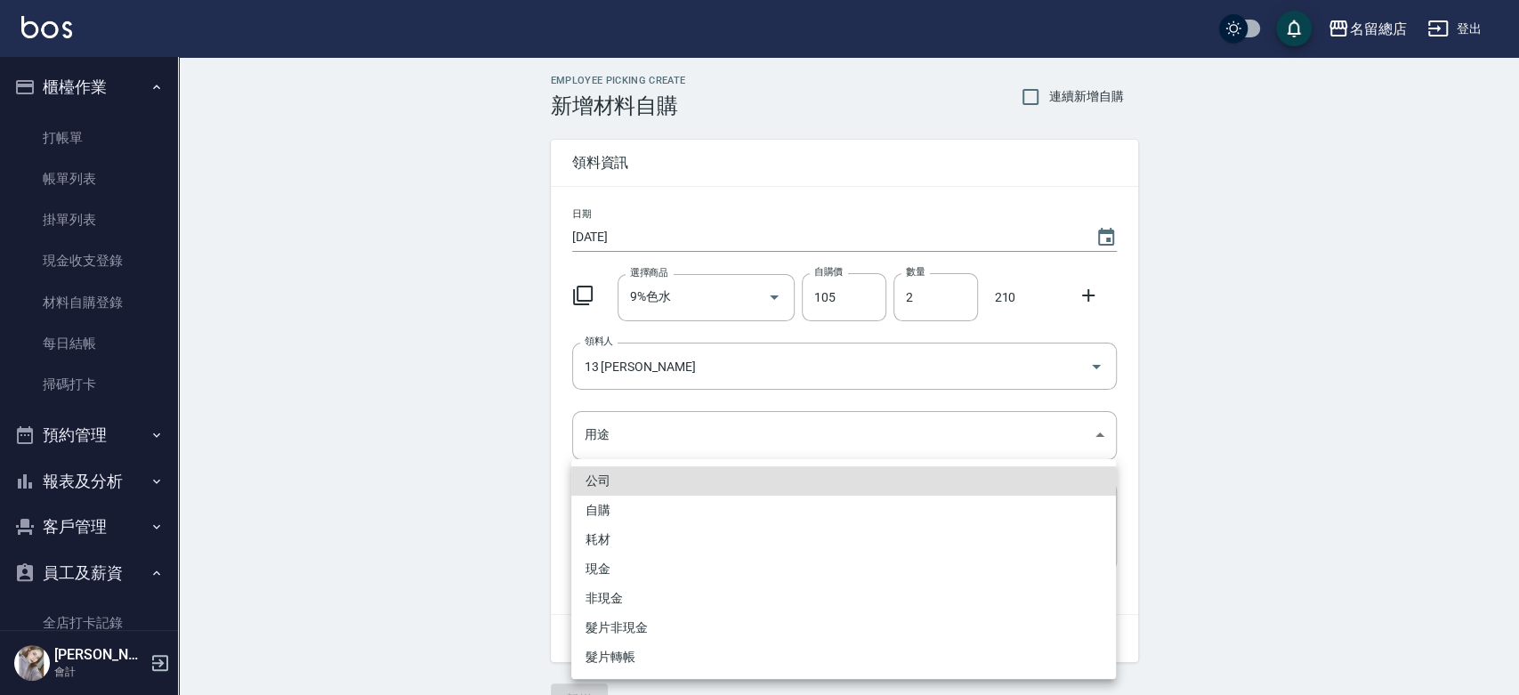
click at [612, 517] on li "自購" at bounding box center [843, 510] width 545 height 29
type input "自購"
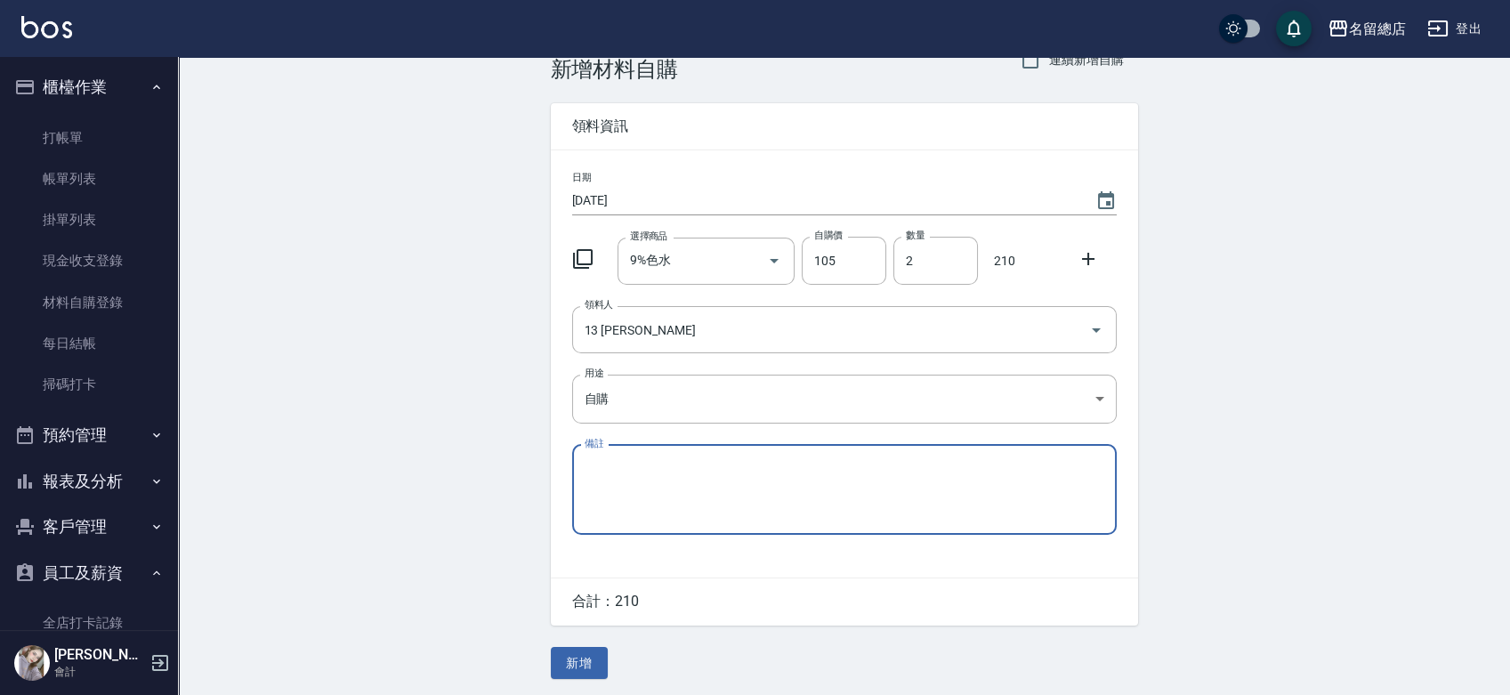
scroll to position [39, 0]
click at [594, 655] on button "新增" at bounding box center [579, 661] width 57 height 33
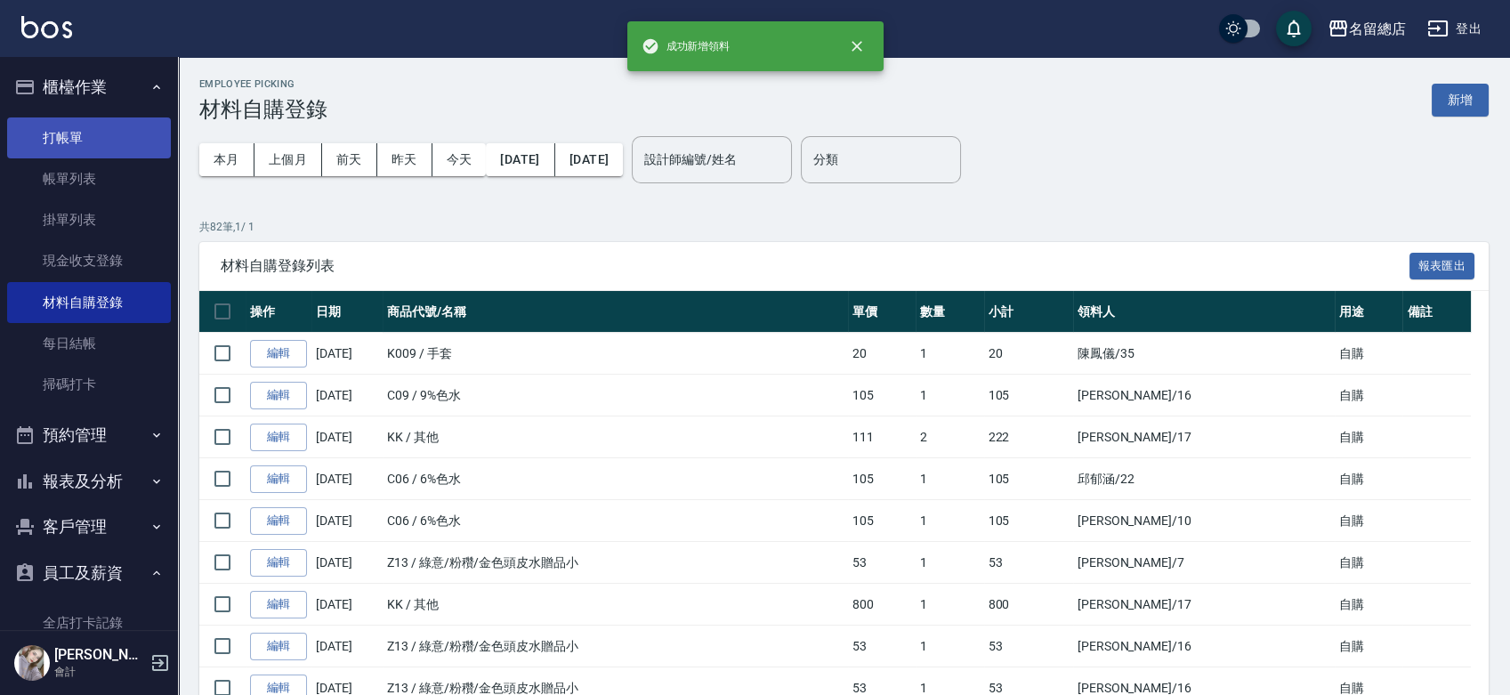
click at [64, 130] on link "打帳單" at bounding box center [89, 137] width 164 height 41
